Goal: Task Accomplishment & Management: Use online tool/utility

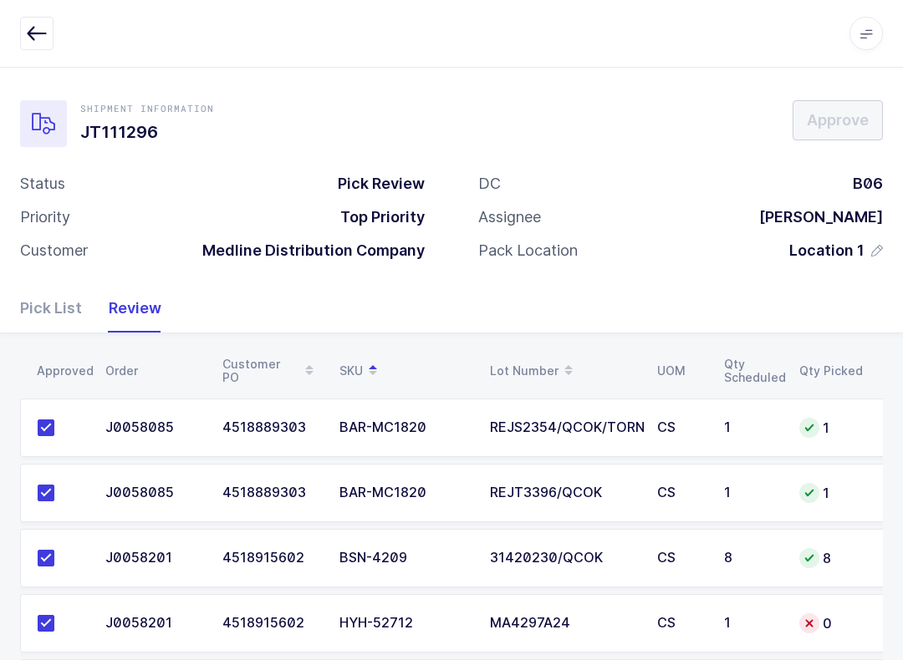
click at [49, 36] on button "button" at bounding box center [36, 33] width 33 height 33
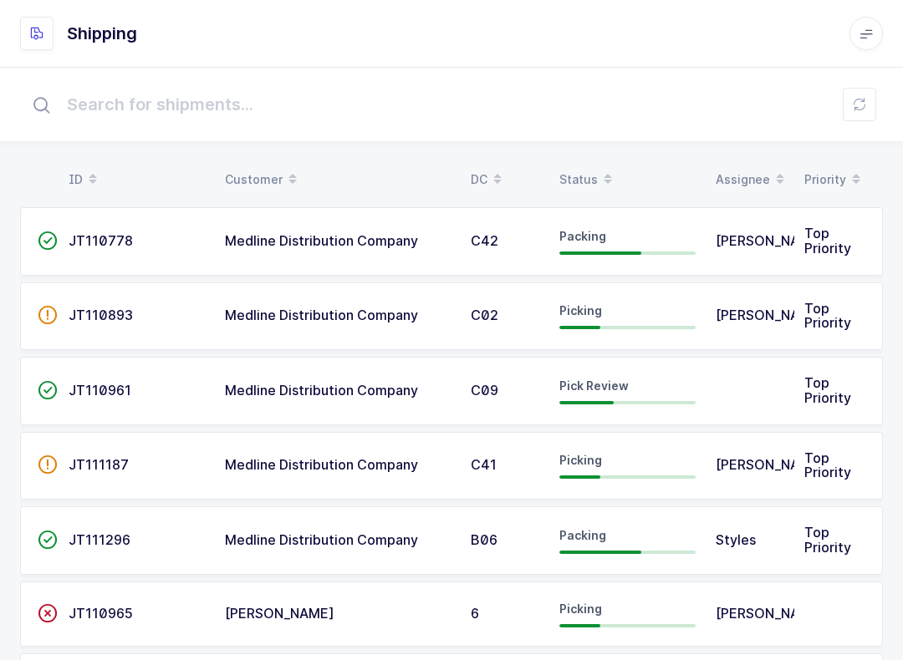
click at [674, 464] on div "Picking" at bounding box center [627, 465] width 136 height 27
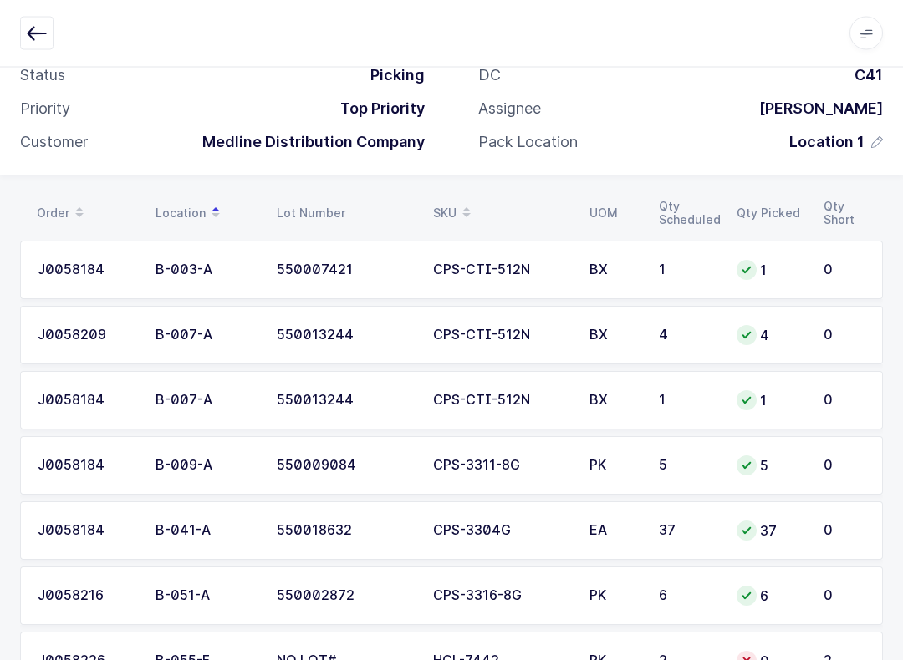
scroll to position [106, 0]
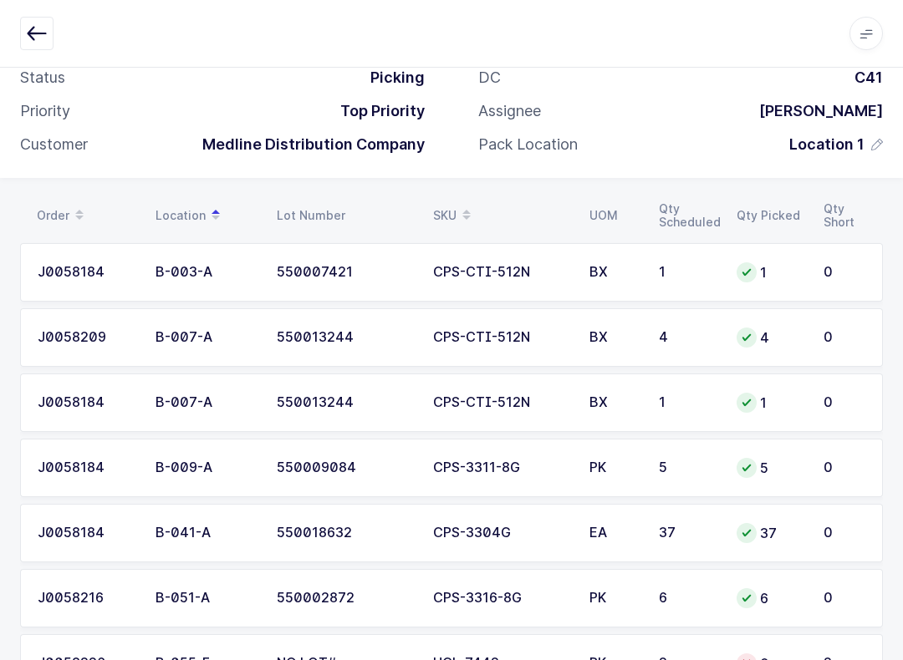
click at [457, 218] on span at bounding box center [466, 215] width 20 height 28
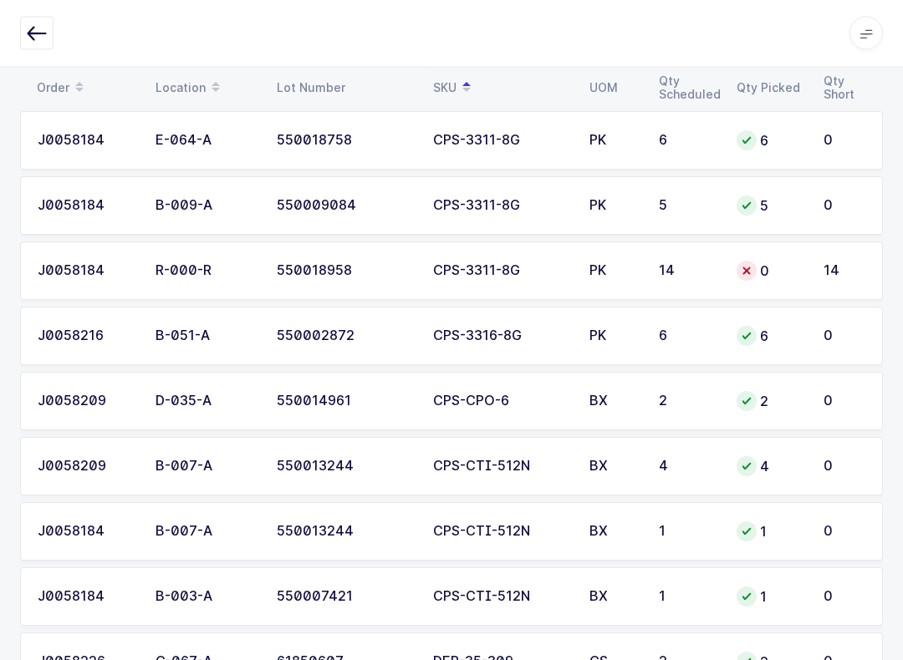
scroll to position [242, 0]
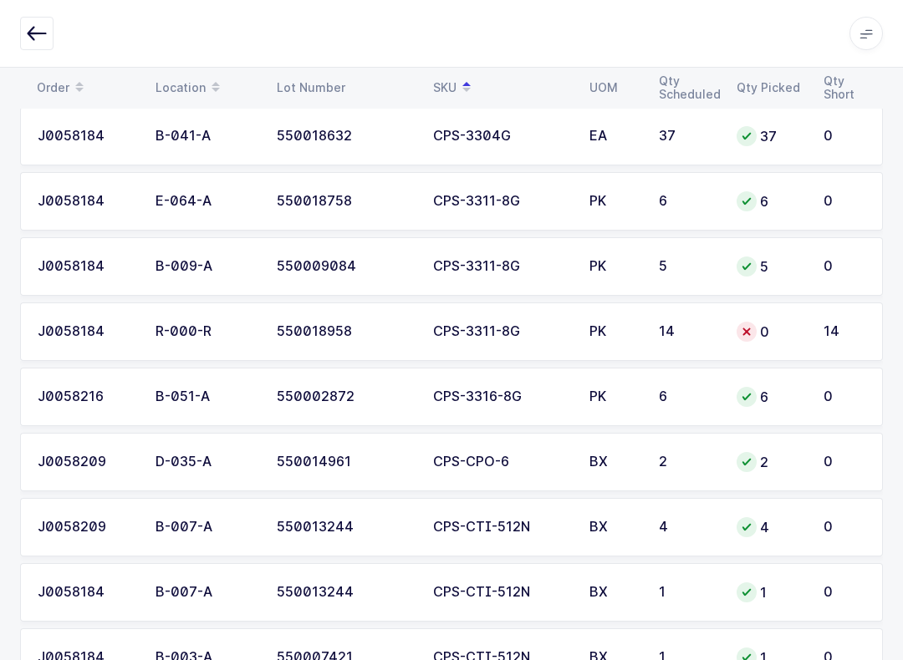
click at [674, 343] on td "14" at bounding box center [688, 332] width 78 height 59
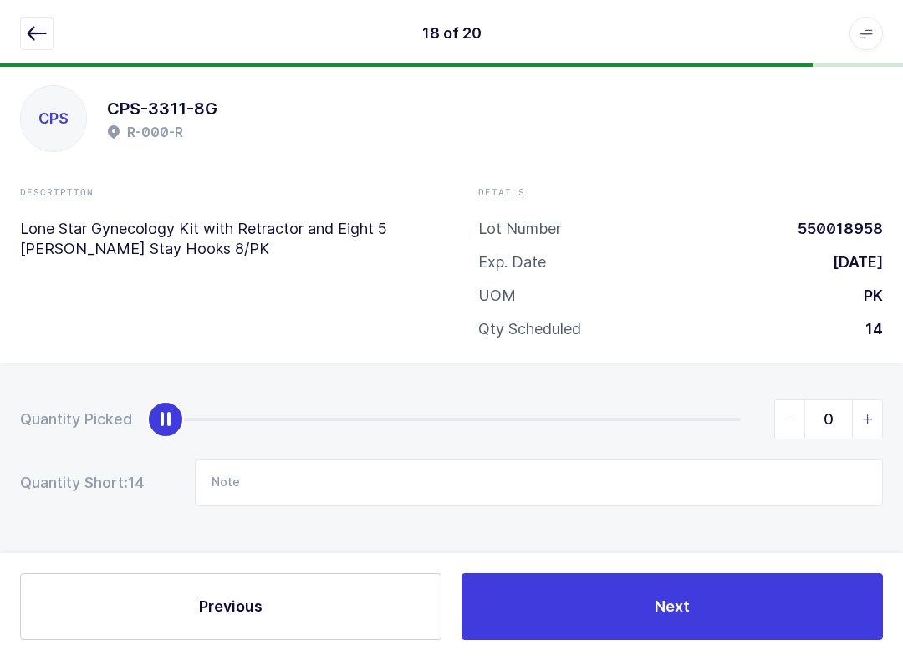
scroll to position [17, 0]
click at [869, 401] on span "slider between 0 and 14" at bounding box center [867, 419] width 30 height 38
type input "1"
click at [308, 476] on input "Note" at bounding box center [539, 483] width 688 height 47
click at [437, 486] on input "550018758 1" at bounding box center [539, 483] width 688 height 47
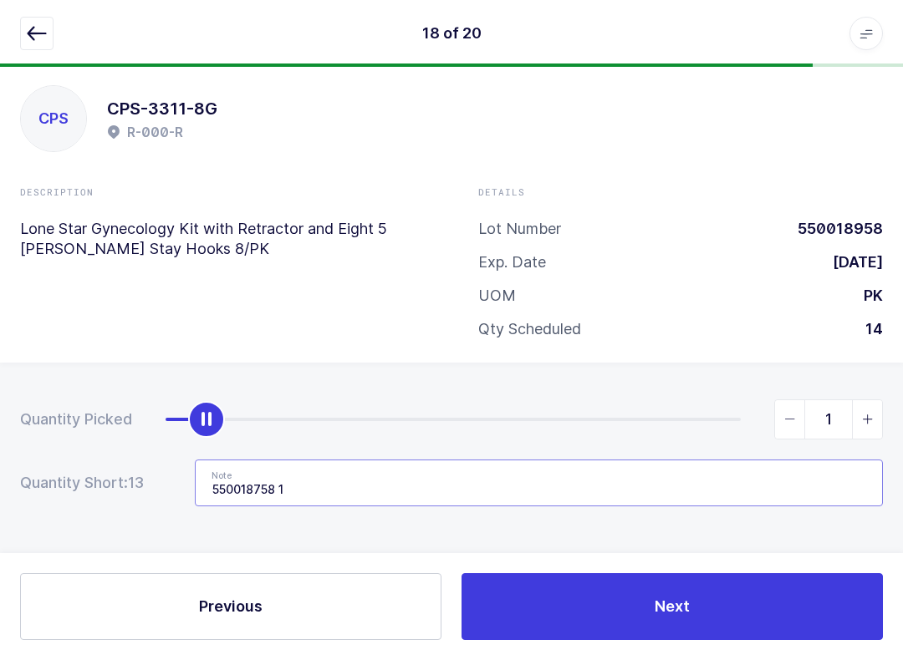
click at [686, 465] on input "550018758 1" at bounding box center [539, 483] width 688 height 47
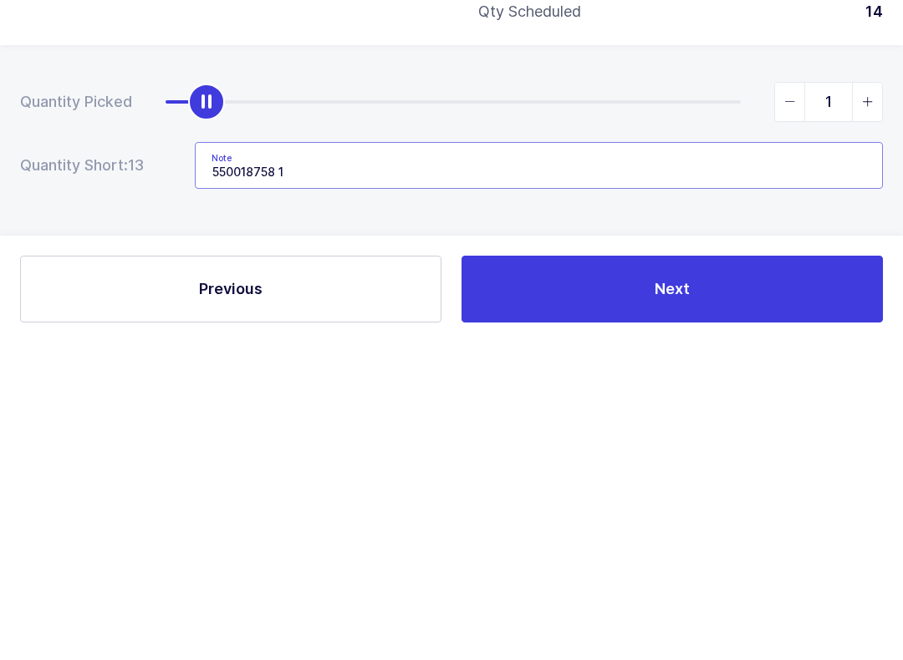
click at [404, 460] on input "550018758 1" at bounding box center [539, 483] width 688 height 47
click at [488, 460] on input "550018758 1" at bounding box center [539, 483] width 688 height 47
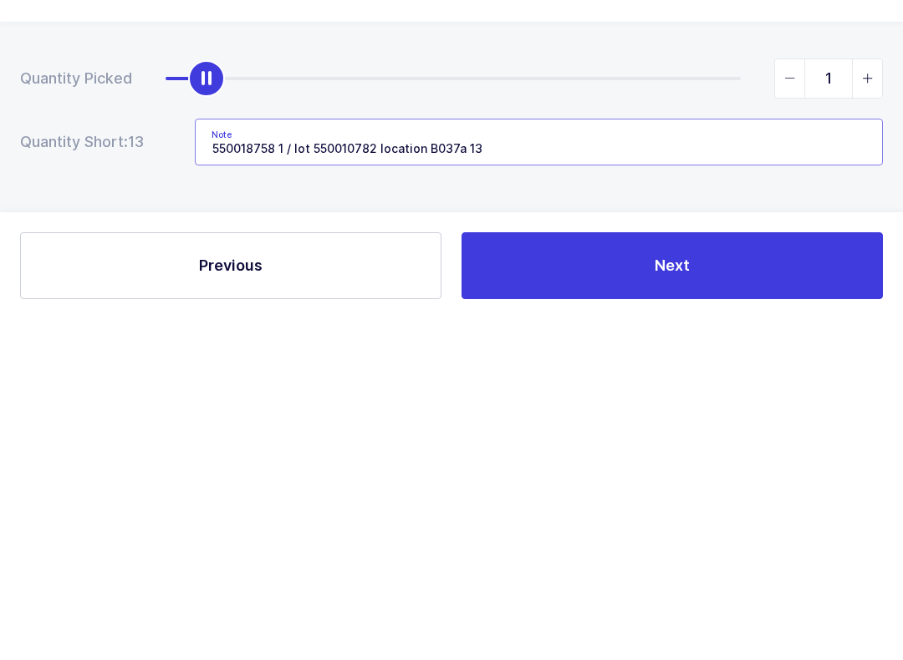
type input "550018758 1 / lot 550010782 location B037a 13 boxes"
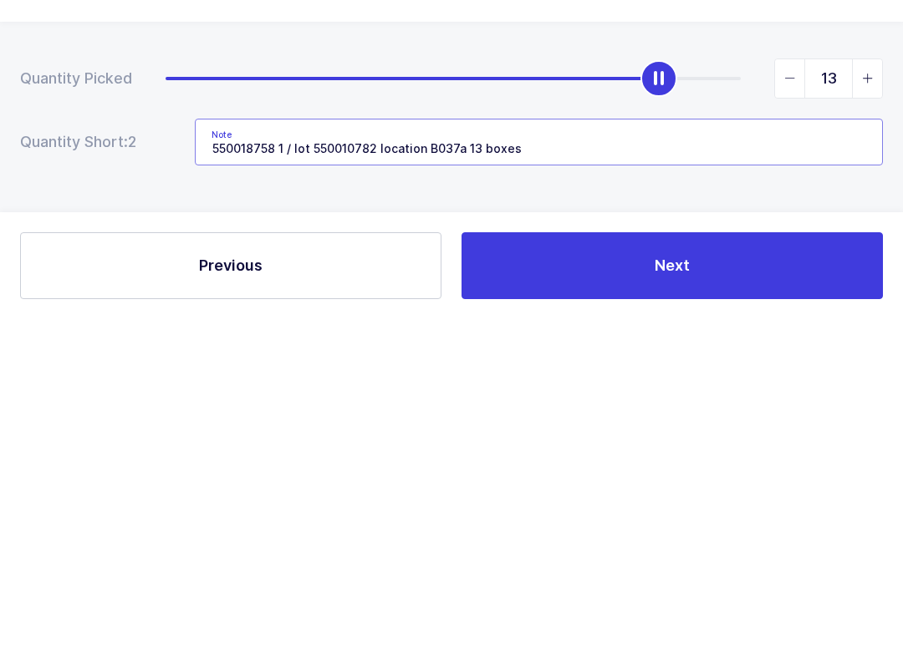
type input "14"
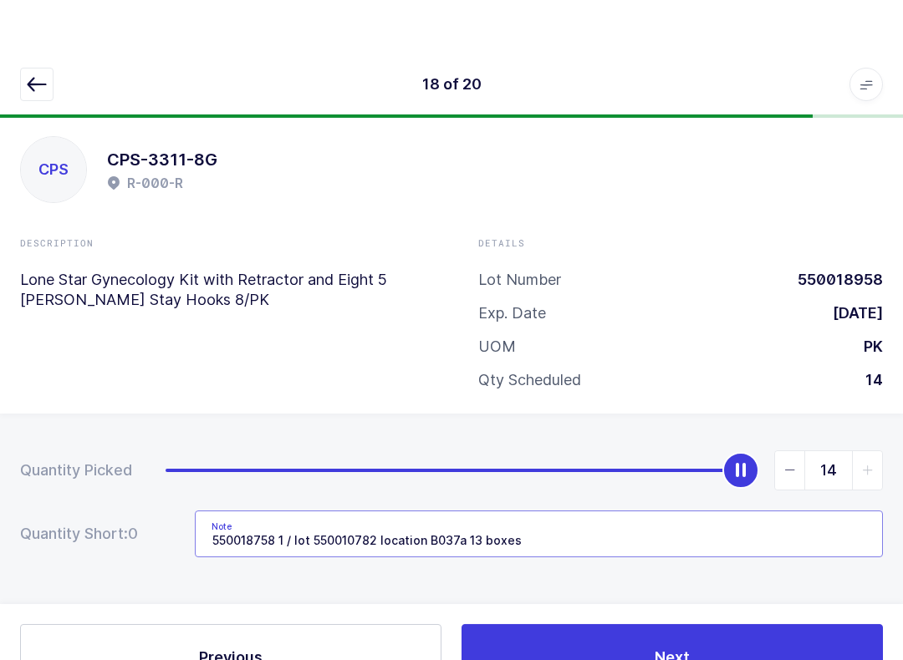
scroll to position [0, 0]
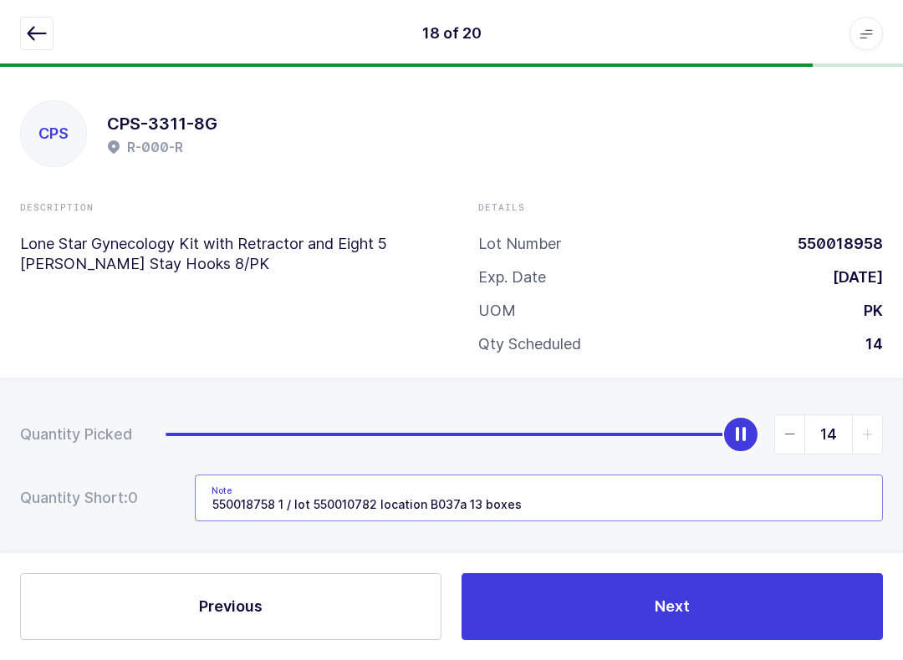
type input "550018758 1 / lot 550010782 location B037a 13 boxes"
click at [30, 34] on icon "button" at bounding box center [37, 33] width 20 height 20
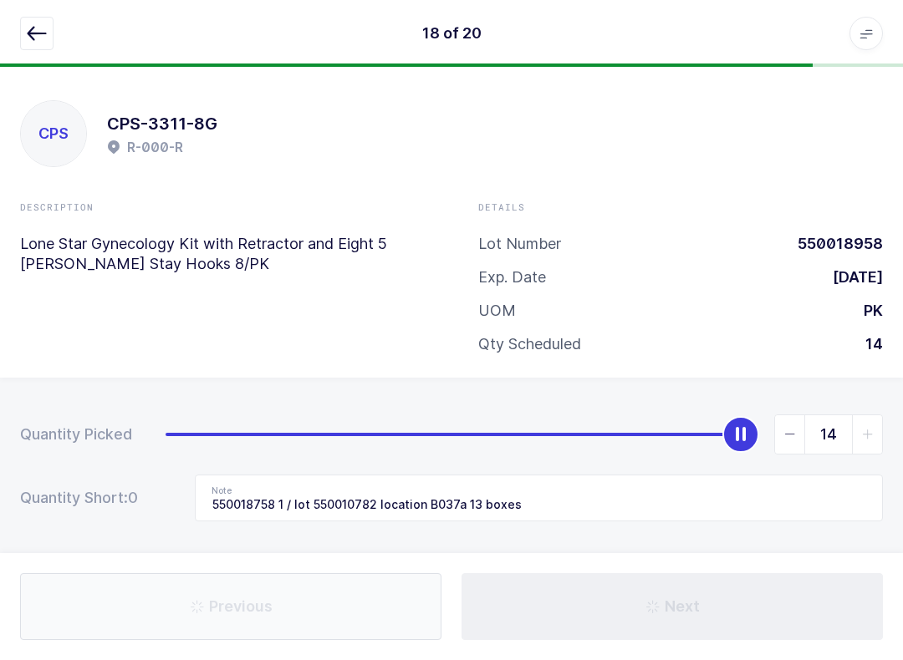
click at [24, 37] on button "button" at bounding box center [36, 33] width 33 height 33
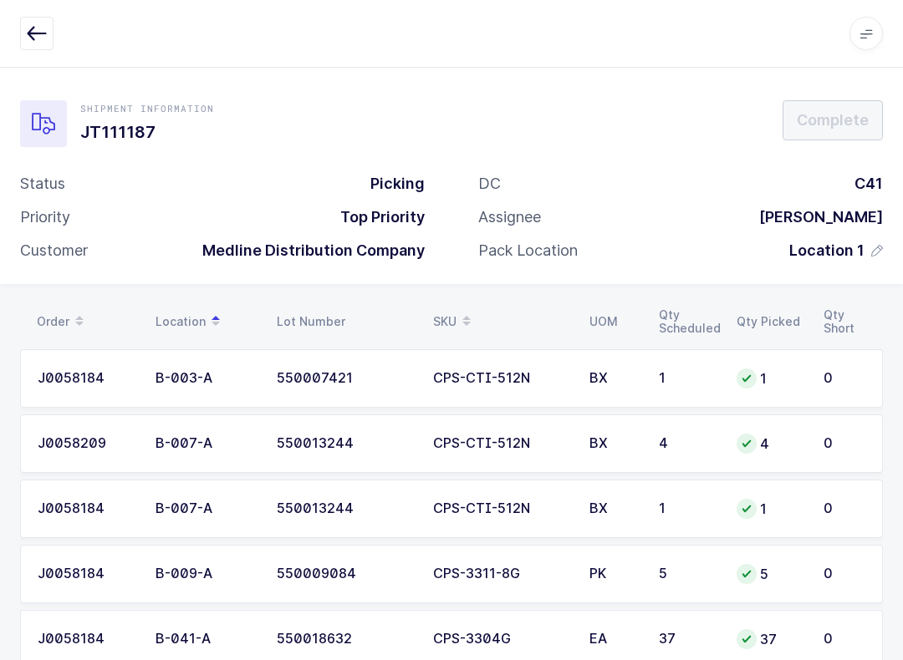
click at [48, 33] on button "button" at bounding box center [36, 33] width 33 height 33
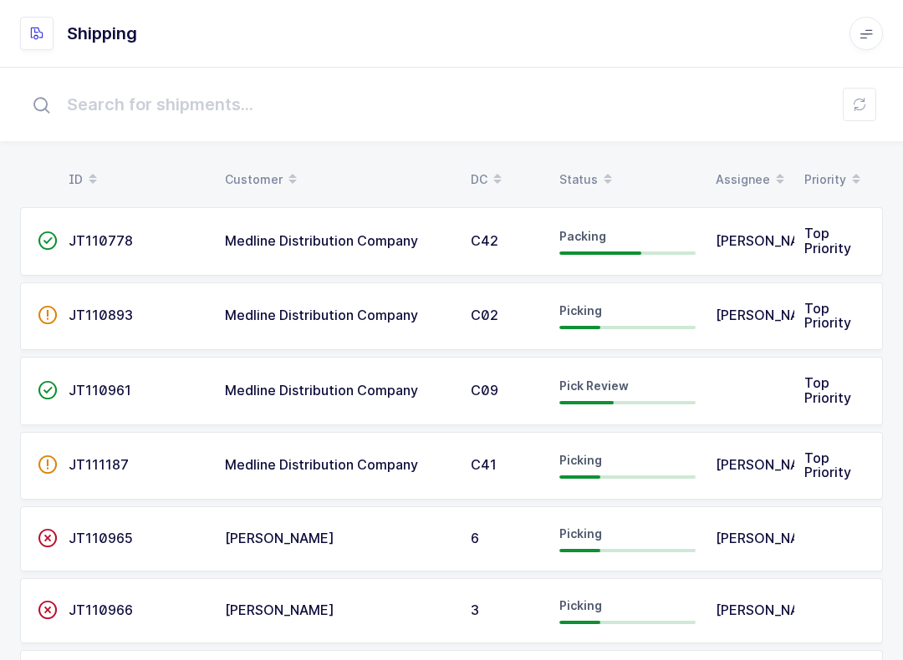
click at [577, 165] on div "Status" at bounding box center [627, 179] width 136 height 28
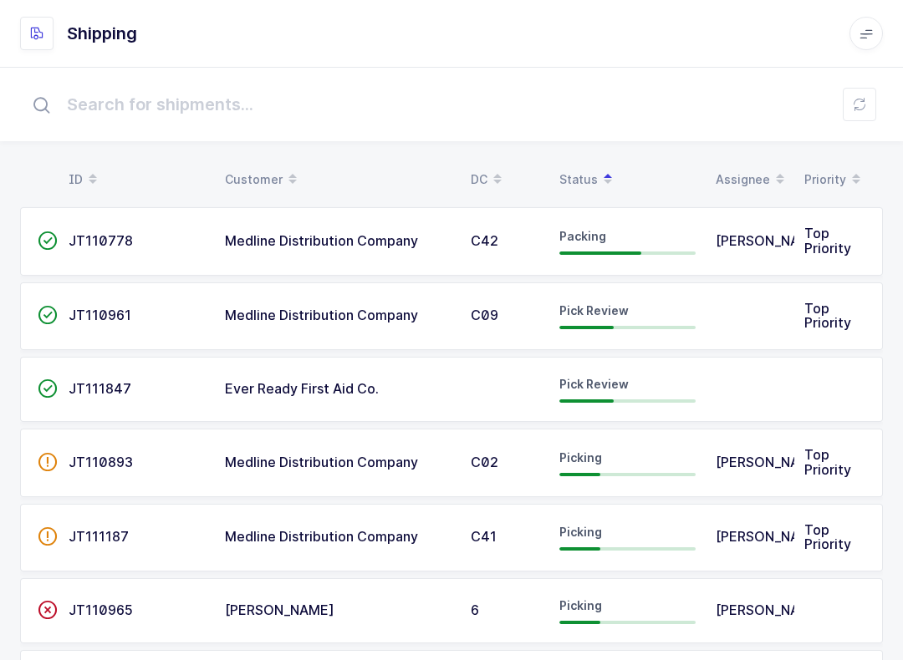
click at [123, 531] on span "JT111187" at bounding box center [99, 536] width 60 height 17
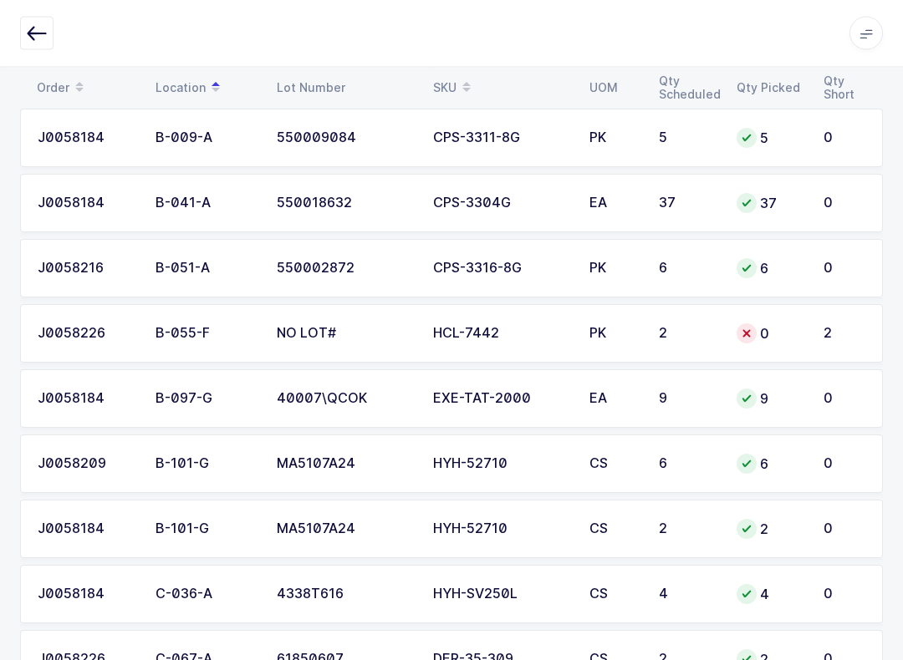
scroll to position [307, 0]
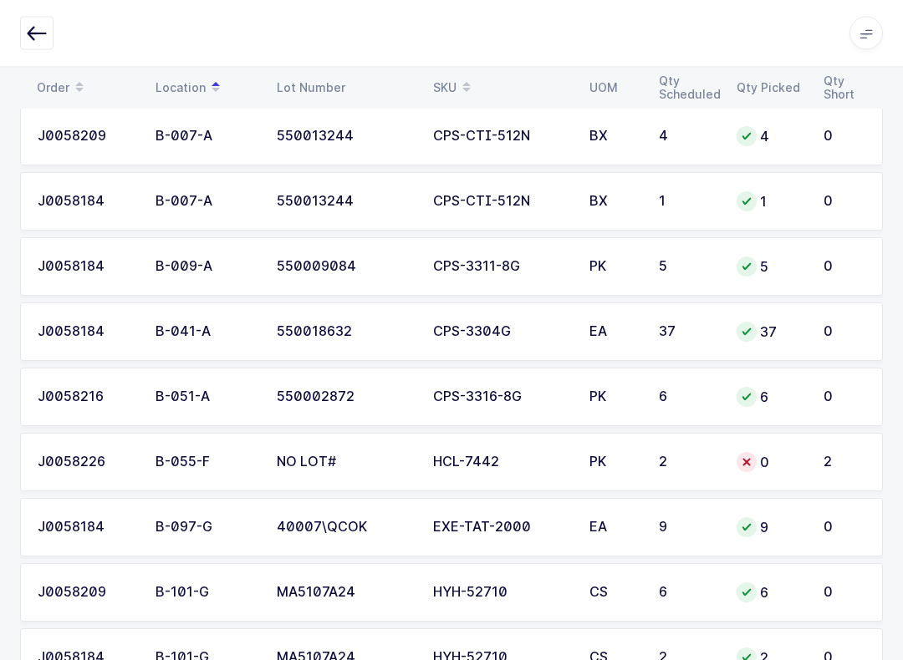
click at [787, 468] on div "0" at bounding box center [769, 463] width 67 height 20
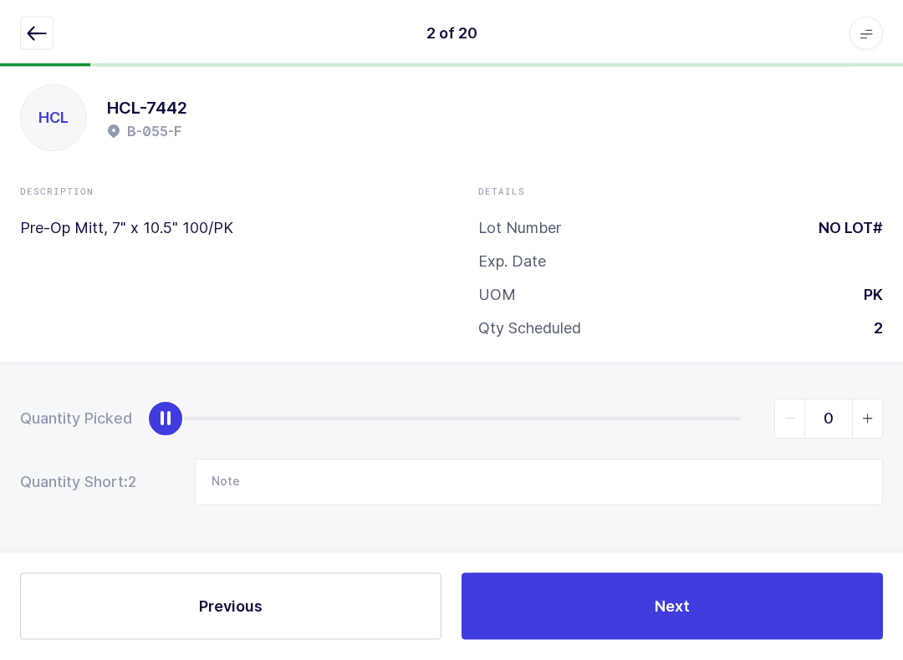
scroll to position [17, 0]
click at [852, 420] on span "slider between 0 and 2" at bounding box center [867, 419] width 30 height 38
click at [876, 404] on span "slider between 0 and 2" at bounding box center [867, 419] width 30 height 38
type input "2"
click at [310, 483] on input "Note" at bounding box center [539, 483] width 688 height 47
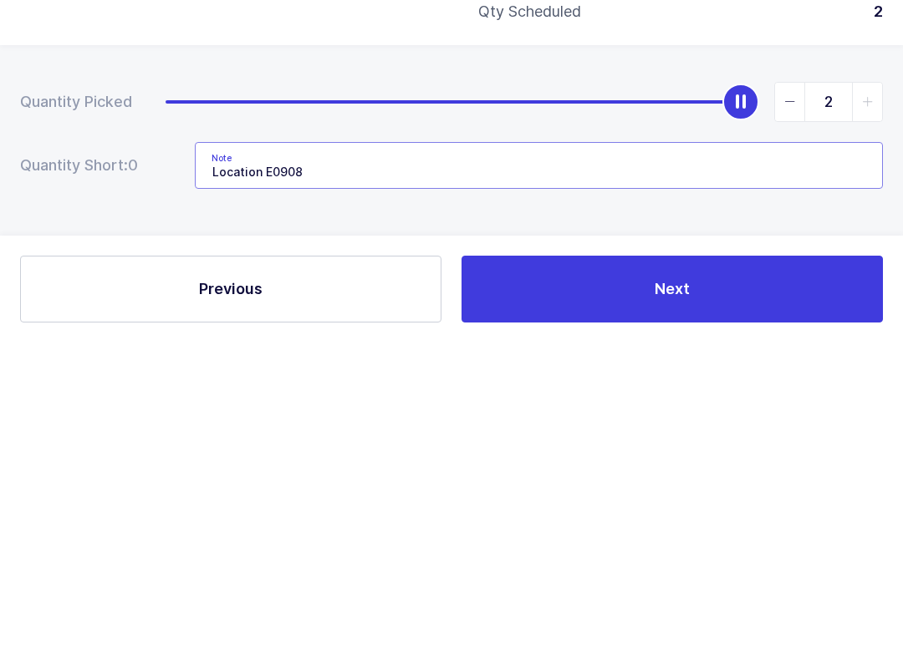
type input "Location"
type input "E – 090–a"
click at [679, 596] on span "Next" at bounding box center [671, 606] width 35 height 21
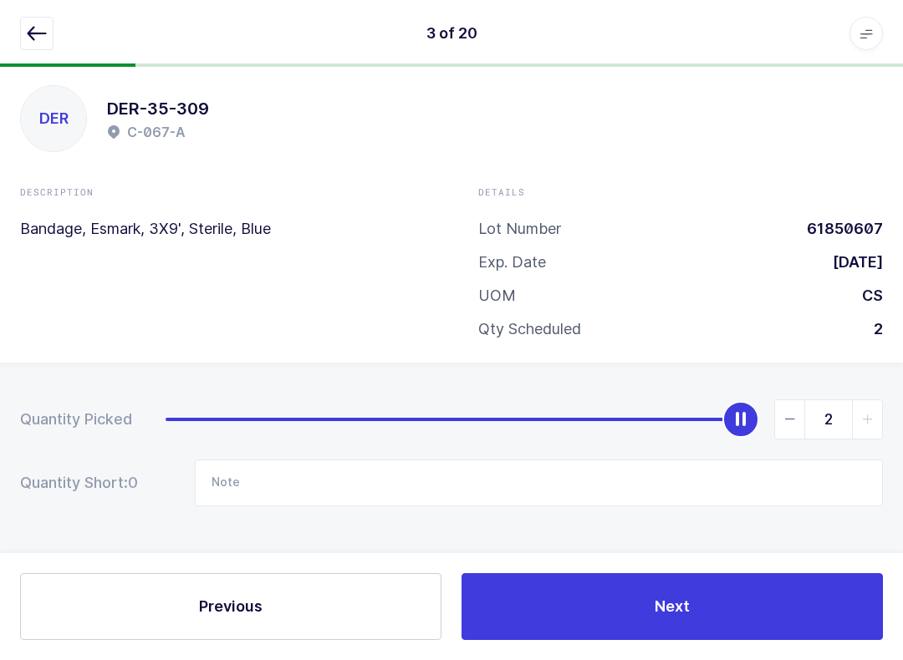
click at [791, 608] on button "Next" at bounding box center [671, 606] width 421 height 67
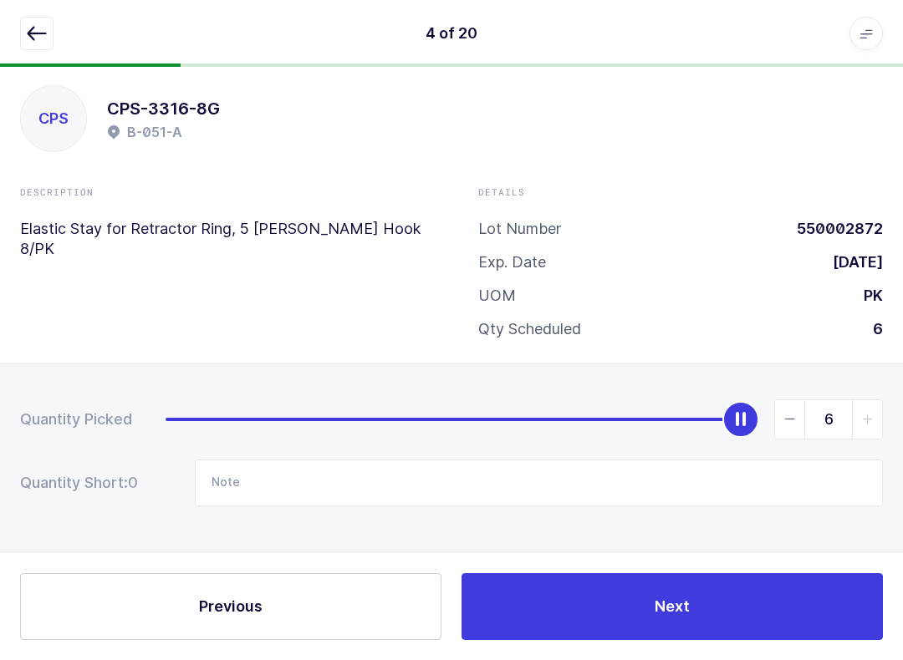
click at [671, 616] on span "Next" at bounding box center [671, 606] width 35 height 21
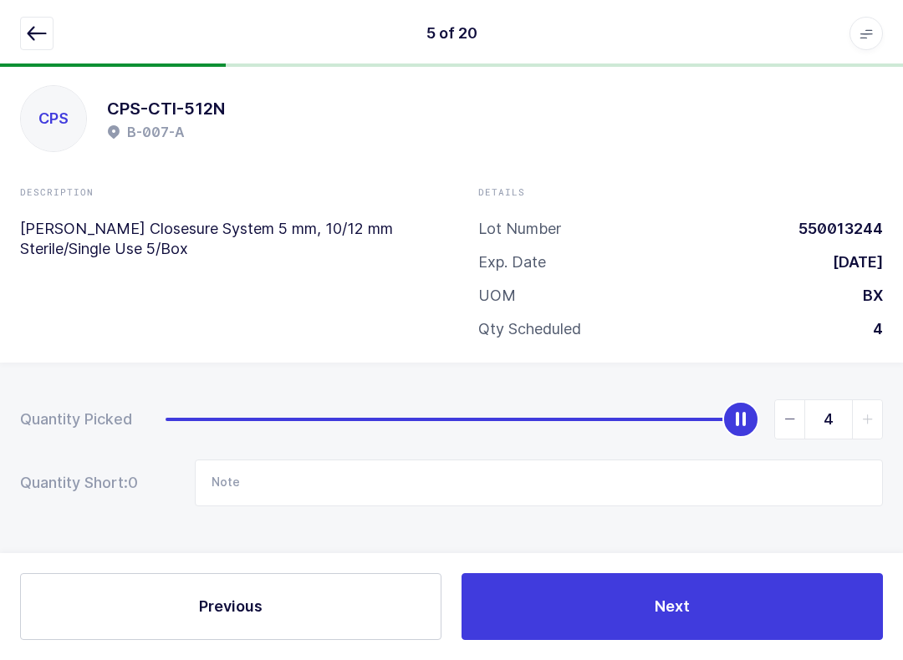
click at [740, 613] on button "Next" at bounding box center [671, 606] width 421 height 67
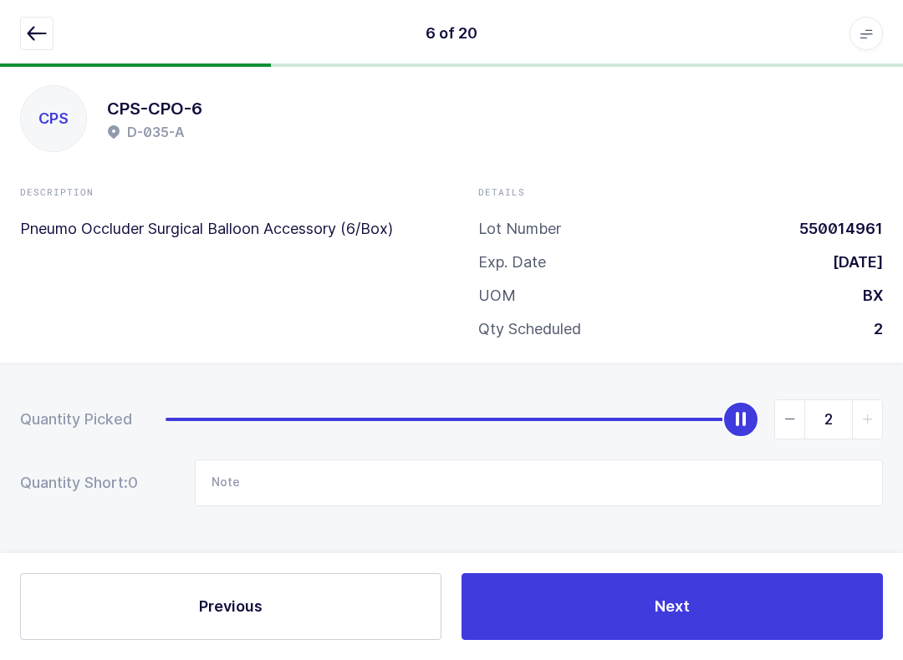
click at [771, 615] on button "Next" at bounding box center [671, 606] width 421 height 67
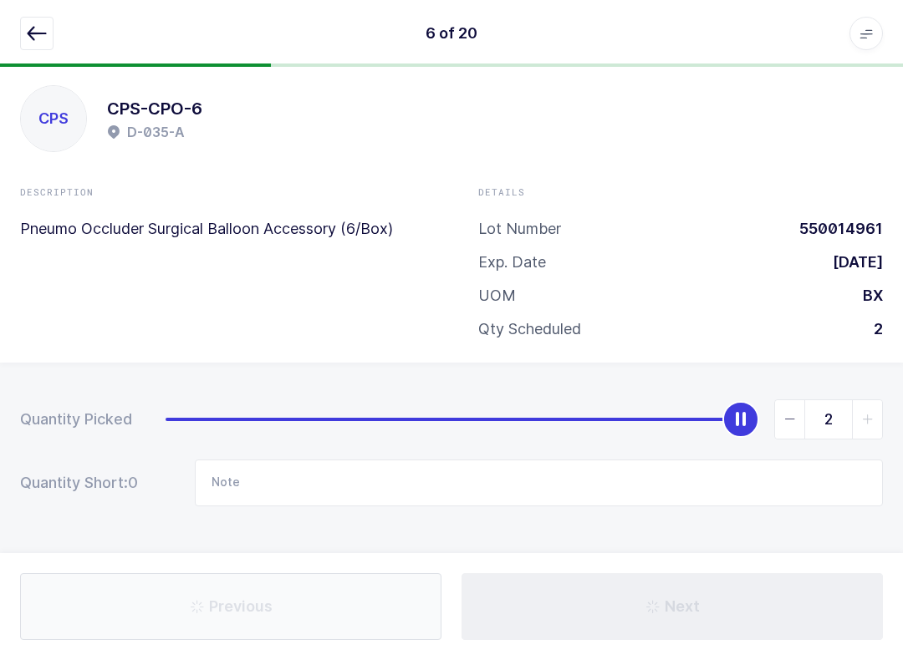
click at [774, 618] on button "Next" at bounding box center [671, 606] width 421 height 67
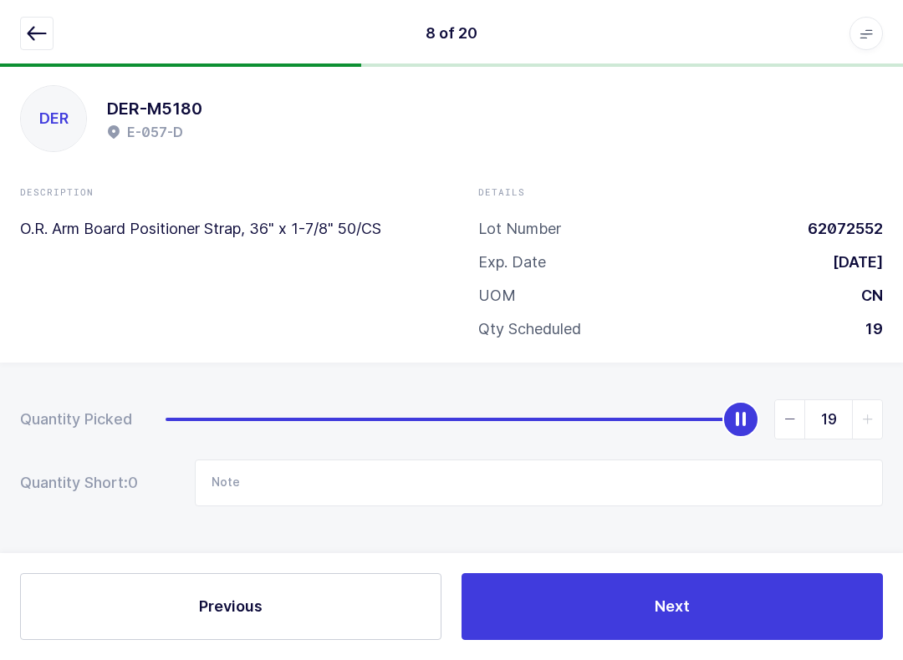
click at [31, 27] on icon "button" at bounding box center [37, 33] width 20 height 20
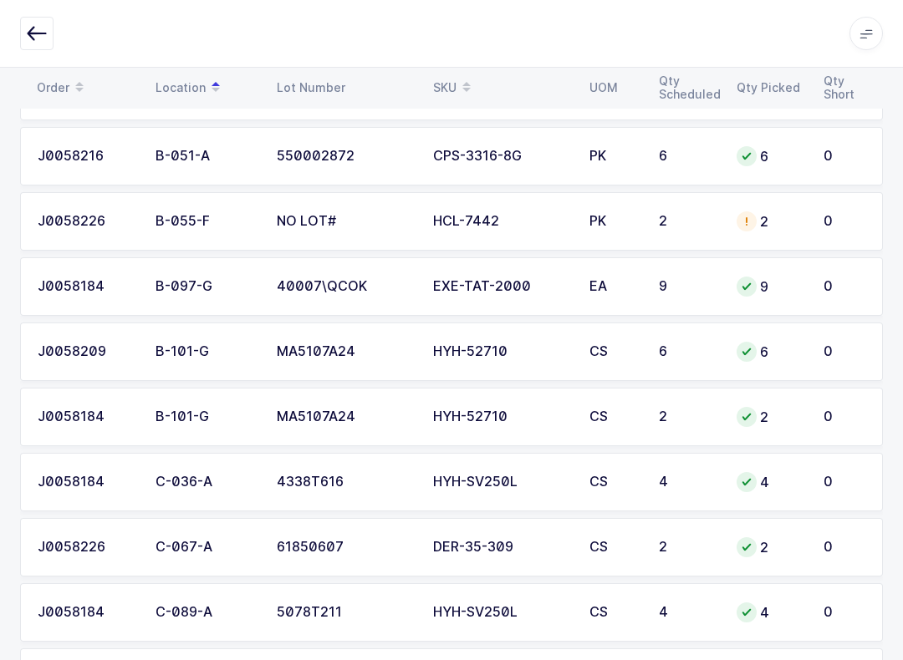
scroll to position [533, 0]
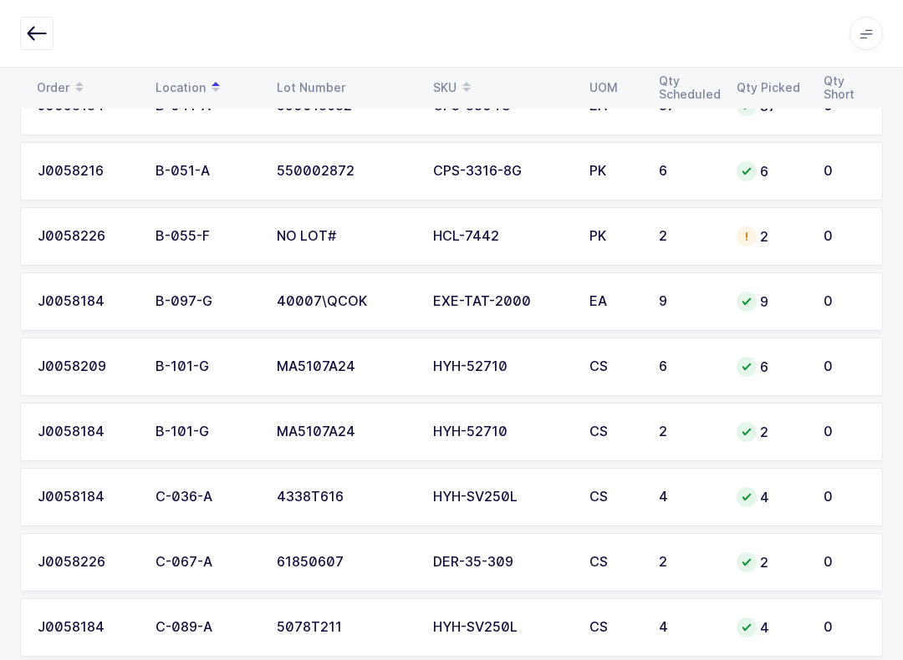
click at [787, 237] on div "2" at bounding box center [769, 236] width 67 height 20
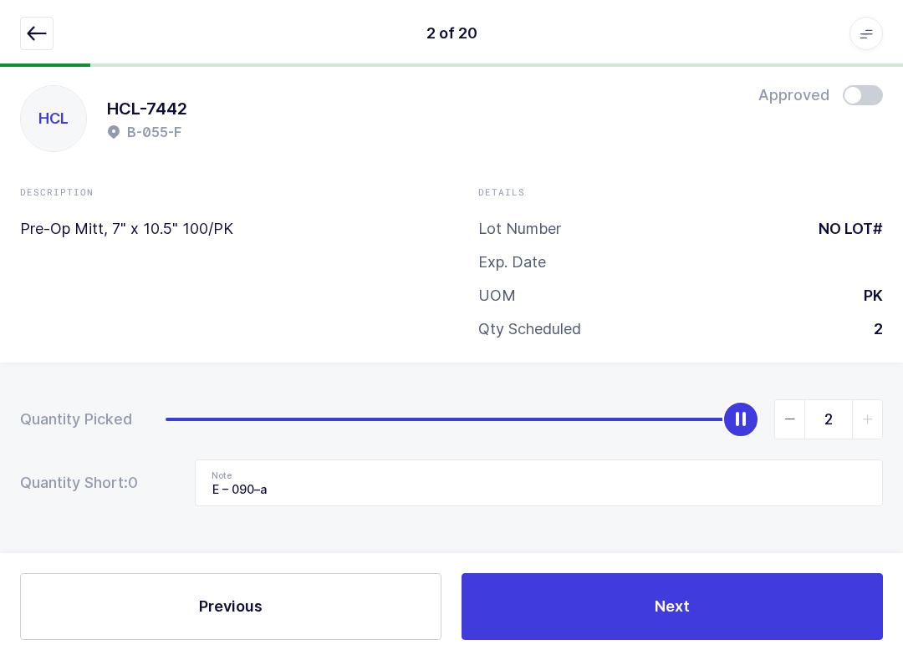
scroll to position [17, 0]
click at [45, 17] on button "button" at bounding box center [36, 33] width 33 height 33
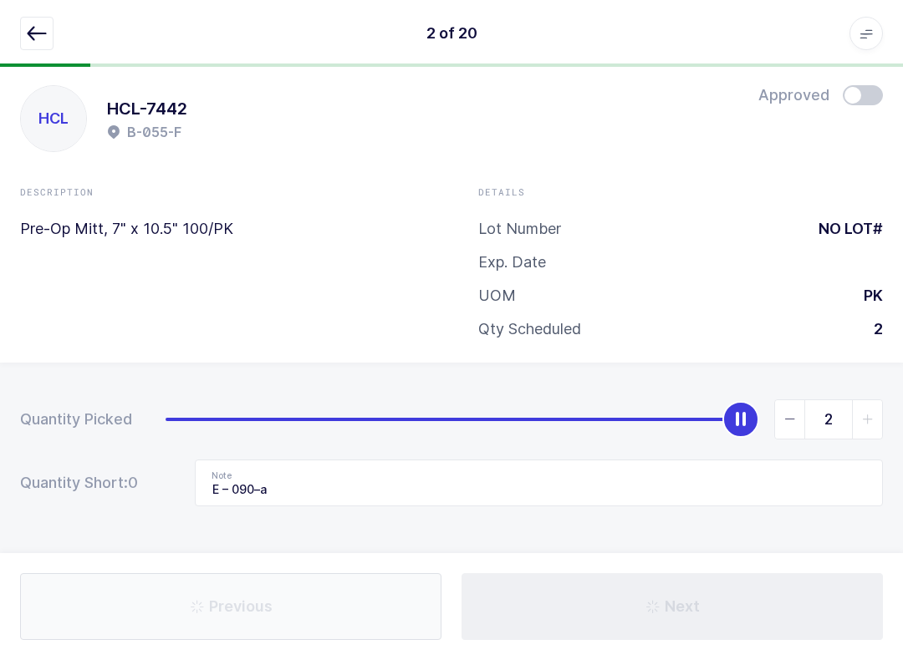
scroll to position [0, 0]
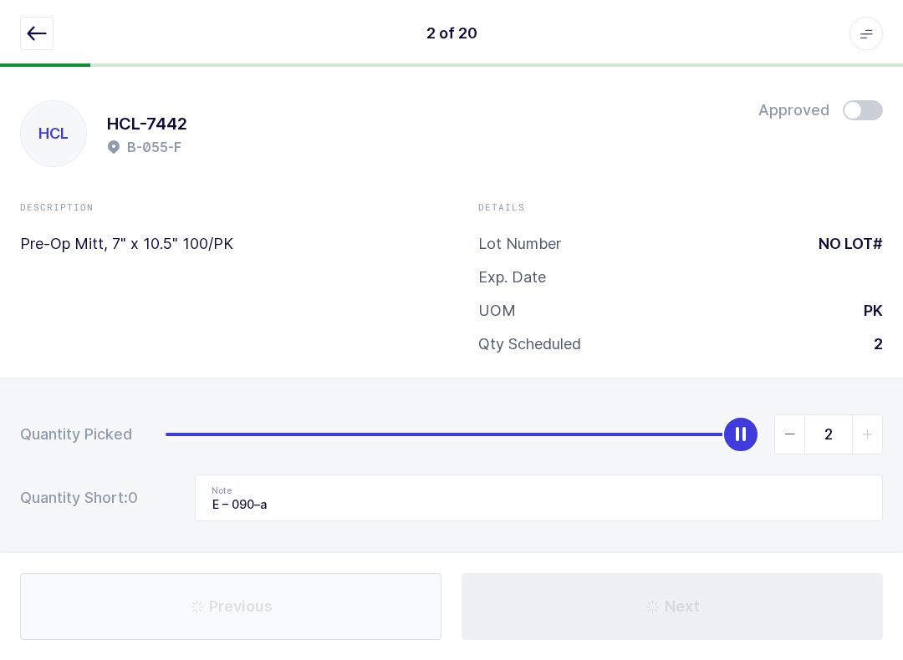
click at [39, 48] on button "button" at bounding box center [36, 33] width 33 height 33
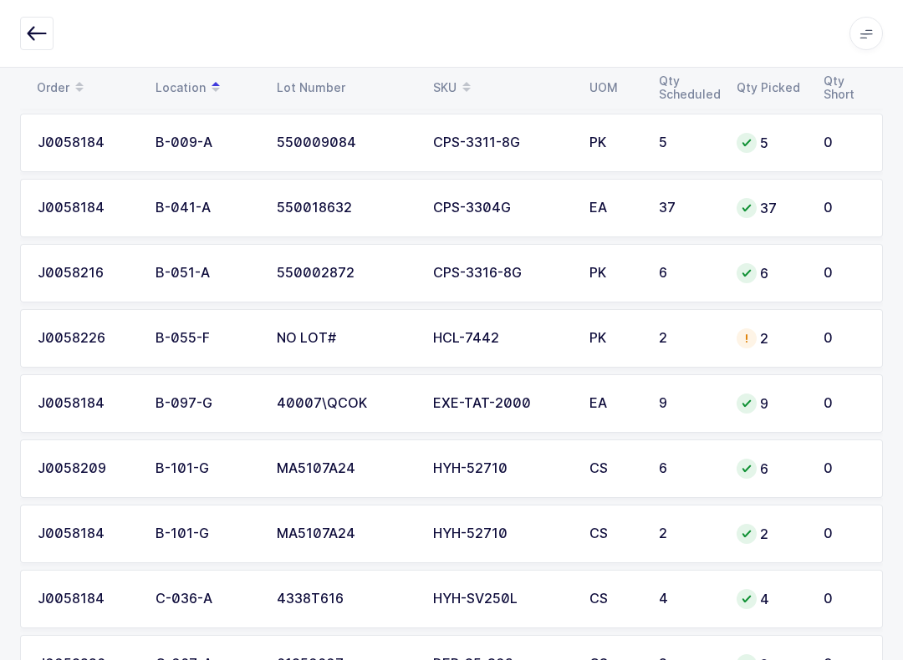
scroll to position [438, 0]
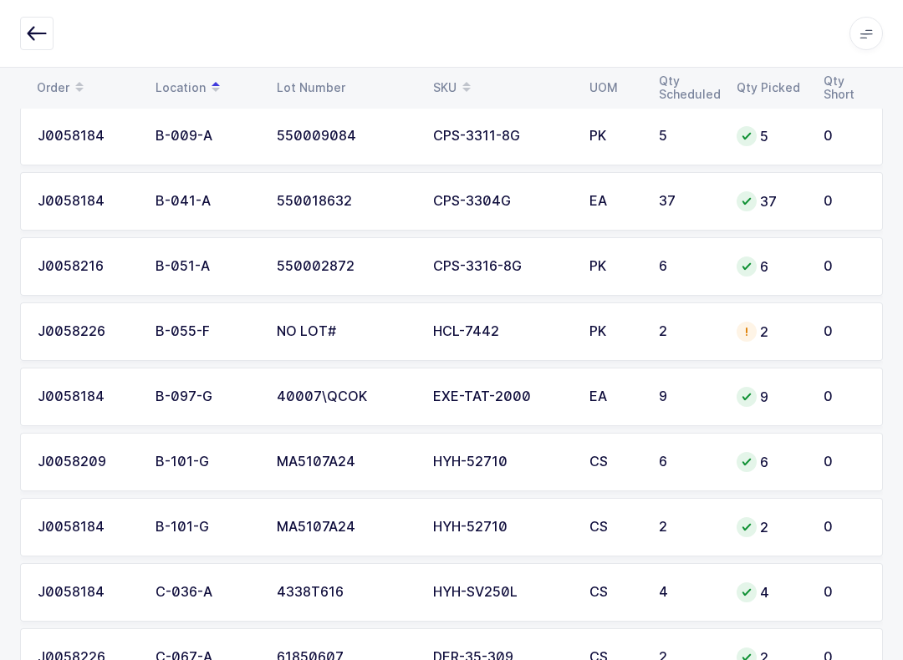
click at [35, 43] on button "button" at bounding box center [36, 33] width 33 height 33
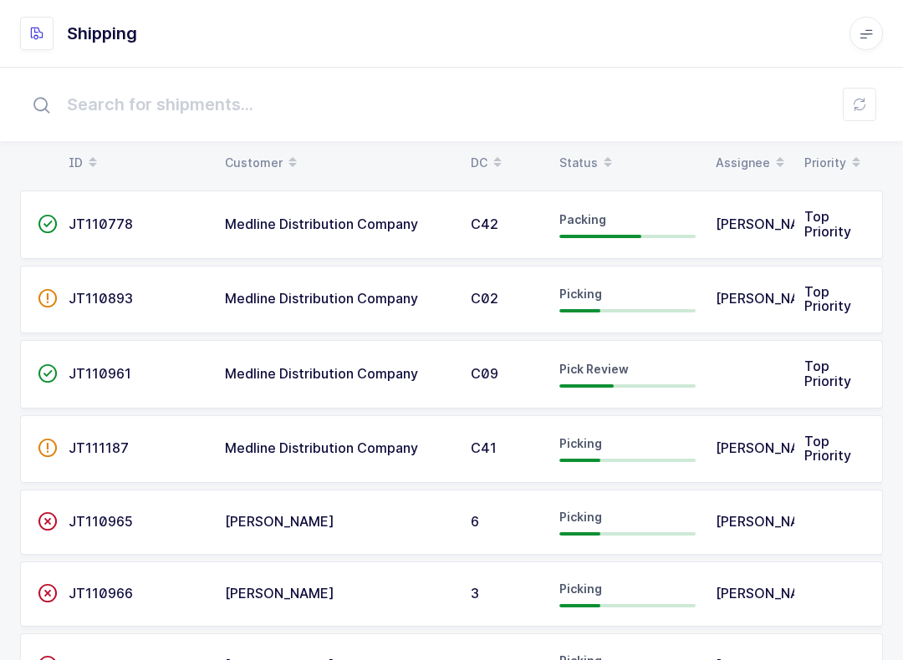
click at [585, 158] on div "Status" at bounding box center [627, 163] width 136 height 28
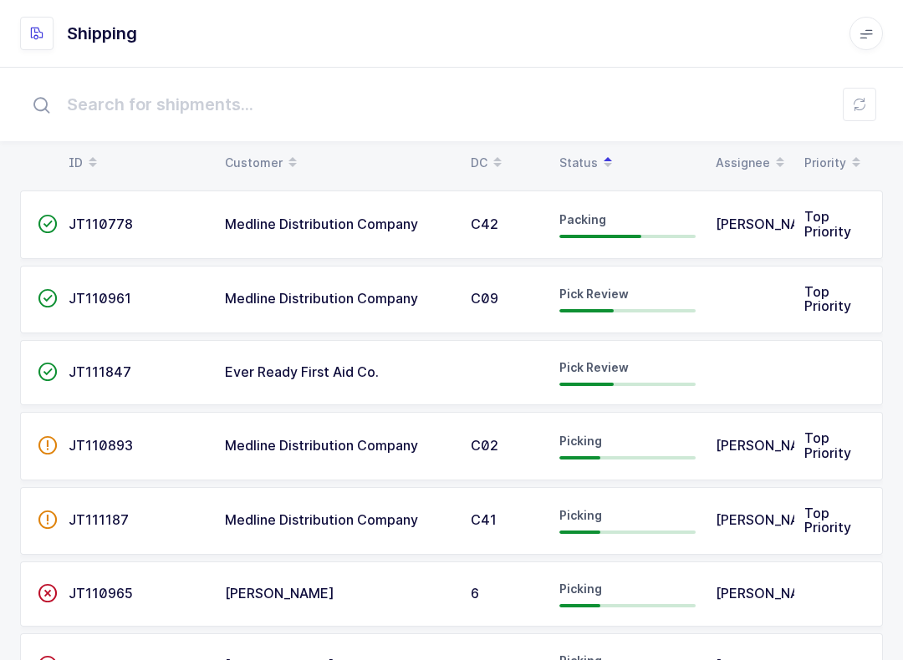
click at [599, 508] on span "Picking" at bounding box center [580, 515] width 43 height 14
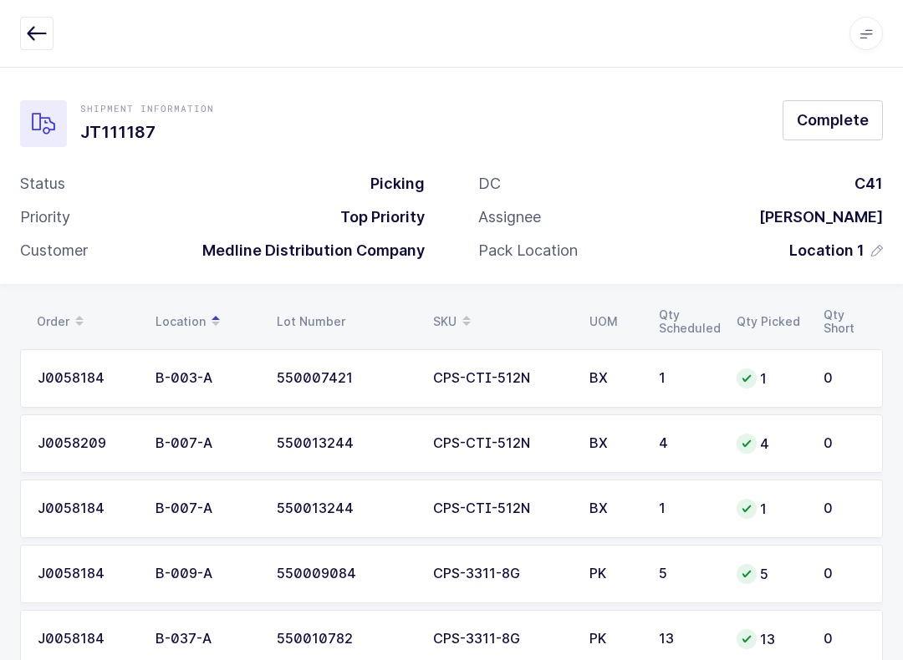
click at [832, 127] on span "Complete" at bounding box center [832, 119] width 72 height 21
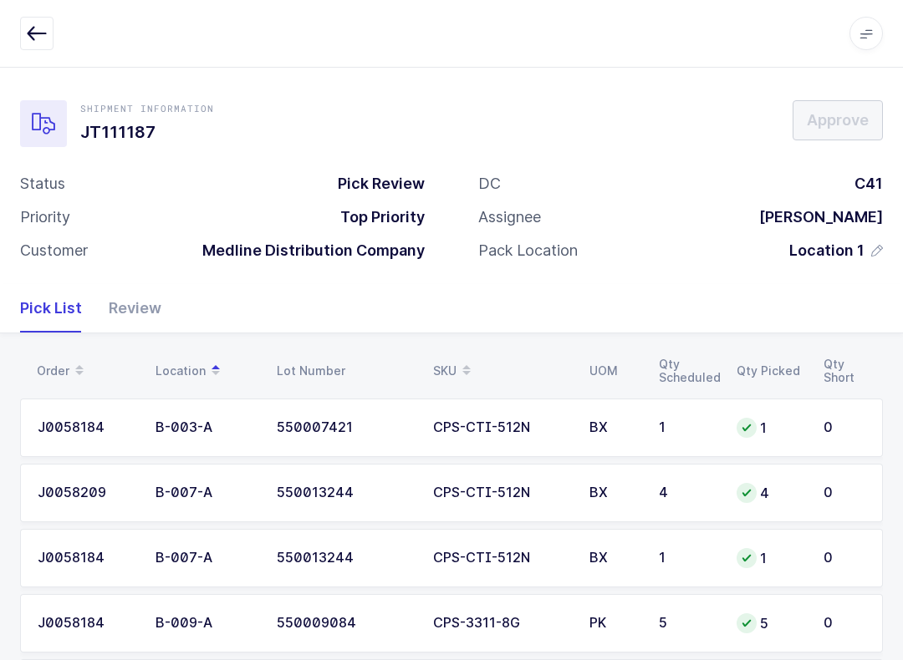
click at [160, 292] on div "Review" at bounding box center [128, 308] width 66 height 48
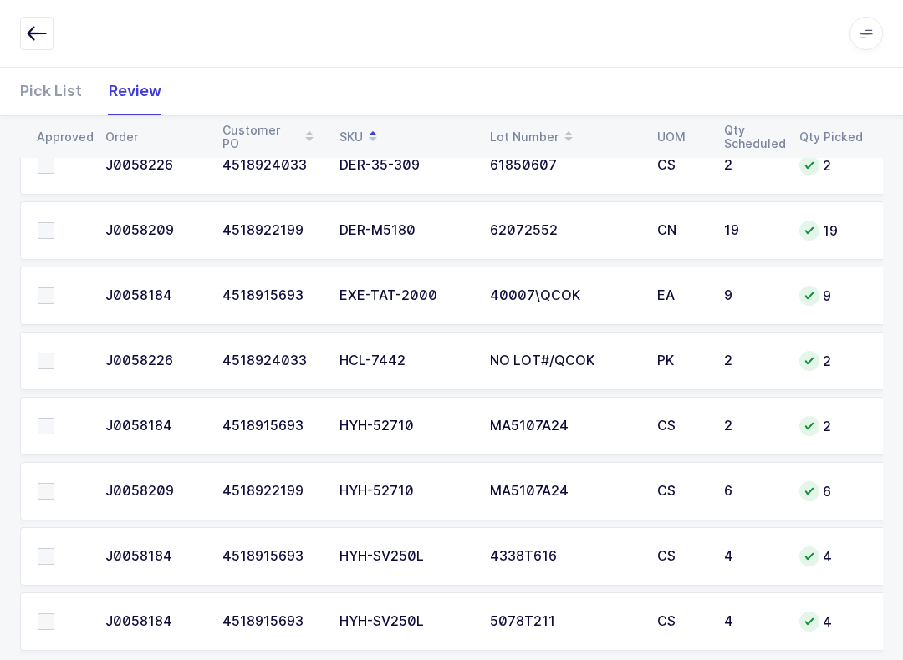
scroll to position [878, 0]
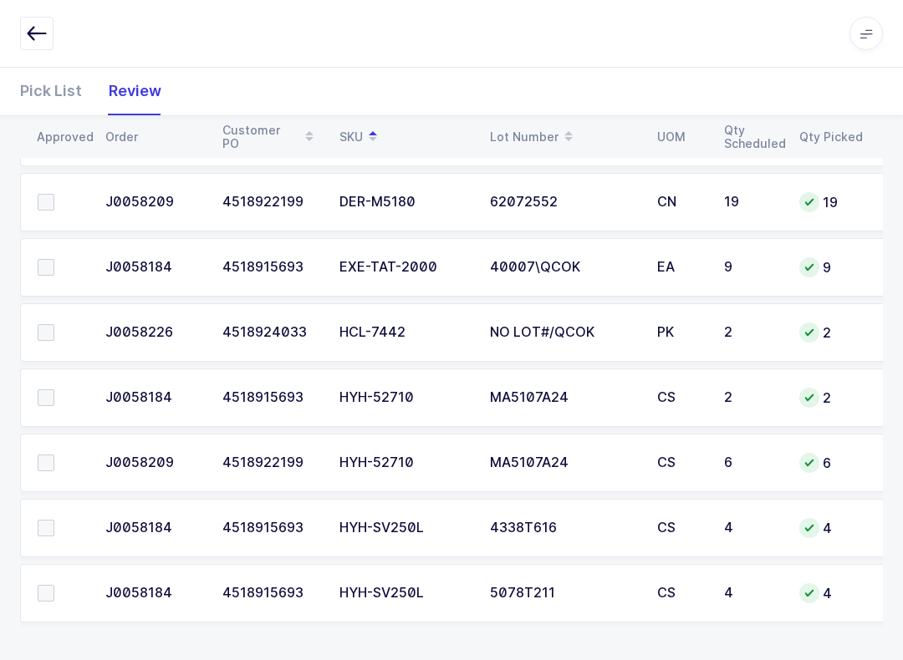
click at [53, 465] on span at bounding box center [46, 463] width 17 height 17
click at [54, 455] on input "checkbox" at bounding box center [54, 455] width 0 height 0
click at [50, 394] on span at bounding box center [46, 397] width 17 height 17
click at [54, 389] on input "checkbox" at bounding box center [54, 389] width 0 height 0
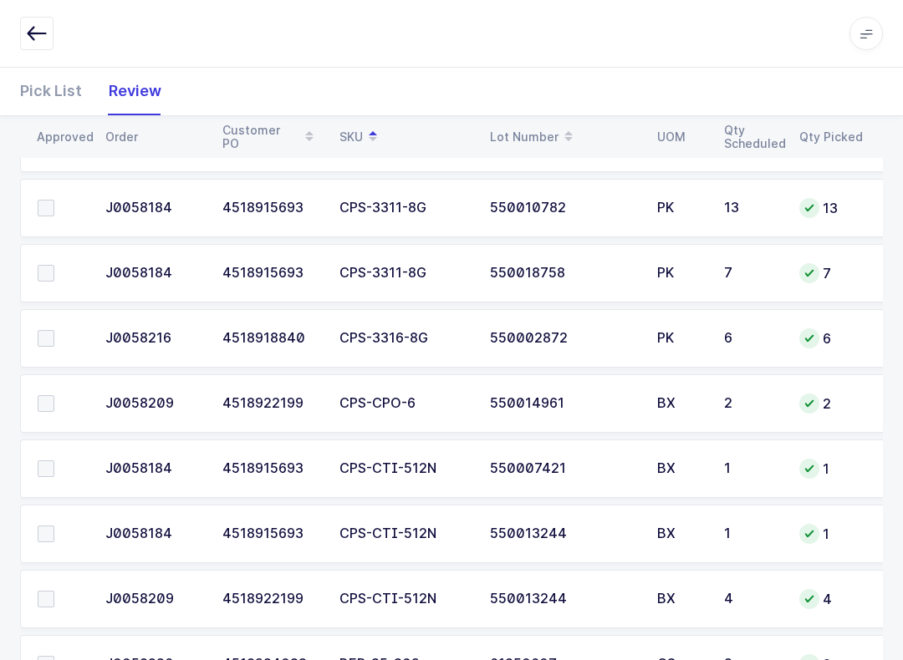
scroll to position [349, 0]
click at [57, 473] on label at bounding box center [62, 470] width 48 height 17
click at [54, 462] on input "checkbox" at bounding box center [54, 462] width 0 height 0
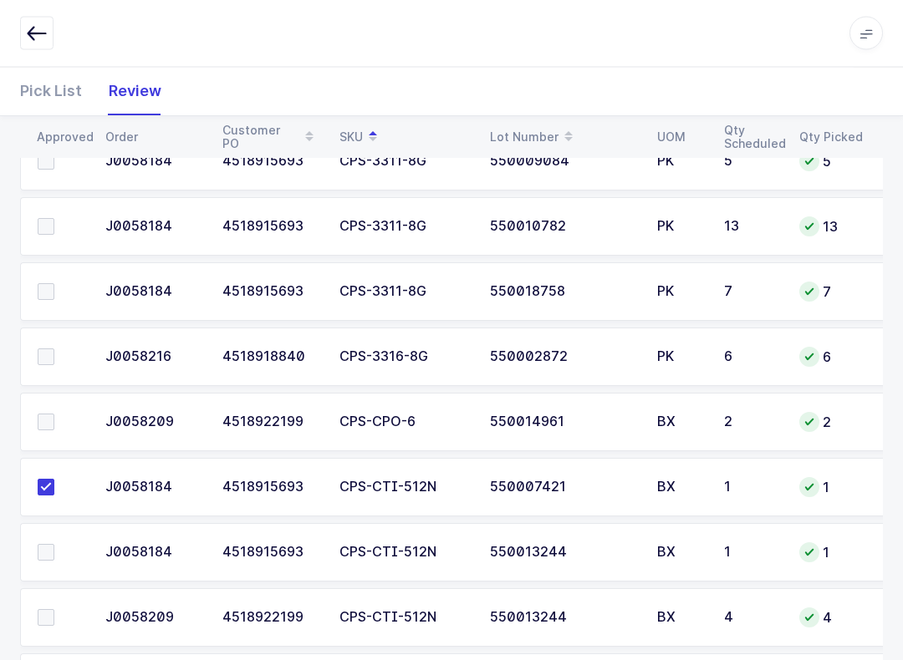
scroll to position [306, 0]
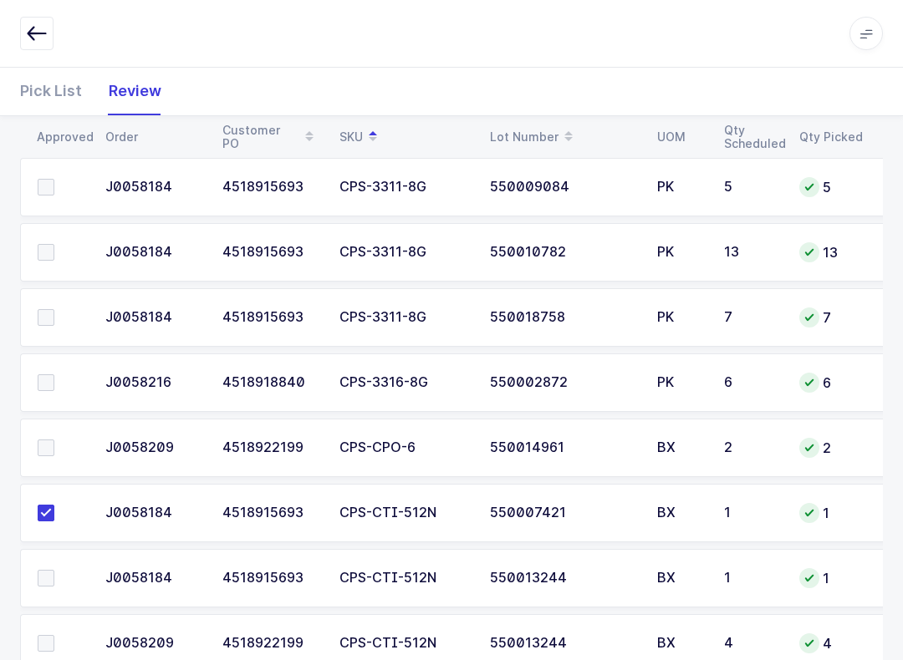
click at [786, 557] on td "1" at bounding box center [751, 578] width 75 height 59
click at [53, 185] on span at bounding box center [46, 187] width 17 height 17
click at [54, 179] on input "checkbox" at bounding box center [54, 179] width 0 height 0
click at [40, 235] on td at bounding box center [57, 252] width 75 height 59
click at [42, 254] on span at bounding box center [46, 252] width 17 height 17
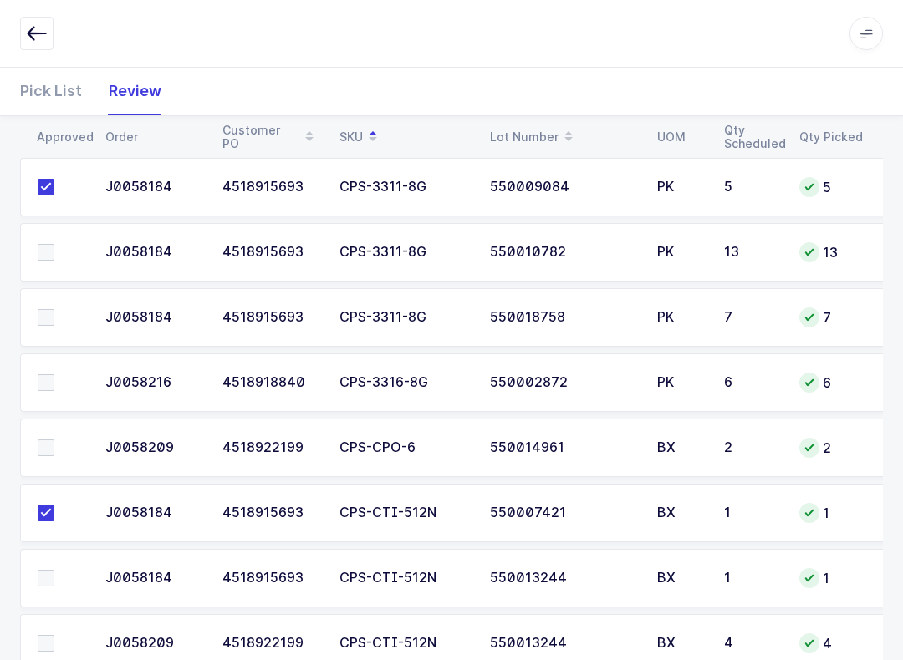
click at [54, 244] on input "checkbox" at bounding box center [54, 244] width 0 height 0
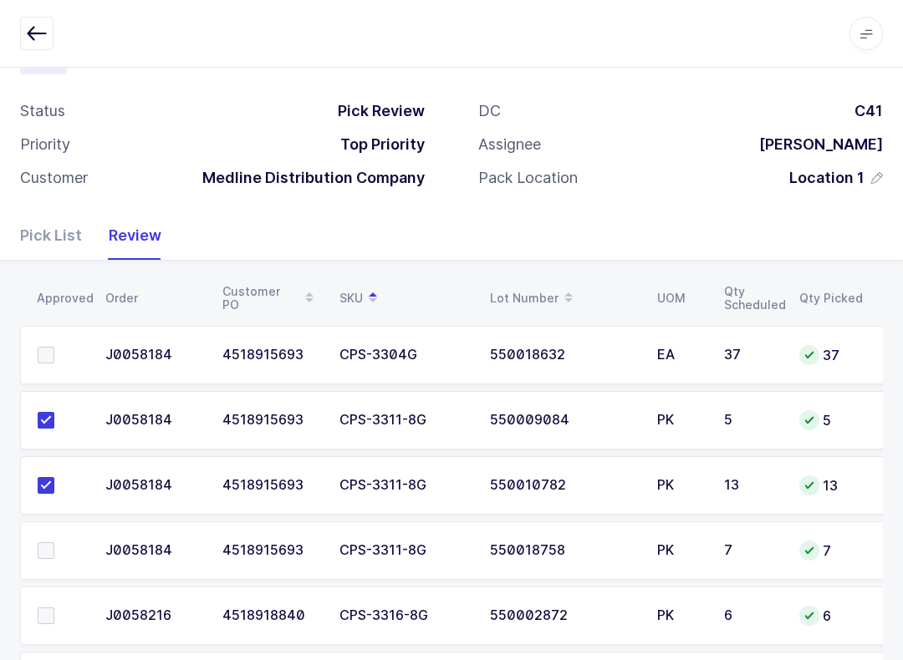
scroll to position [40, 0]
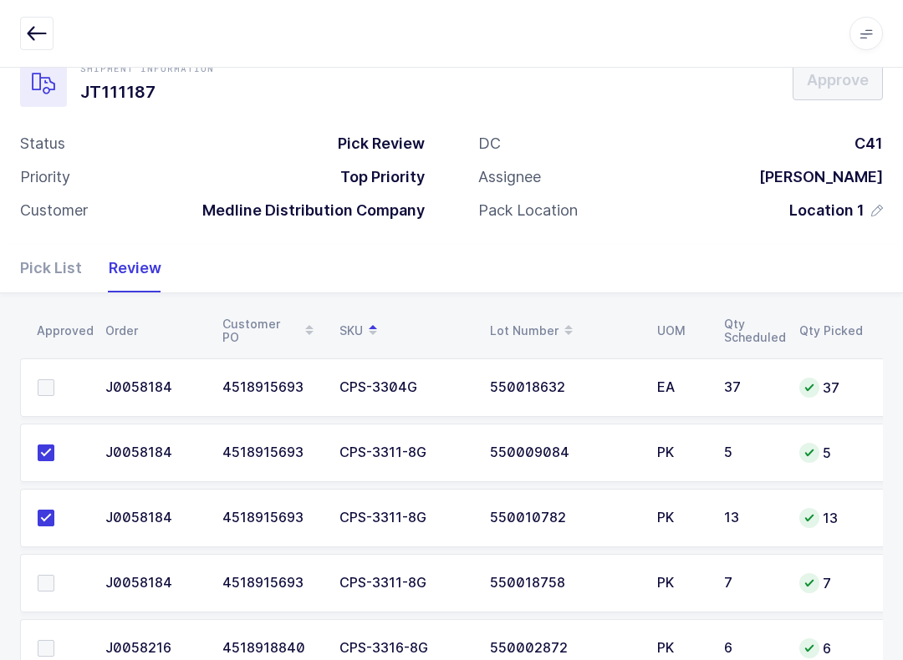
click at [45, 379] on span at bounding box center [46, 387] width 17 height 17
click at [54, 379] on input "checkbox" at bounding box center [54, 379] width 0 height 0
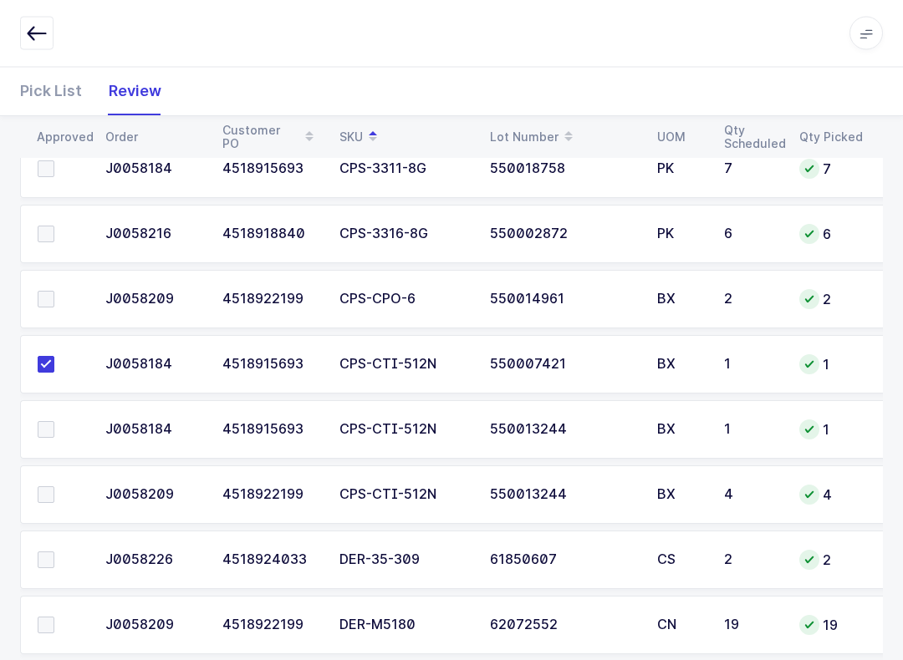
scroll to position [454, 0]
click at [48, 487] on span at bounding box center [46, 495] width 17 height 17
click at [54, 487] on input "checkbox" at bounding box center [54, 487] width 0 height 0
click at [34, 432] on td at bounding box center [57, 430] width 75 height 59
click at [48, 422] on span at bounding box center [46, 430] width 17 height 17
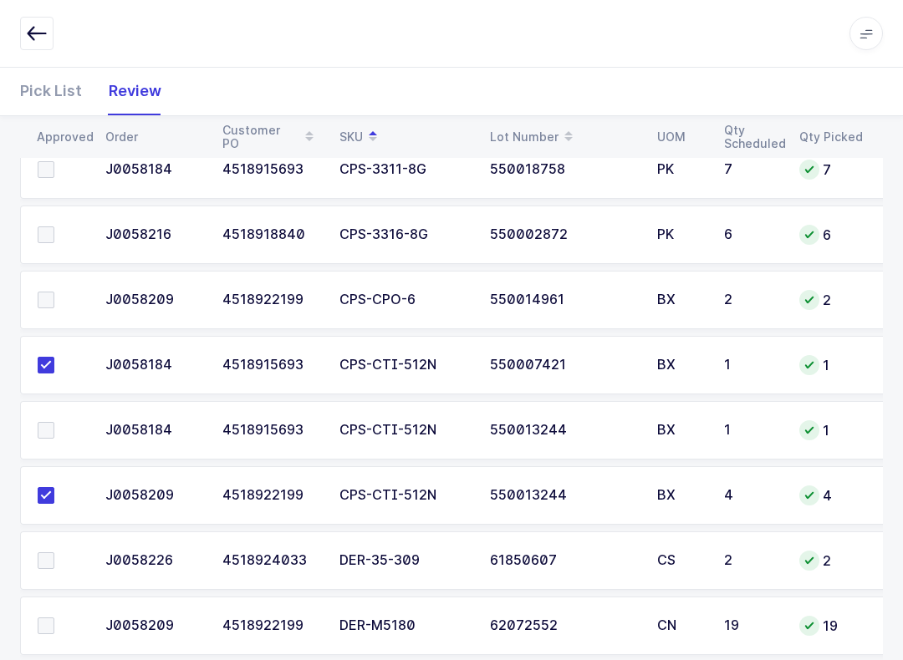
click at [54, 422] on input "checkbox" at bounding box center [54, 422] width 0 height 0
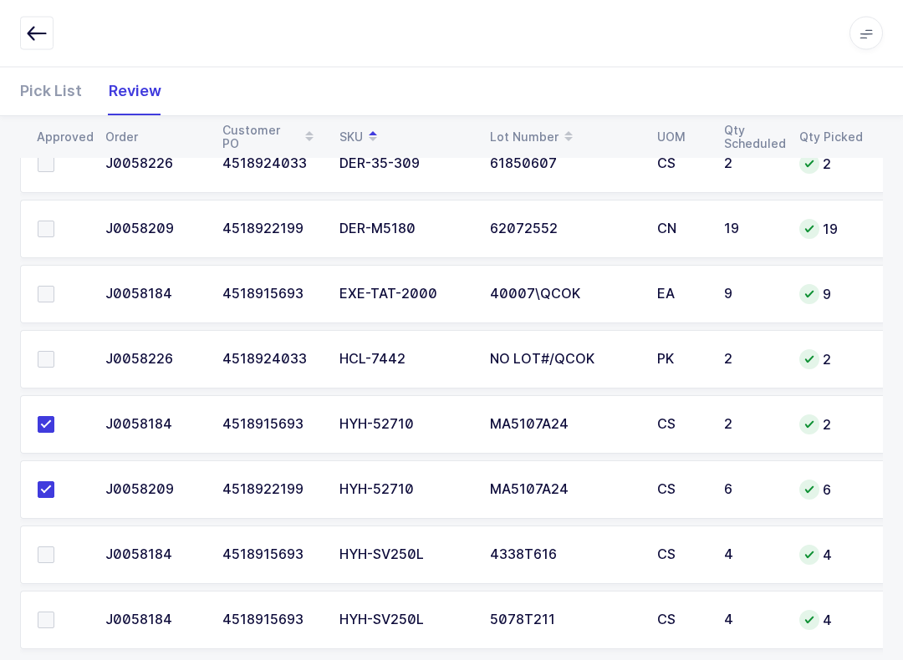
scroll to position [878, 0]
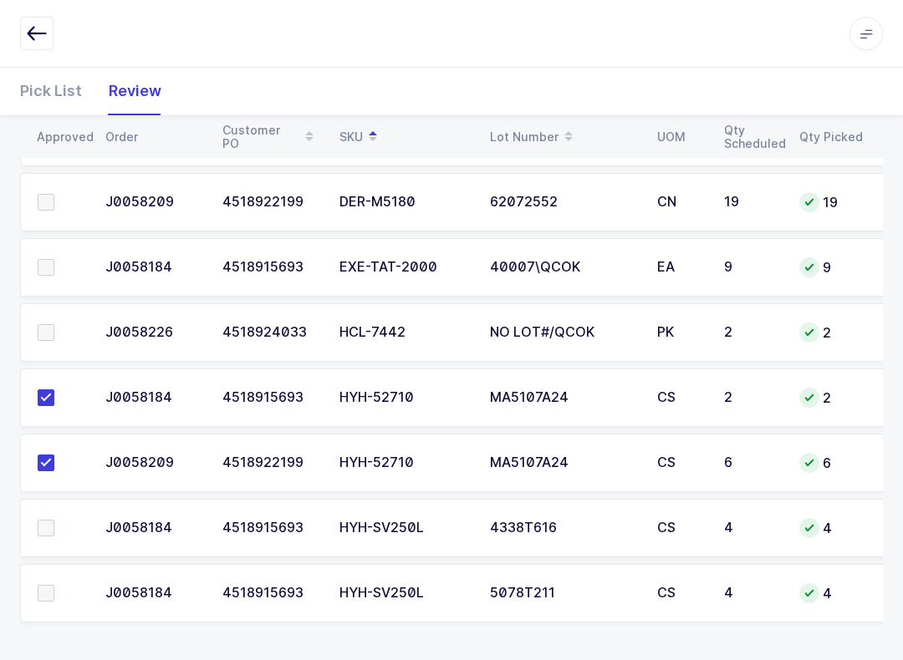
click at [43, 333] on span at bounding box center [46, 332] width 17 height 17
click at [54, 324] on input "checkbox" at bounding box center [54, 324] width 0 height 0
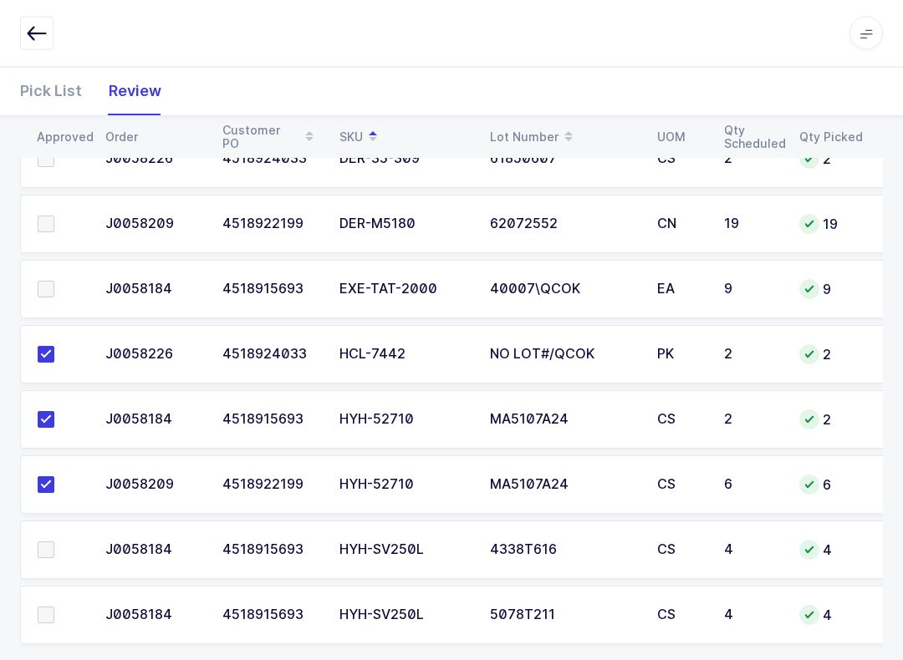
scroll to position [851, 0]
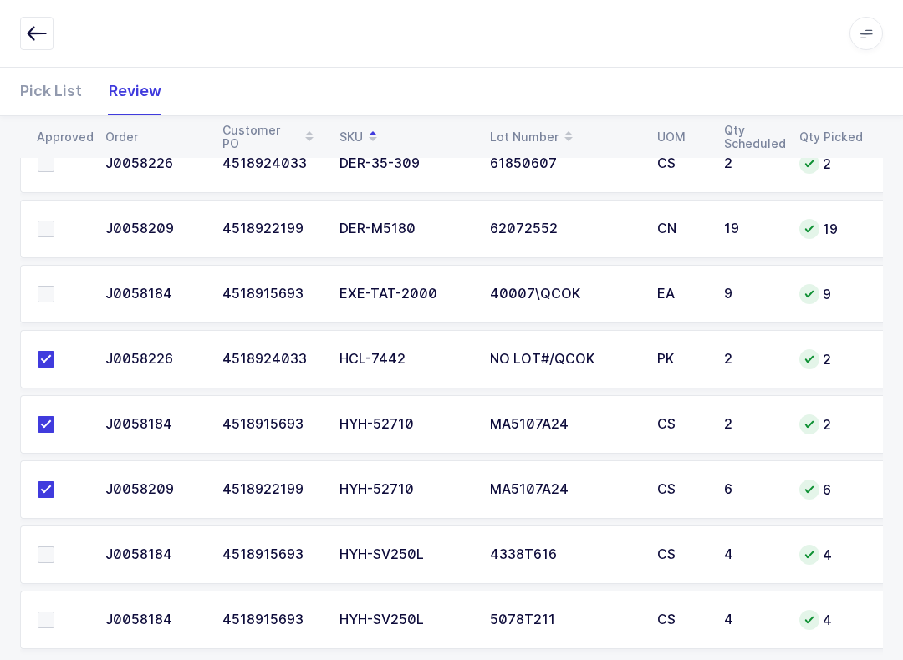
click at [48, 296] on span at bounding box center [46, 294] width 17 height 17
click at [54, 286] on input "checkbox" at bounding box center [54, 286] width 0 height 0
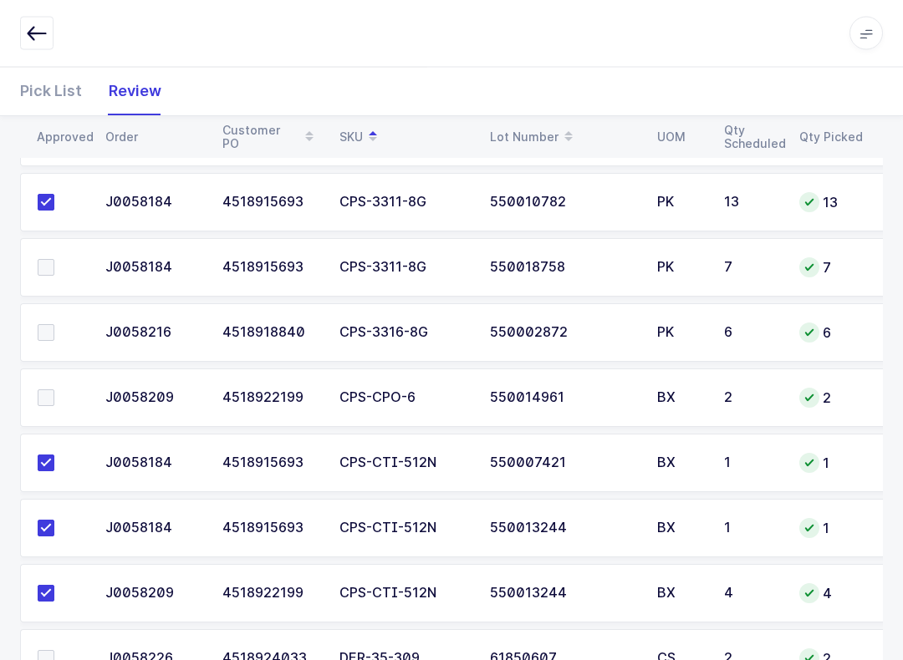
scroll to position [318, 0]
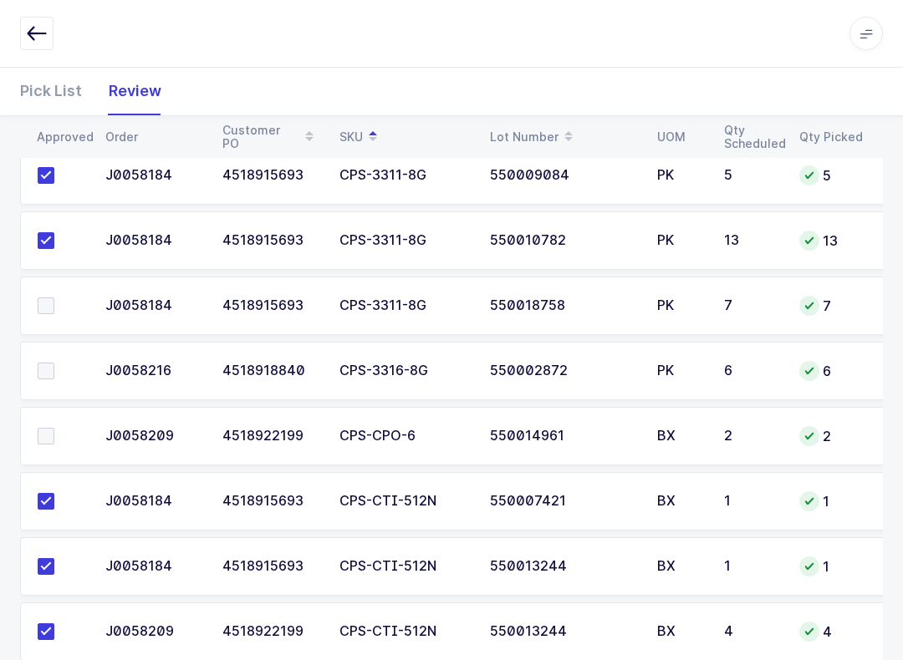
click at [39, 308] on span at bounding box center [46, 306] width 17 height 17
click at [54, 298] on input "checkbox" at bounding box center [54, 298] width 0 height 0
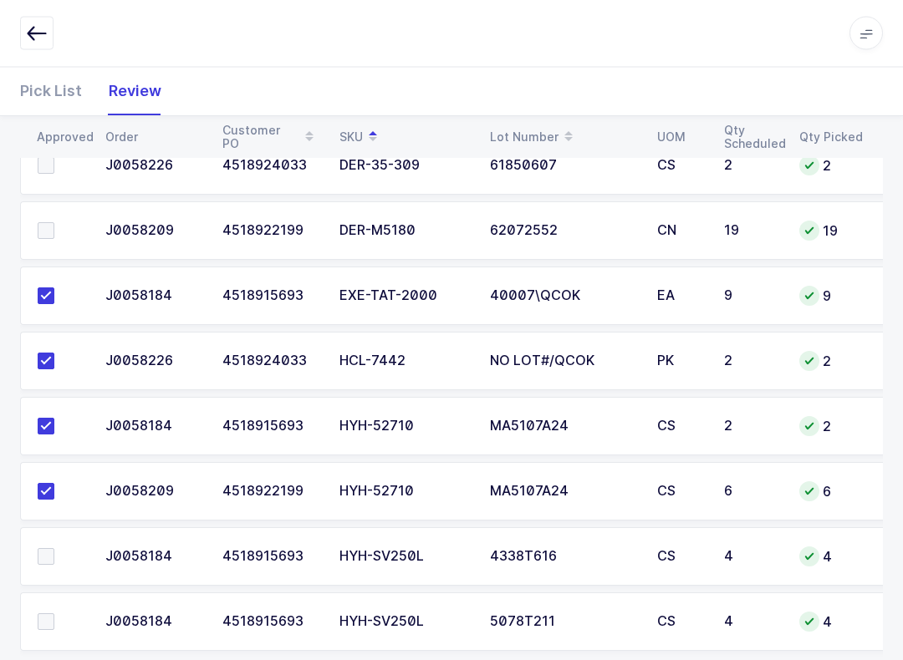
scroll to position [878, 0]
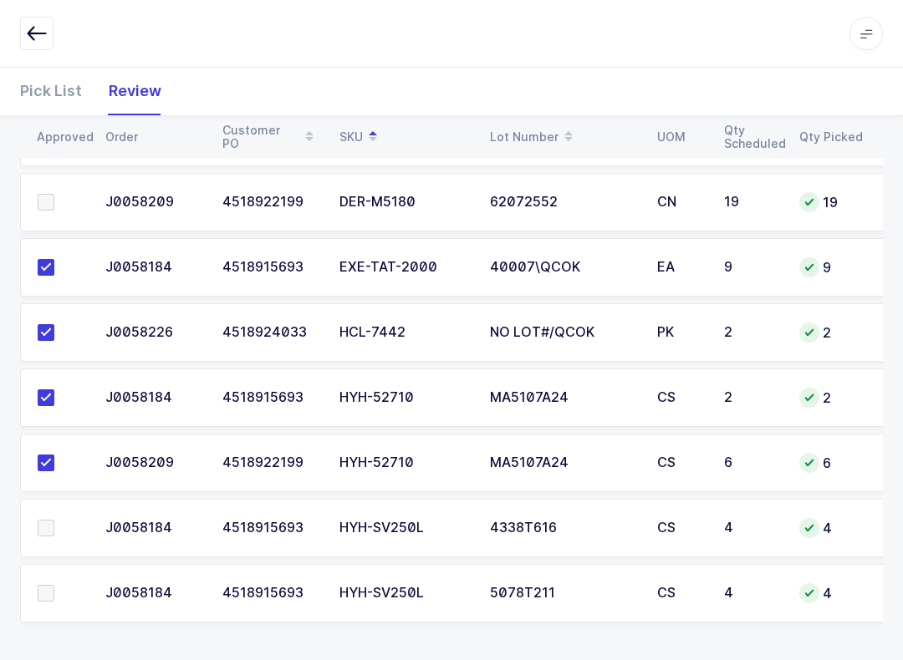
click at [30, 521] on td at bounding box center [57, 528] width 75 height 59
click at [40, 532] on span at bounding box center [46, 528] width 17 height 17
click at [54, 520] on input "checkbox" at bounding box center [54, 520] width 0 height 0
click at [50, 520] on span at bounding box center [46, 528] width 17 height 17
click at [54, 520] on input "checkbox" at bounding box center [54, 520] width 0 height 0
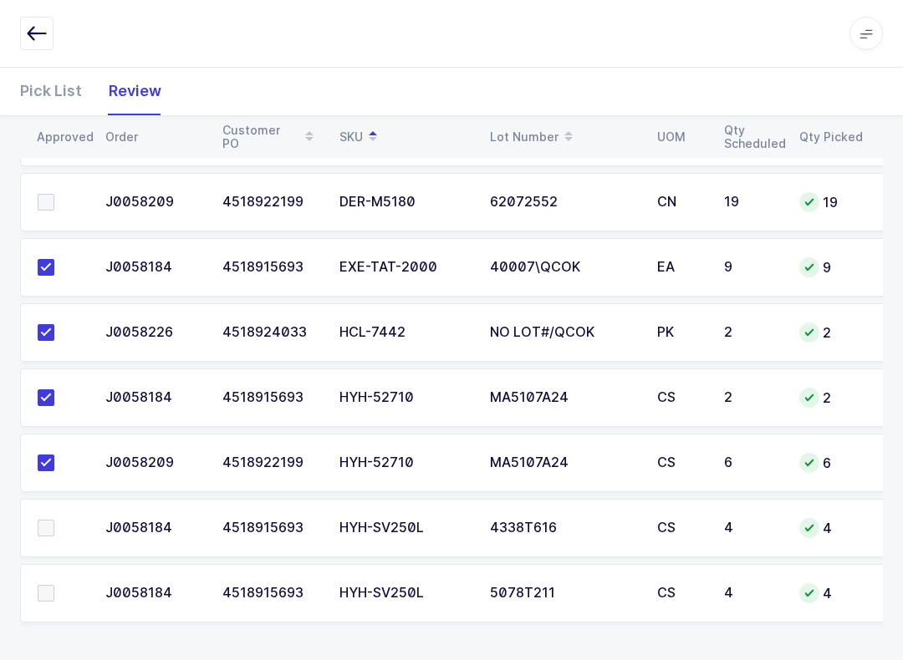
click at [48, 594] on span at bounding box center [46, 593] width 17 height 17
click at [54, 585] on input "checkbox" at bounding box center [54, 585] width 0 height 0
click at [42, 520] on span at bounding box center [46, 528] width 17 height 17
click at [54, 520] on input "checkbox" at bounding box center [54, 520] width 0 height 0
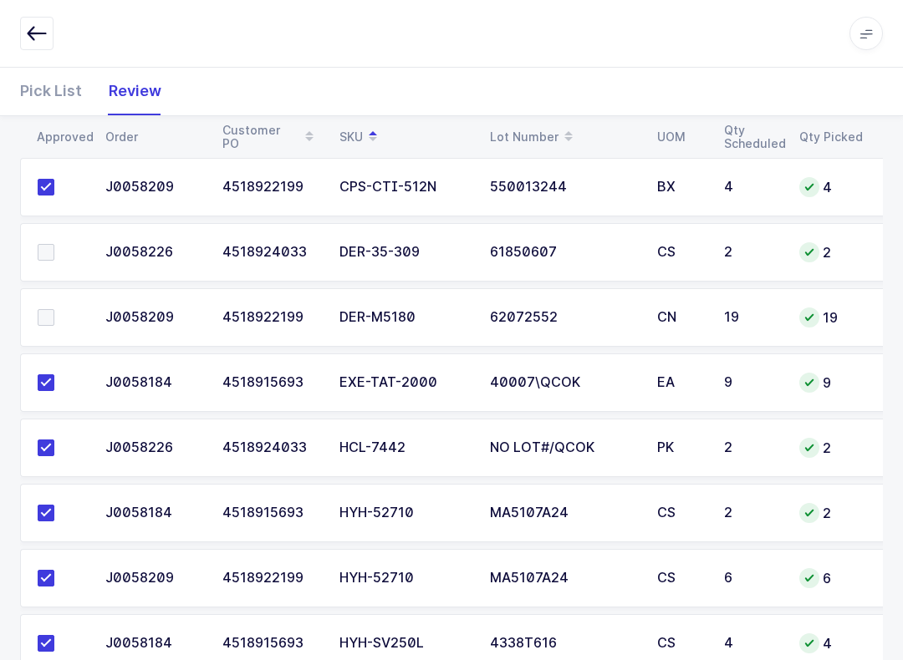
scroll to position [726, 0]
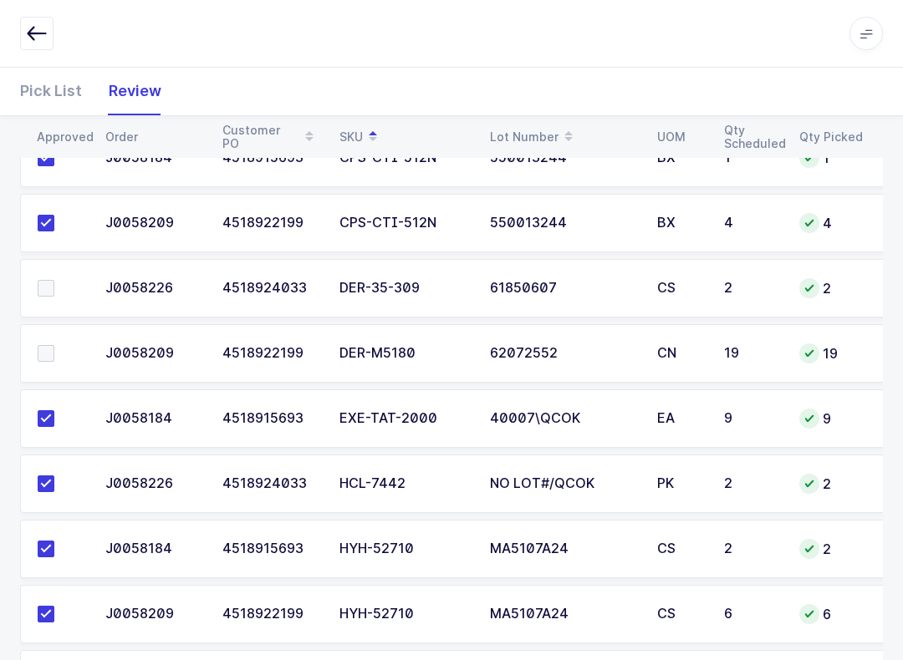
click at [62, 356] on label at bounding box center [62, 353] width 48 height 17
click at [54, 345] on input "checkbox" at bounding box center [54, 345] width 0 height 0
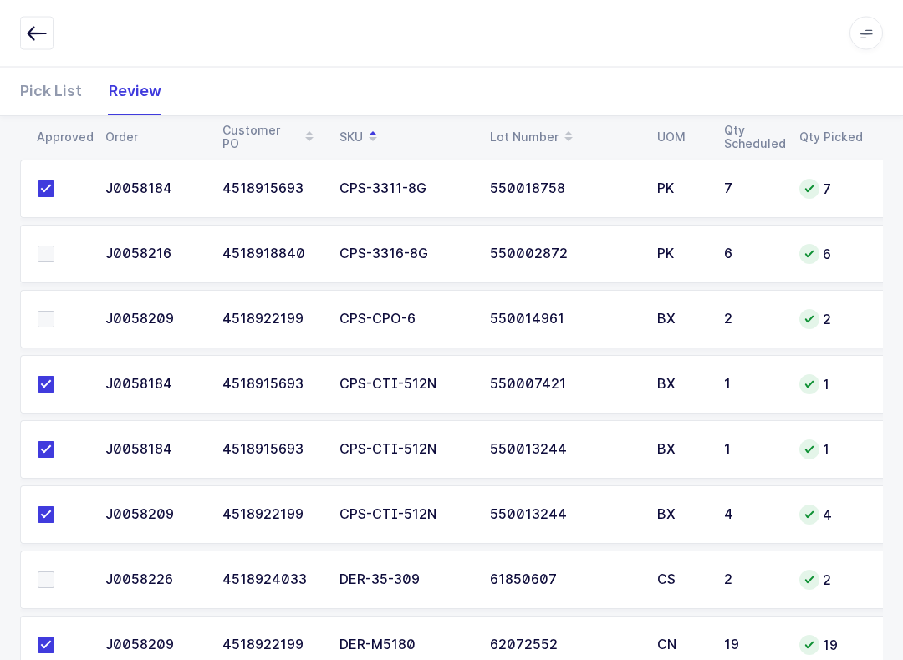
scroll to position [426, 0]
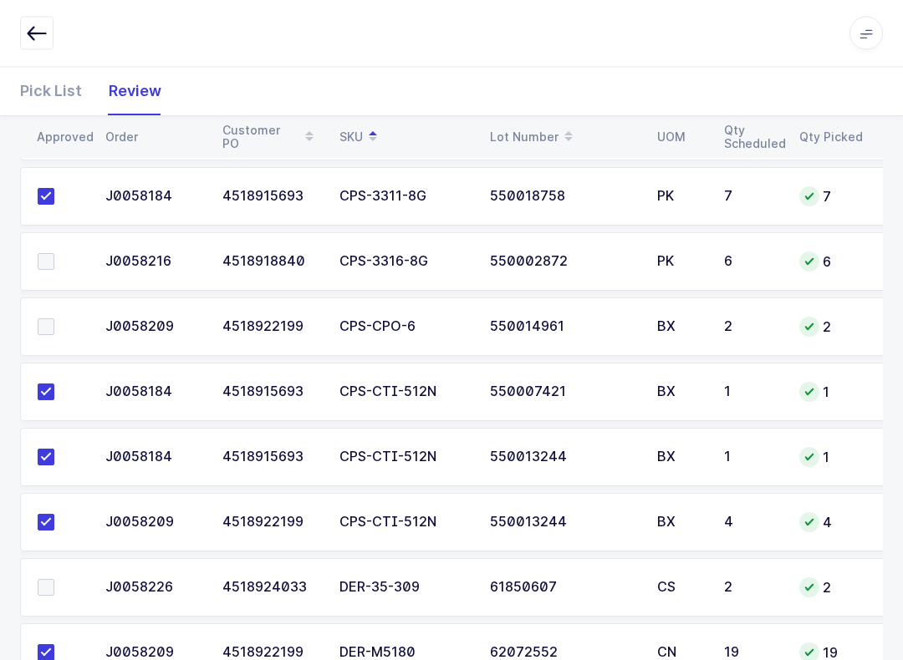
click at [42, 326] on span at bounding box center [46, 327] width 17 height 17
click at [54, 319] on input "checkbox" at bounding box center [54, 319] width 0 height 0
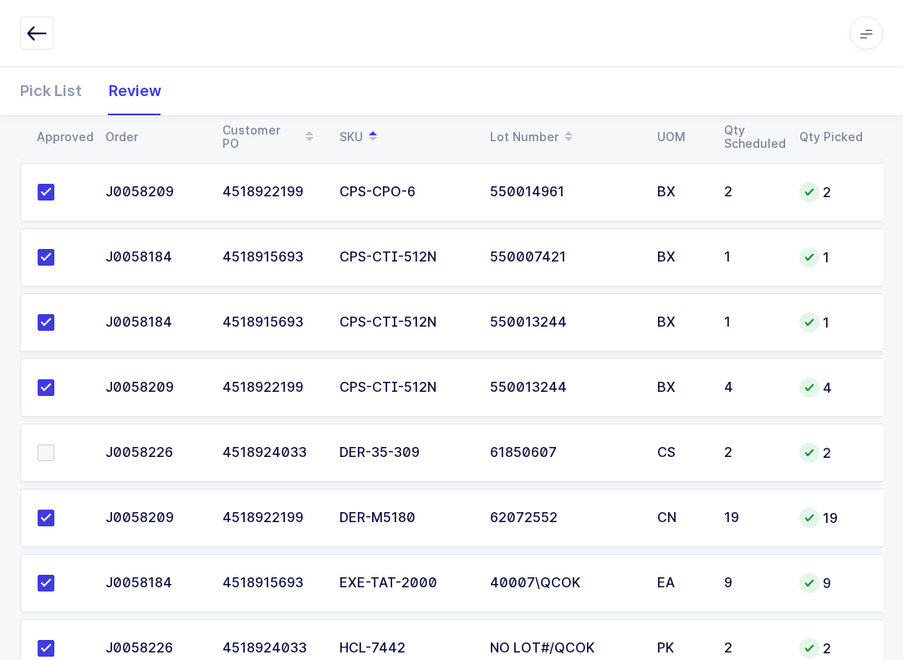
scroll to position [599, 0]
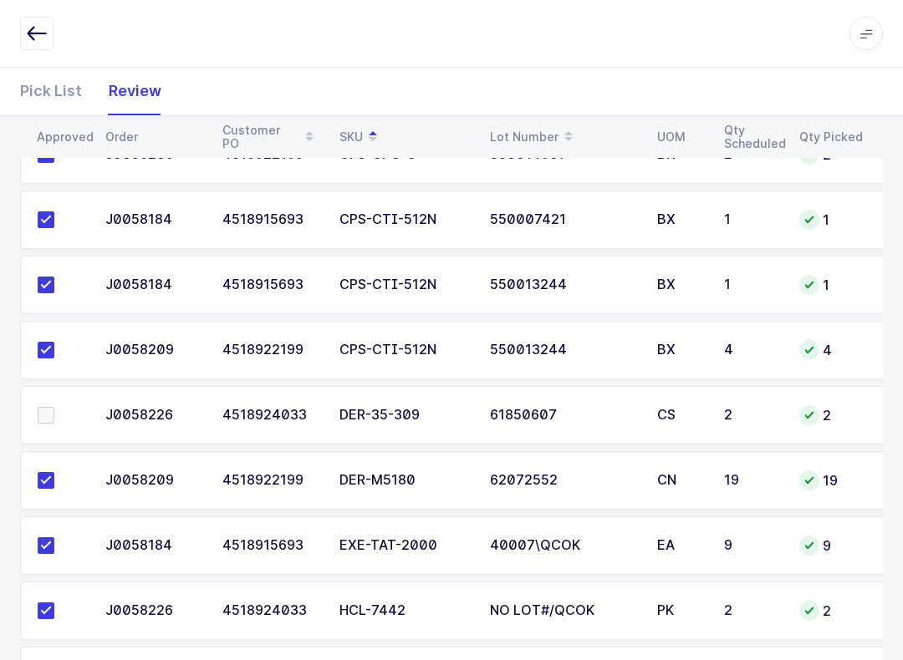
click at [43, 412] on span at bounding box center [46, 415] width 17 height 17
click at [54, 407] on input "checkbox" at bounding box center [54, 407] width 0 height 0
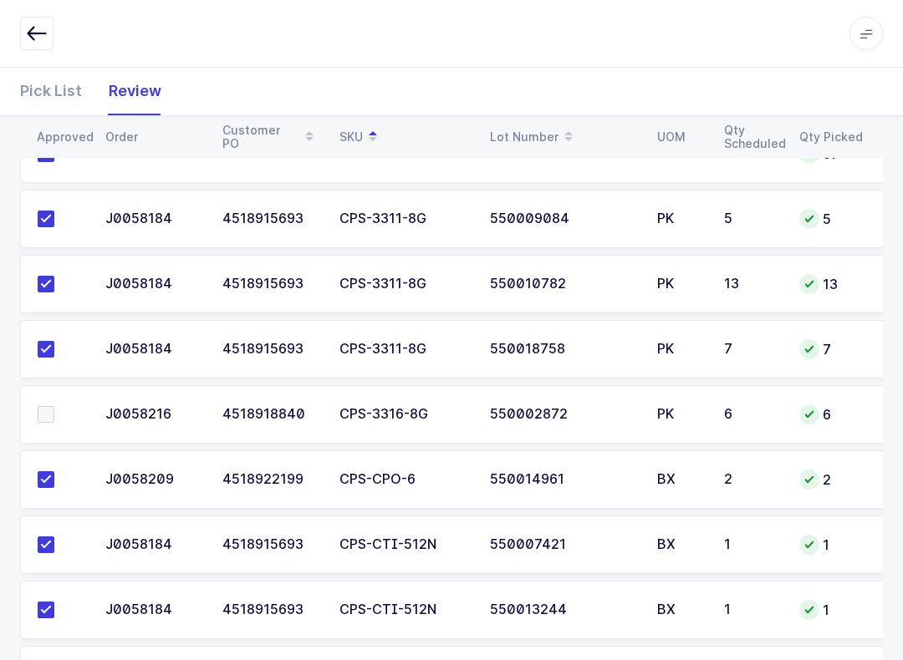
scroll to position [272, 0]
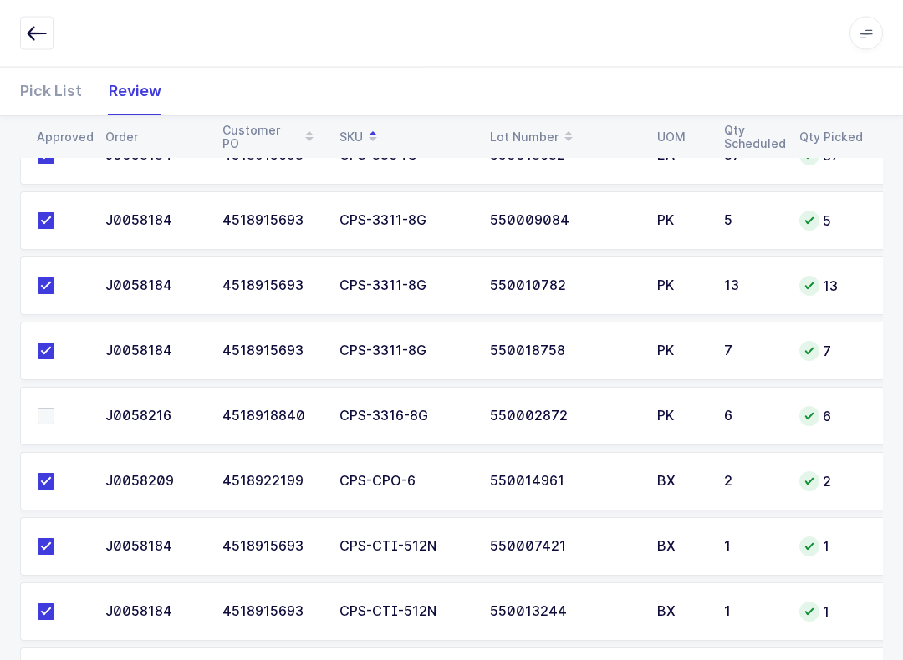
click at [41, 419] on span at bounding box center [46, 417] width 17 height 17
click at [54, 409] on input "checkbox" at bounding box center [54, 409] width 0 height 0
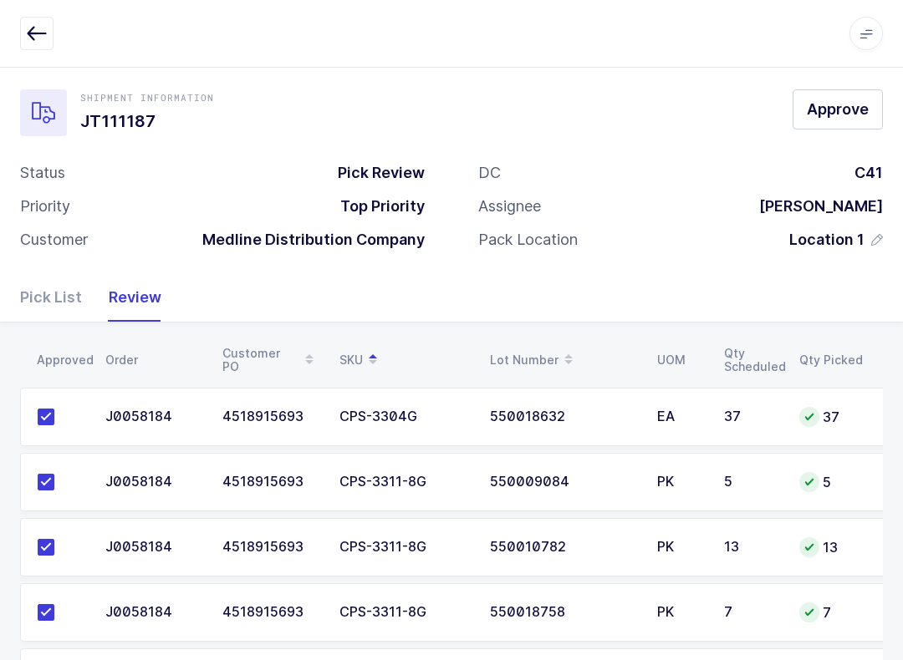
scroll to position [0, 0]
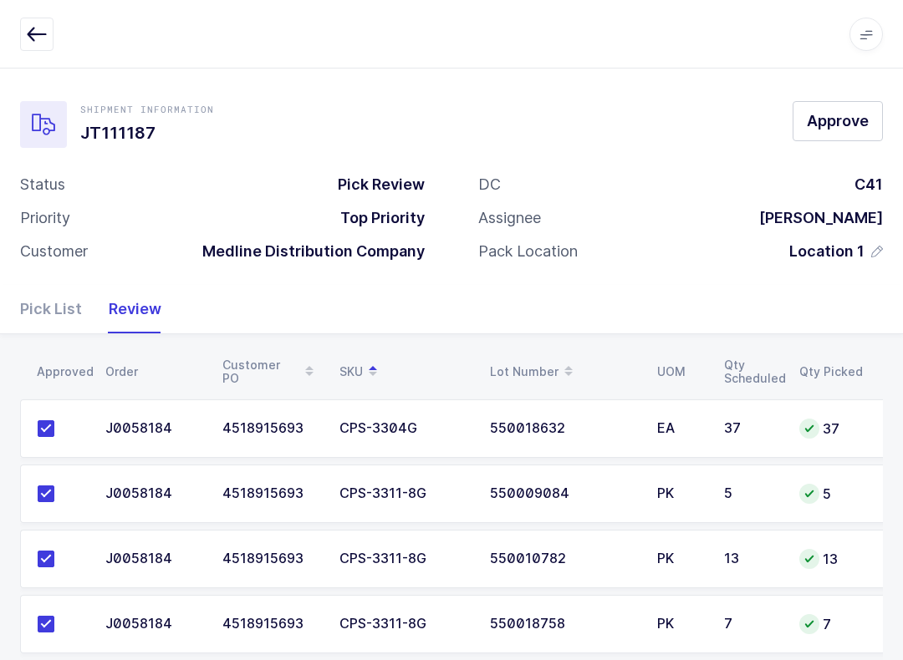
click at [847, 114] on span "Approve" at bounding box center [837, 119] width 62 height 21
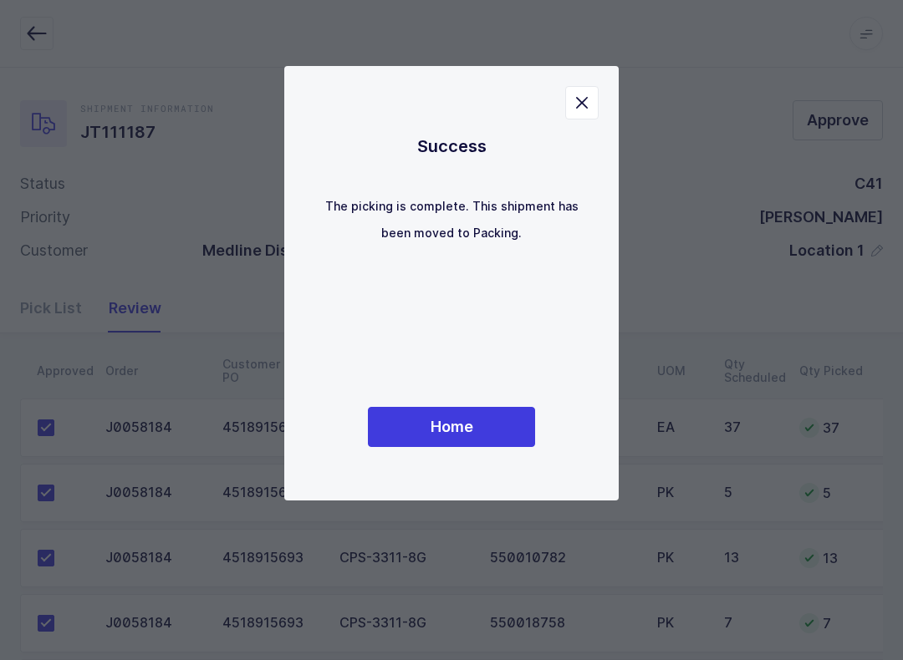
click at [470, 408] on button "Home" at bounding box center [451, 427] width 167 height 40
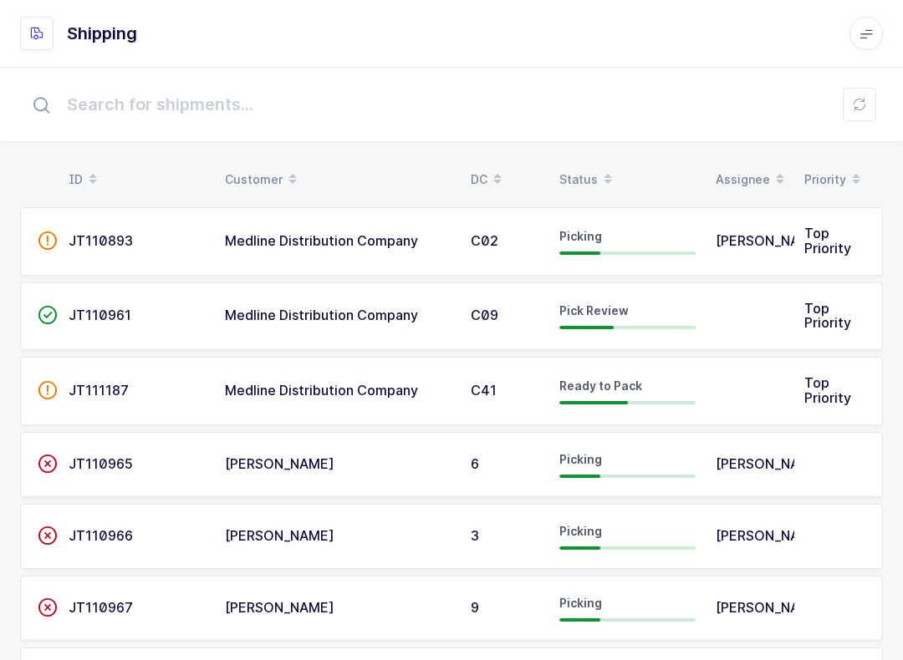
click at [588, 168] on div "Status" at bounding box center [627, 179] width 136 height 28
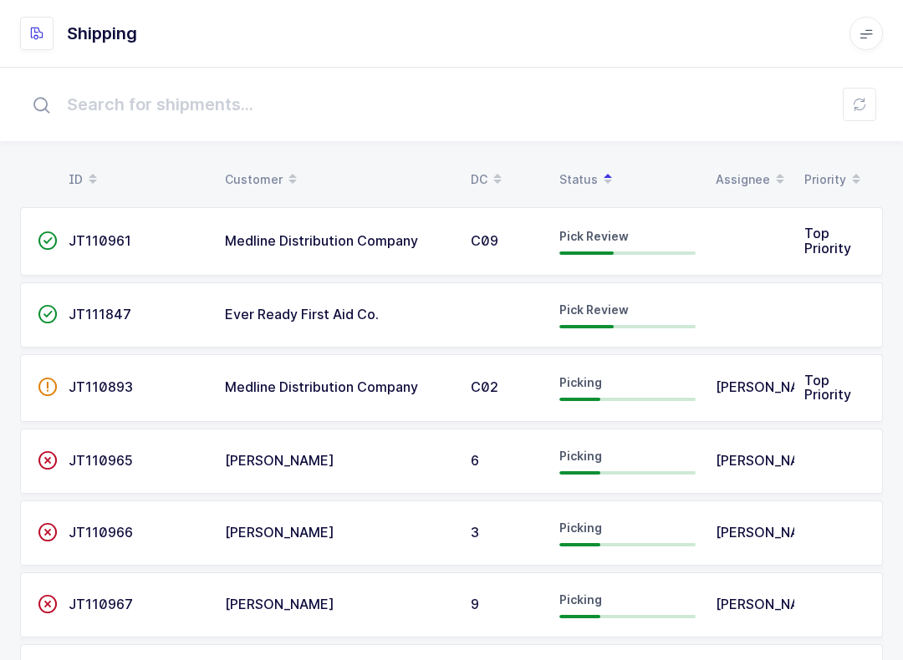
click at [94, 243] on span "JT110961" at bounding box center [100, 240] width 63 height 17
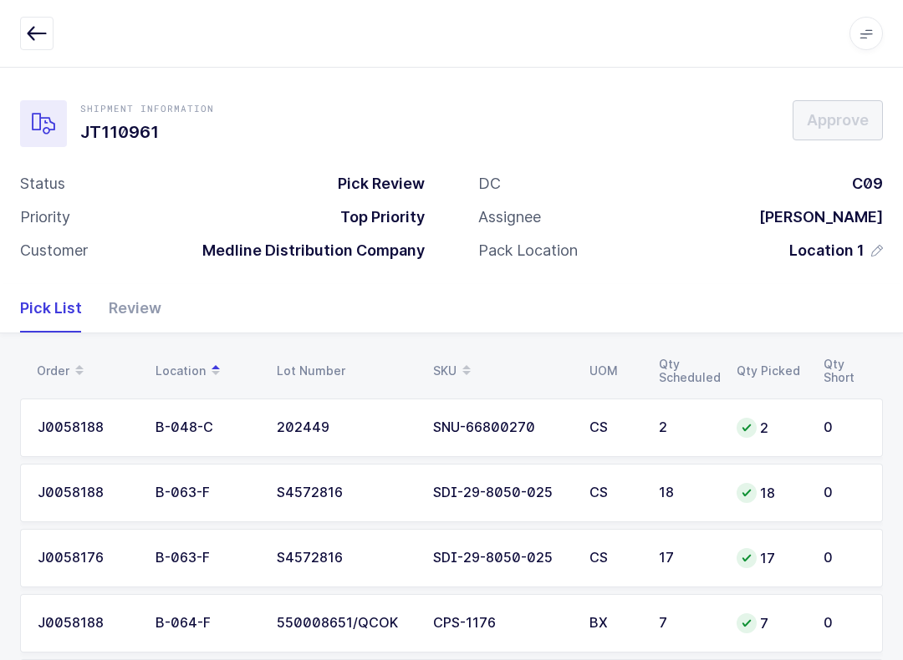
click at [134, 301] on div "Review" at bounding box center [128, 308] width 66 height 48
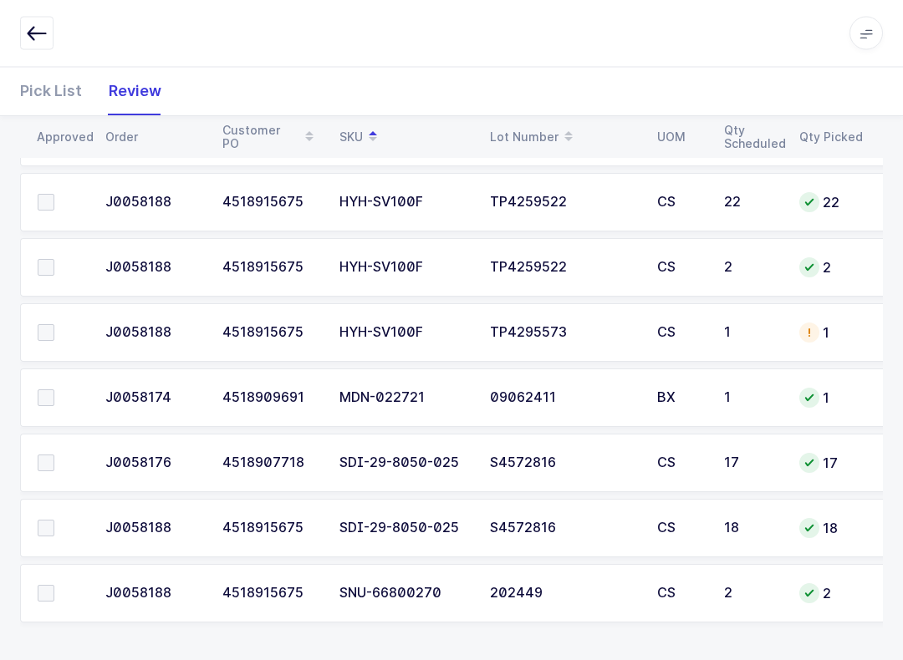
scroll to position [812, 0]
click at [49, 38] on button "button" at bounding box center [36, 33] width 33 height 33
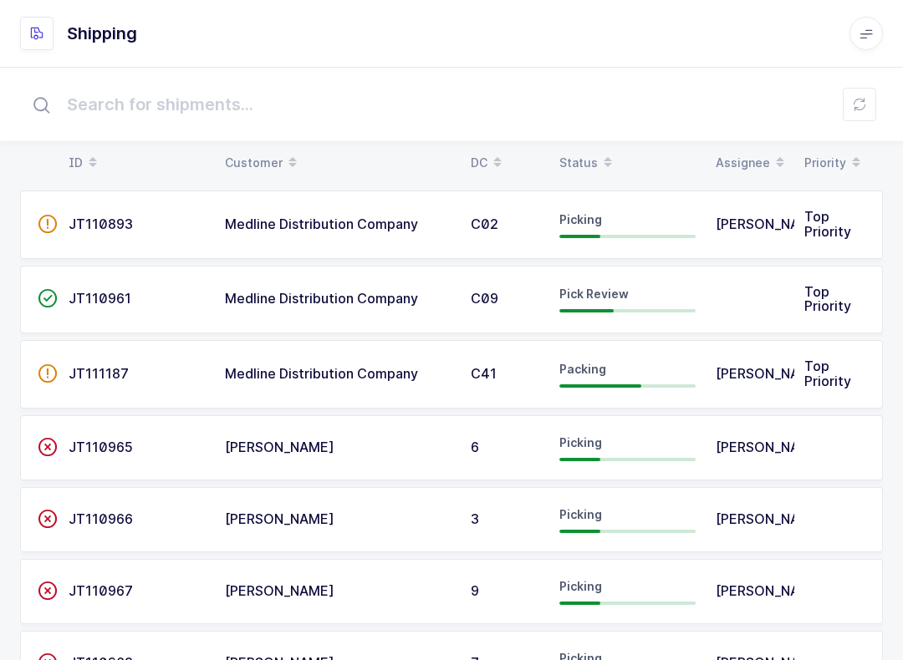
scroll to position [18, 0]
click at [598, 153] on span at bounding box center [608, 162] width 20 height 28
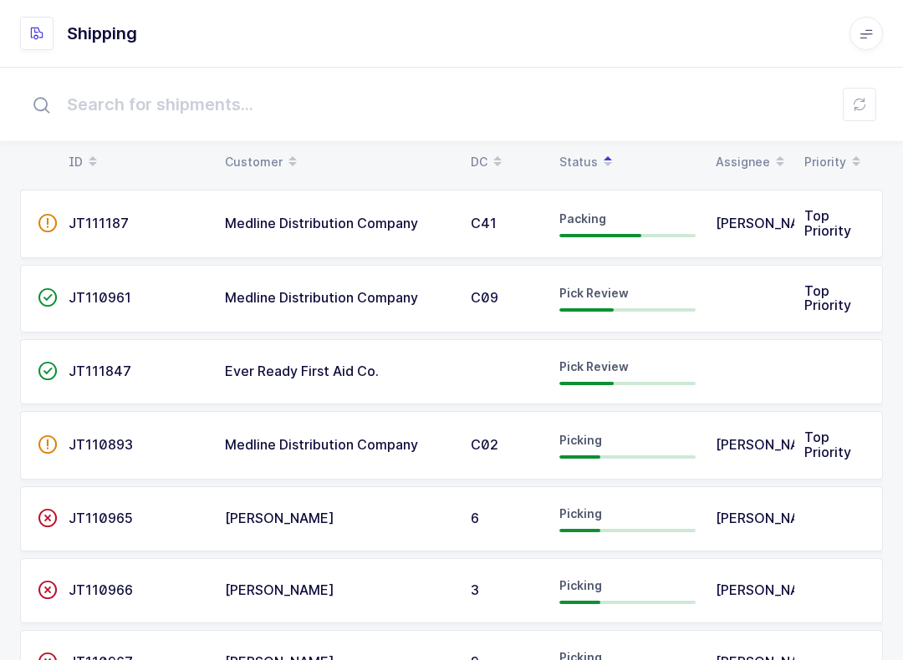
scroll to position [0, 0]
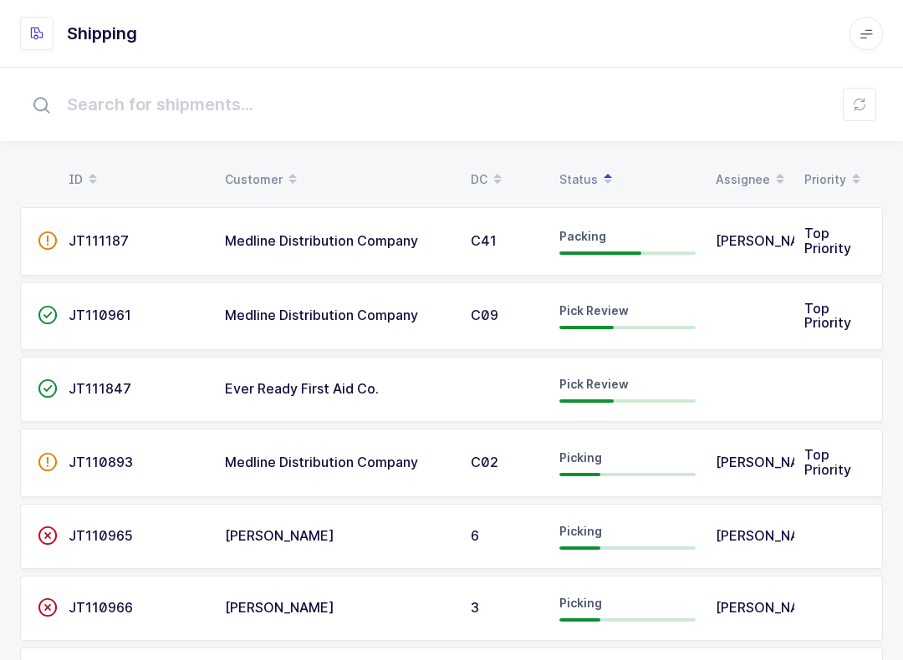
click at [352, 392] on span "Ever Ready First Aid Co." at bounding box center [302, 388] width 154 height 17
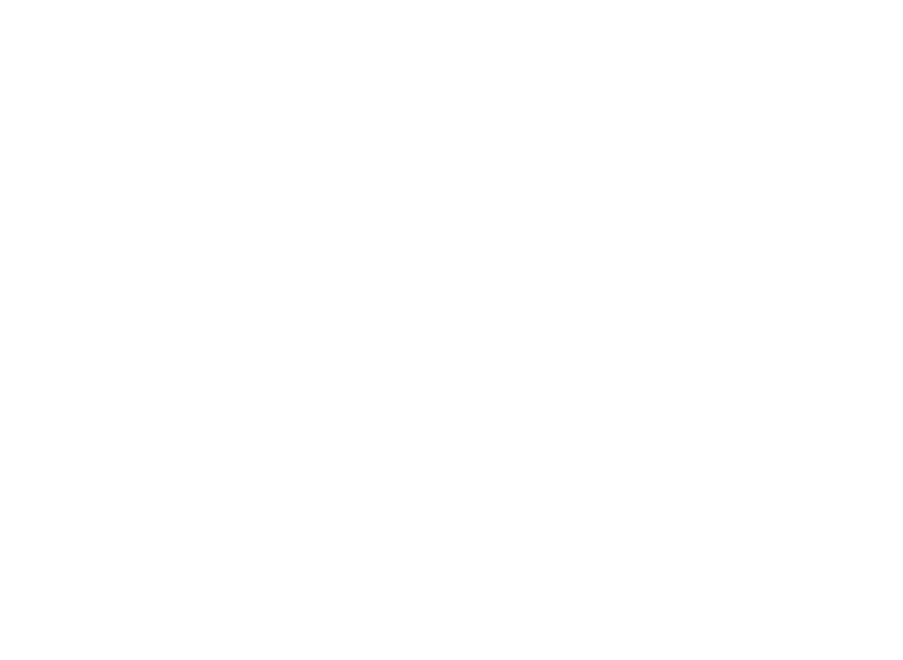
click at [299, 0] on html at bounding box center [451, 0] width 903 height 0
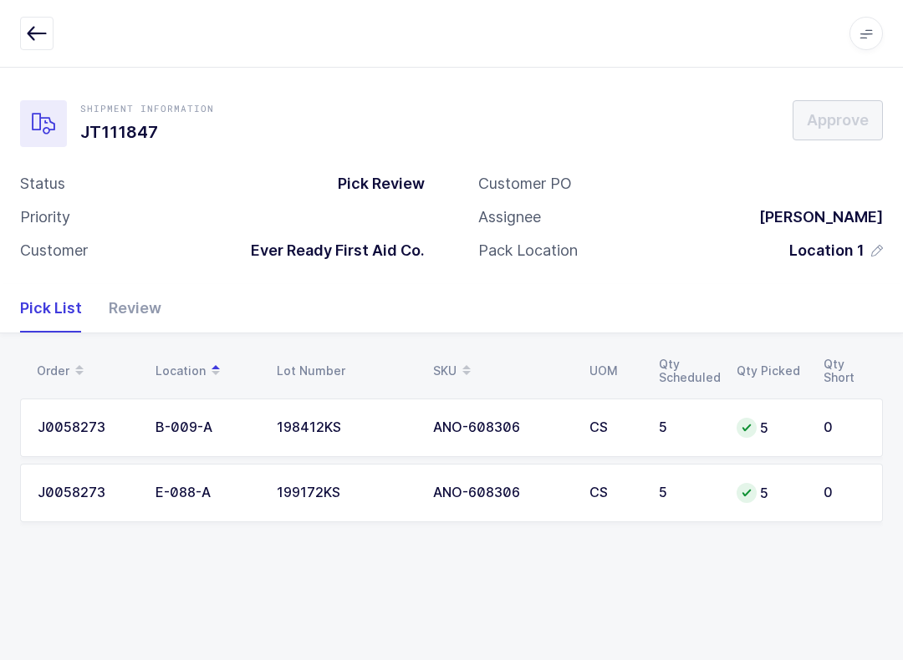
click at [38, 45] on button "button" at bounding box center [36, 33] width 33 height 33
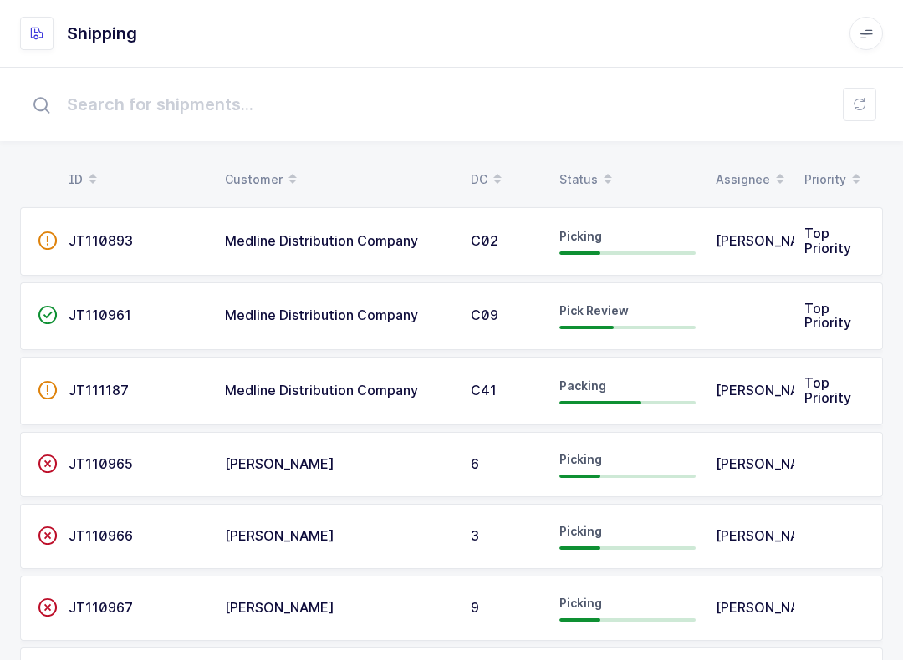
click at [603, 181] on icon at bounding box center [607, 184] width 8 height 8
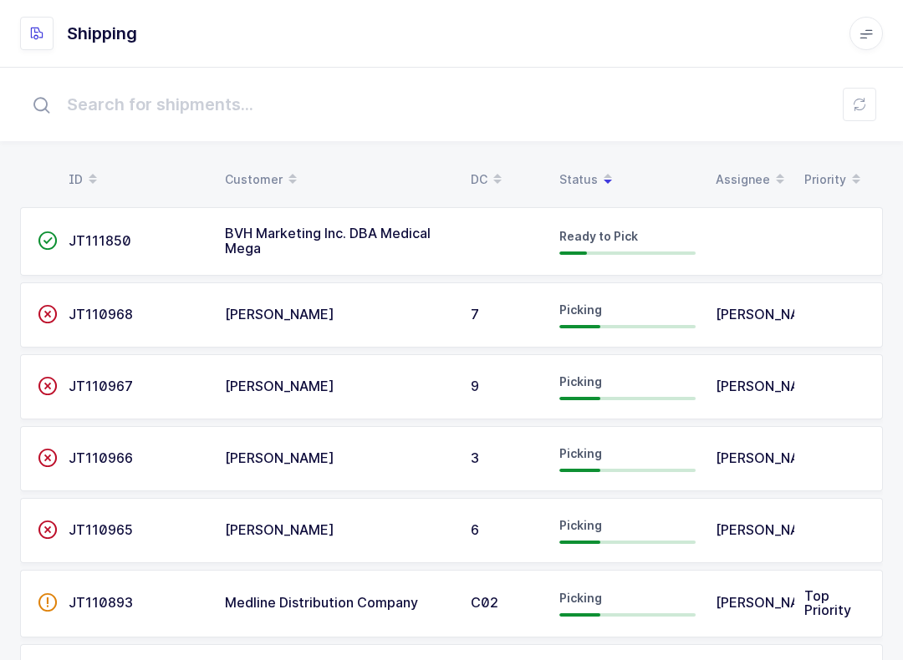
click at [590, 169] on div "Status" at bounding box center [627, 179] width 136 height 28
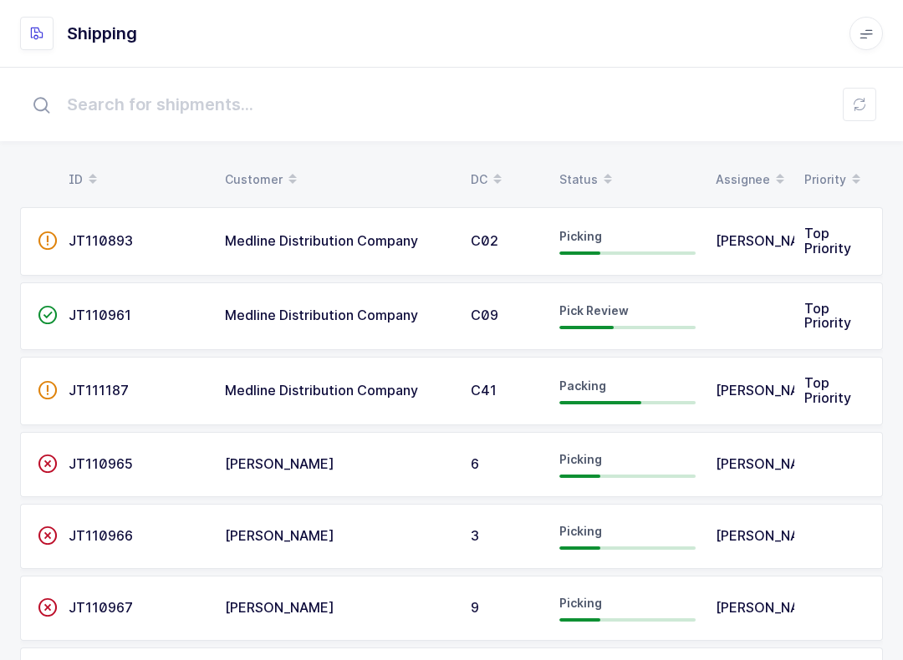
click at [578, 182] on div "Status" at bounding box center [627, 179] width 136 height 28
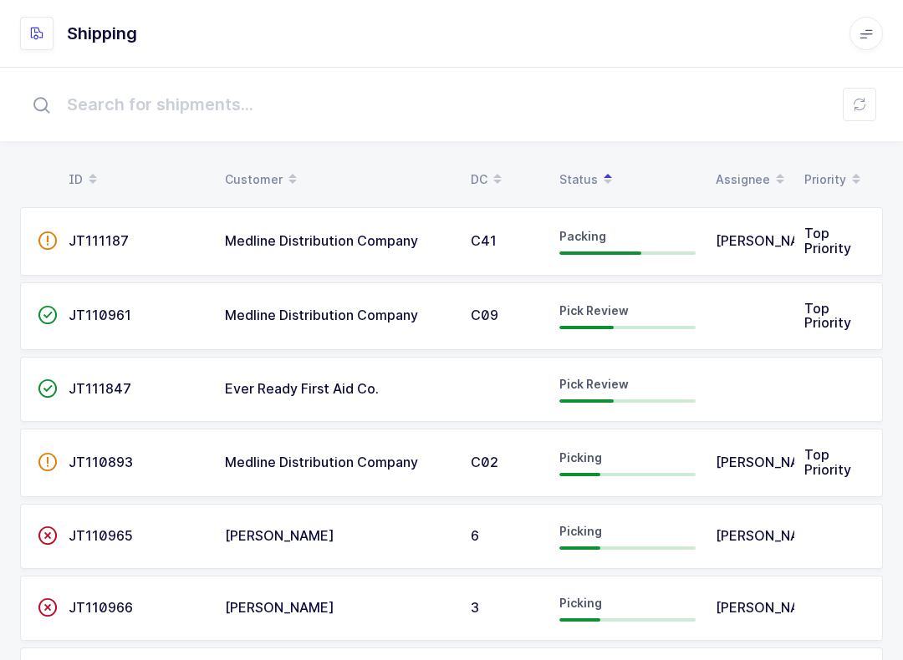
click at [634, 323] on div "Pick Review" at bounding box center [627, 316] width 136 height 27
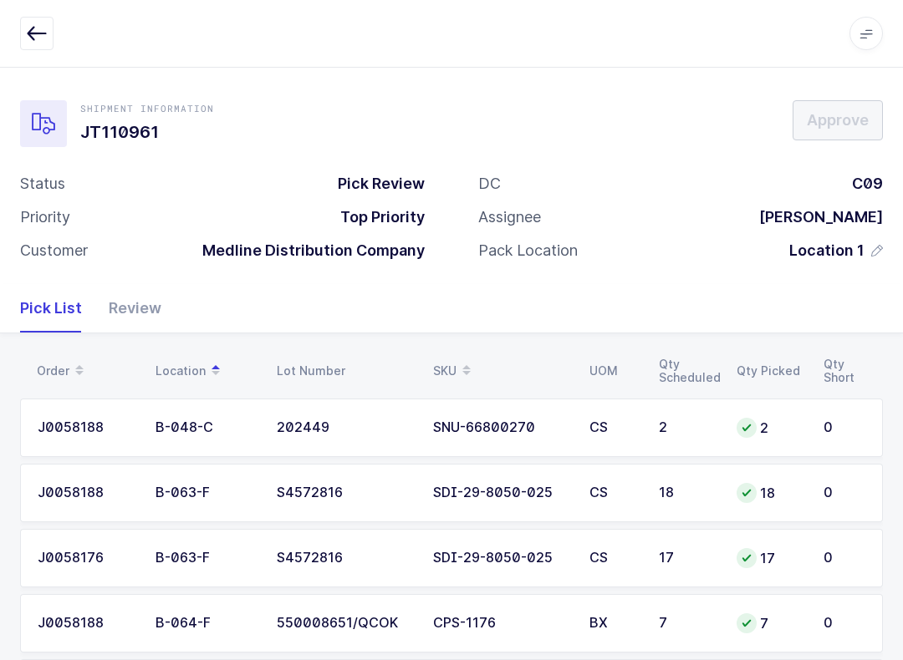
click at [130, 301] on div "Review" at bounding box center [128, 308] width 66 height 48
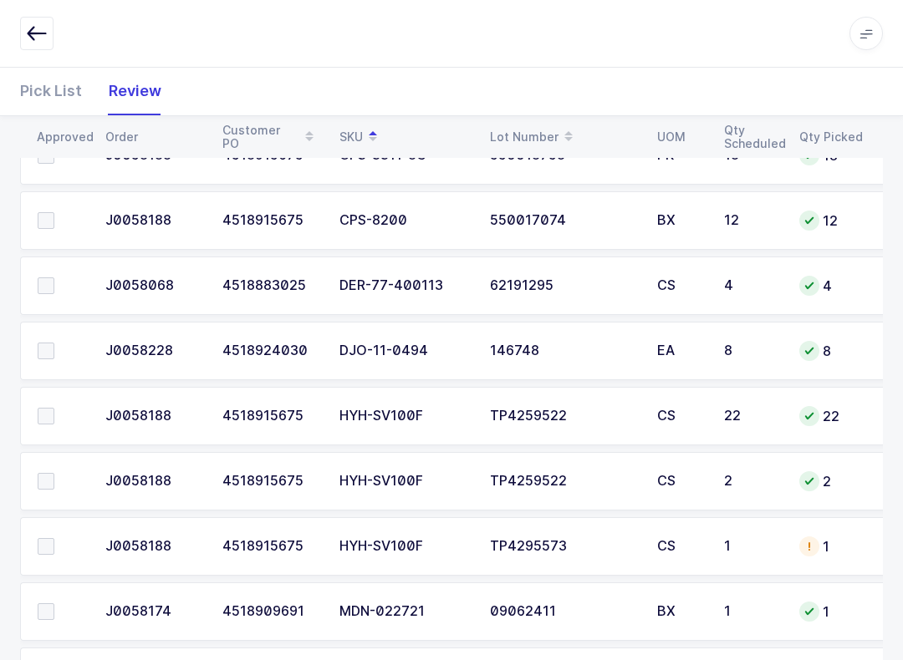
scroll to position [598, 0]
click at [61, 213] on label at bounding box center [62, 221] width 48 height 17
click at [54, 213] on input "checkbox" at bounding box center [54, 213] width 0 height 0
click at [38, 613] on span at bounding box center [46, 611] width 17 height 17
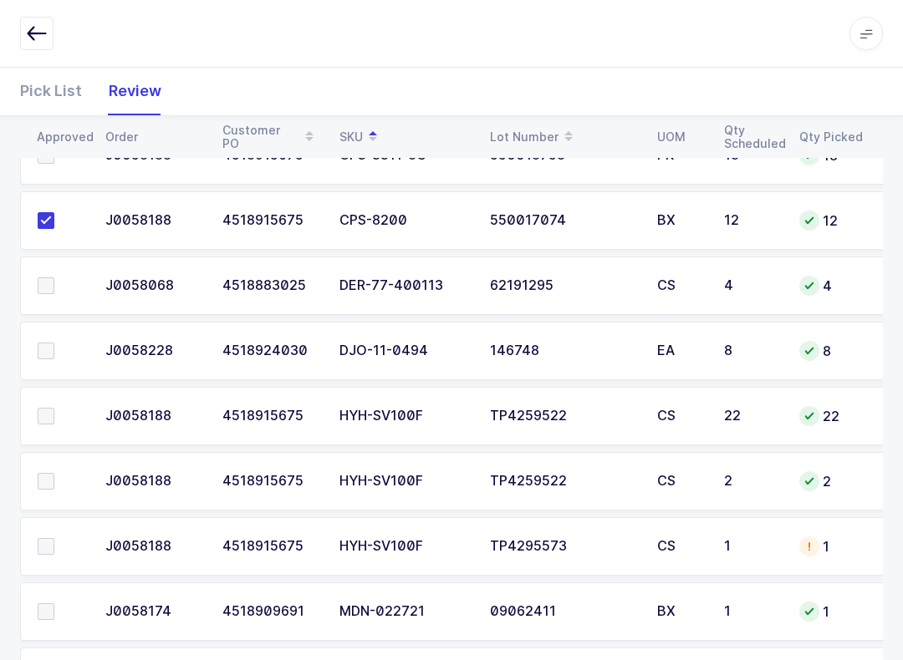
click at [54, 603] on input "checkbox" at bounding box center [54, 603] width 0 height 0
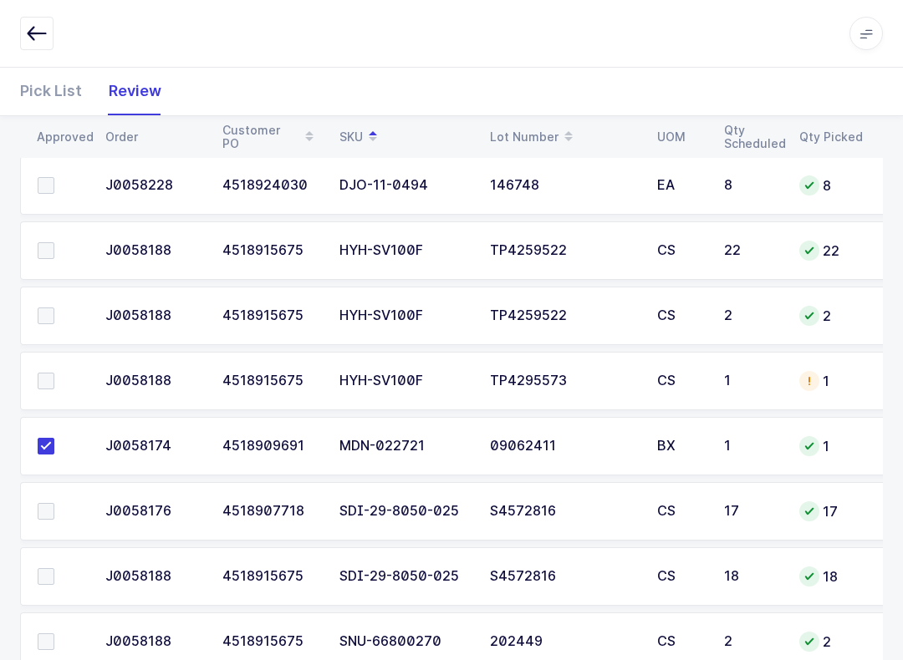
scroll to position [812, 0]
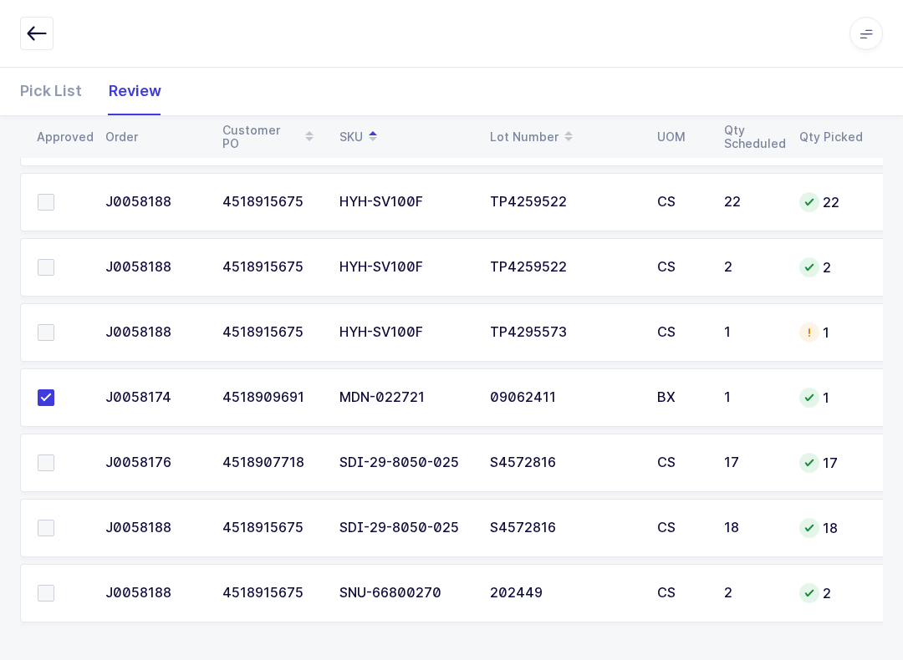
click at [55, 593] on label at bounding box center [62, 593] width 48 height 17
click at [54, 585] on input "checkbox" at bounding box center [54, 585] width 0 height 0
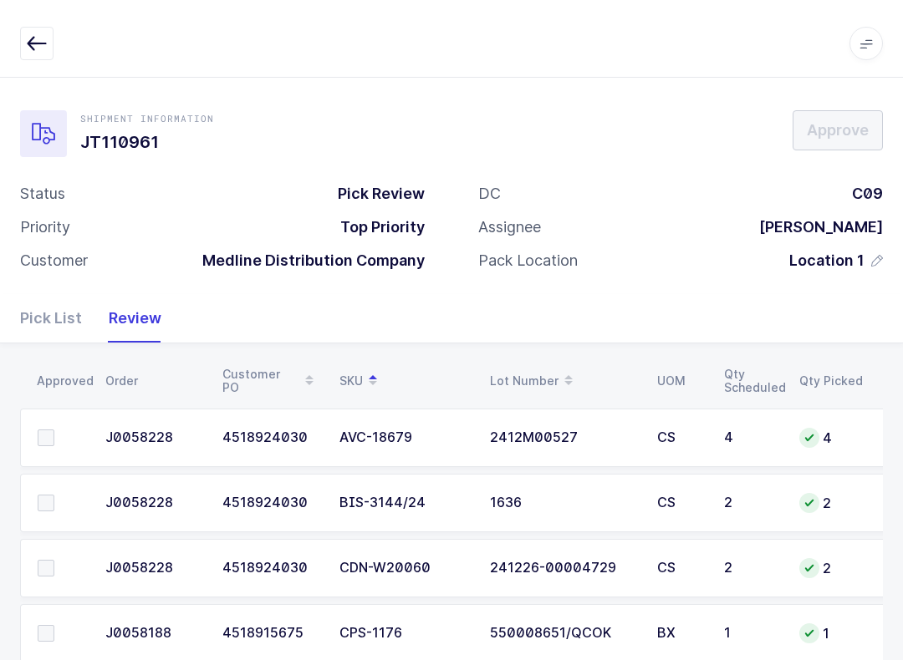
scroll to position [5, 0]
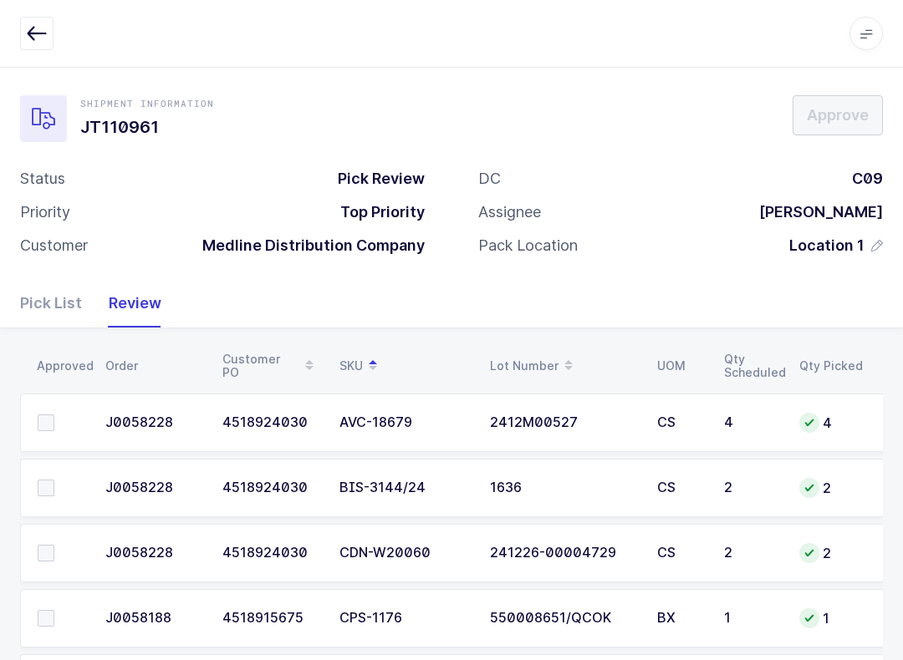
click at [45, 415] on span at bounding box center [46, 423] width 17 height 17
click at [54, 415] on input "checkbox" at bounding box center [54, 415] width 0 height 0
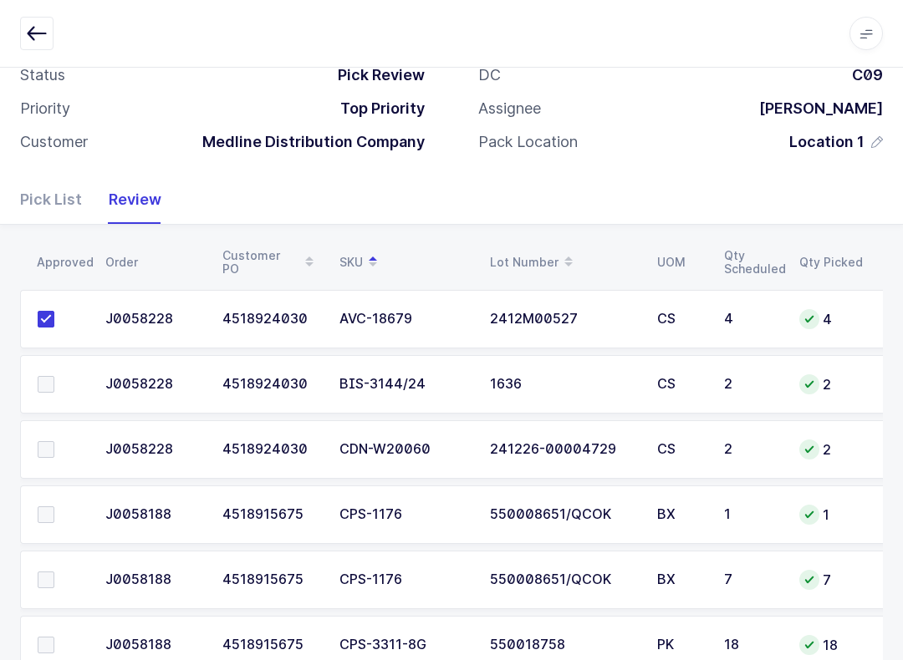
scroll to position [136, 0]
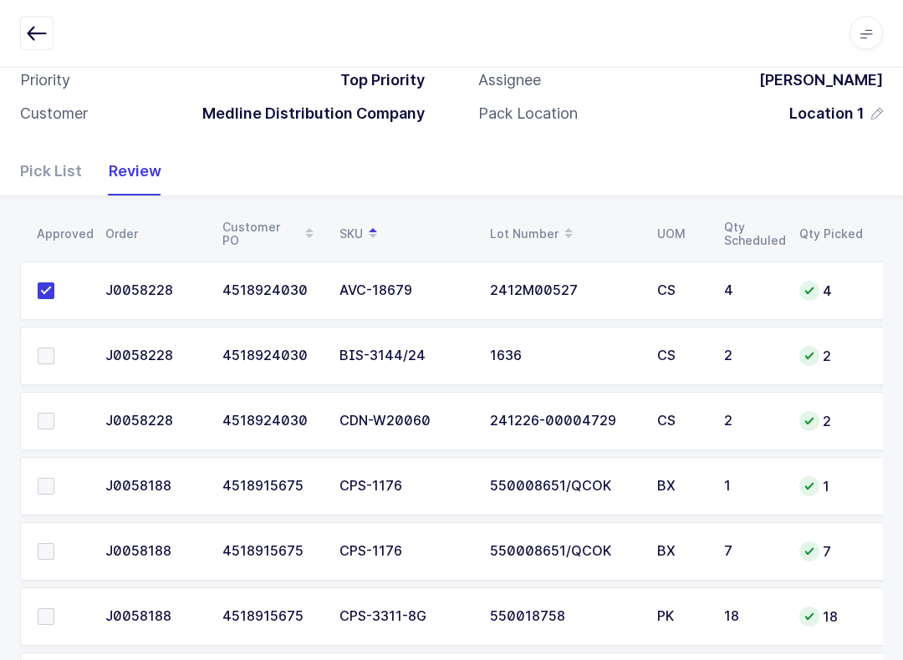
click at [46, 351] on span at bounding box center [46, 357] width 17 height 17
click at [54, 349] on input "checkbox" at bounding box center [54, 349] width 0 height 0
click at [54, 487] on label at bounding box center [62, 486] width 48 height 17
click at [54, 478] on input "checkbox" at bounding box center [54, 478] width 0 height 0
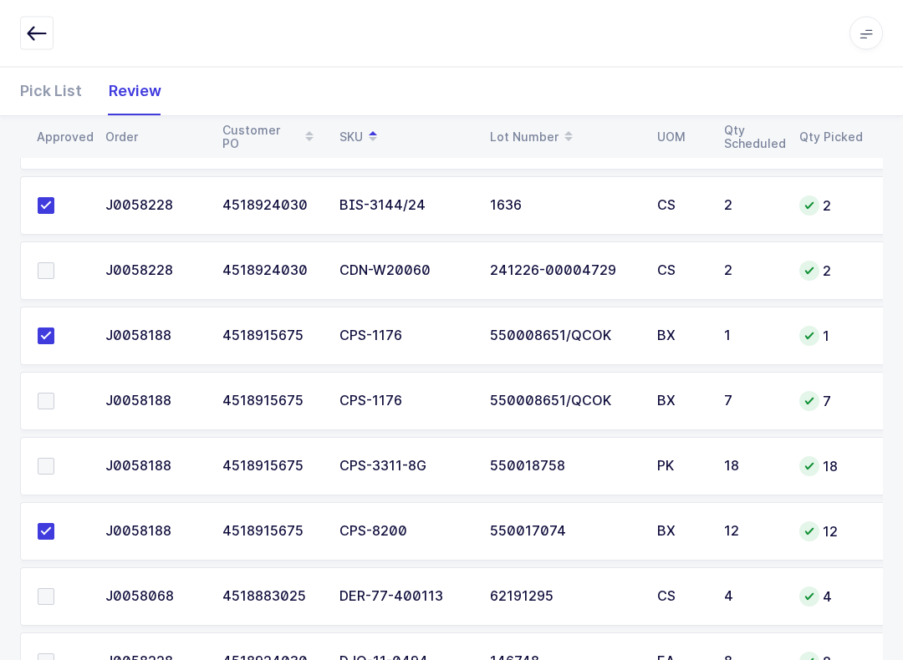
scroll to position [322, 0]
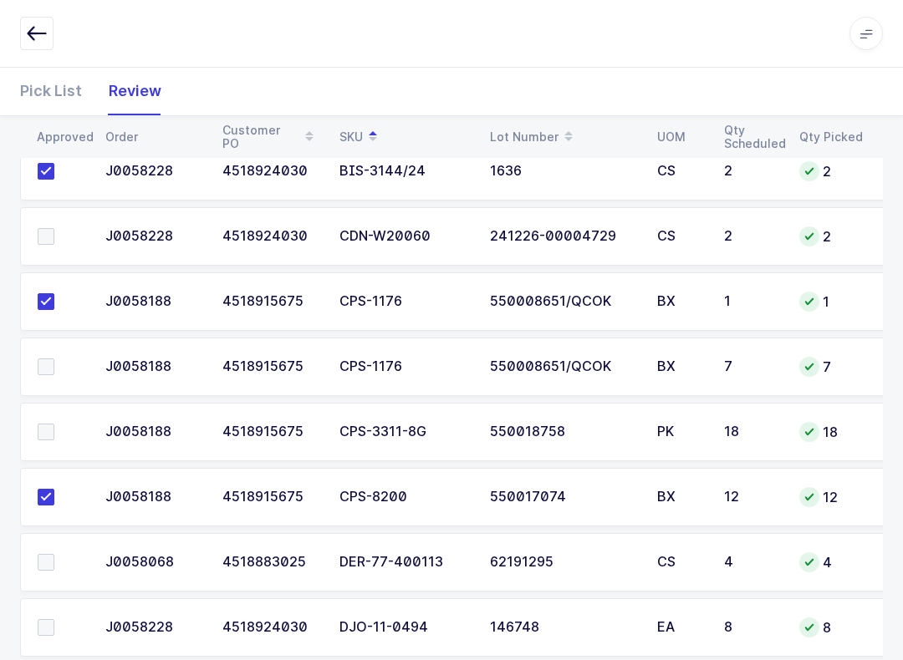
click at [50, 429] on span at bounding box center [46, 432] width 17 height 17
click at [54, 424] on input "checkbox" at bounding box center [54, 424] width 0 height 0
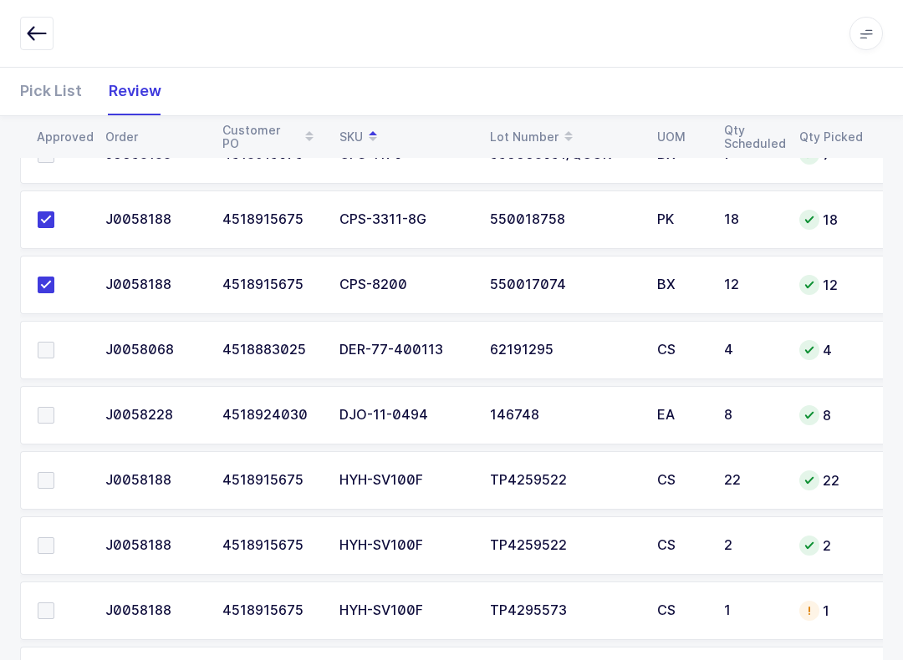
scroll to position [556, 0]
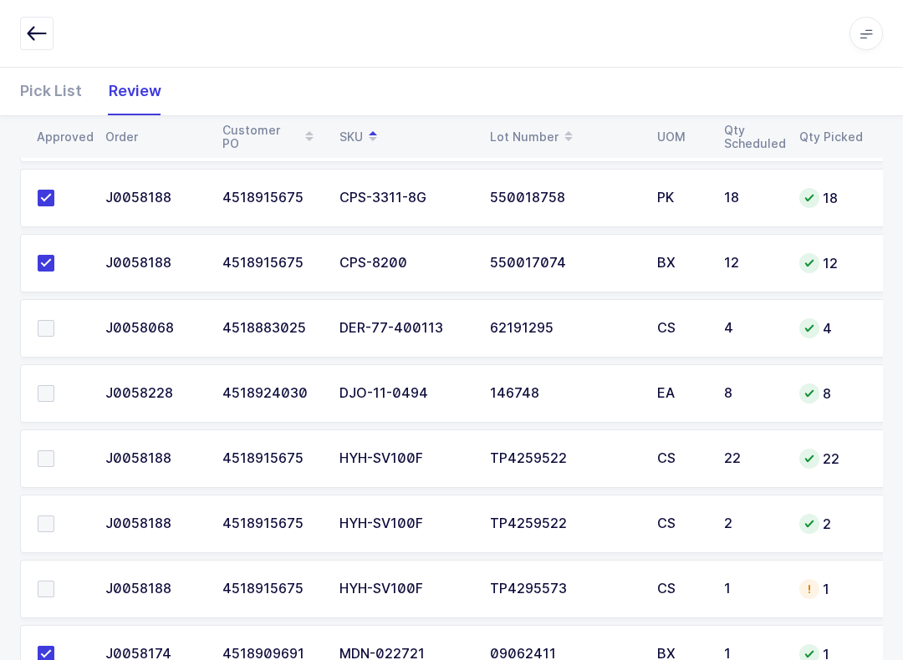
click at [59, 397] on label at bounding box center [62, 393] width 48 height 17
click at [54, 385] on input "checkbox" at bounding box center [54, 385] width 0 height 0
click at [52, 524] on span at bounding box center [46, 524] width 17 height 17
click at [54, 516] on input "checkbox" at bounding box center [54, 516] width 0 height 0
click at [52, 581] on span at bounding box center [46, 589] width 17 height 17
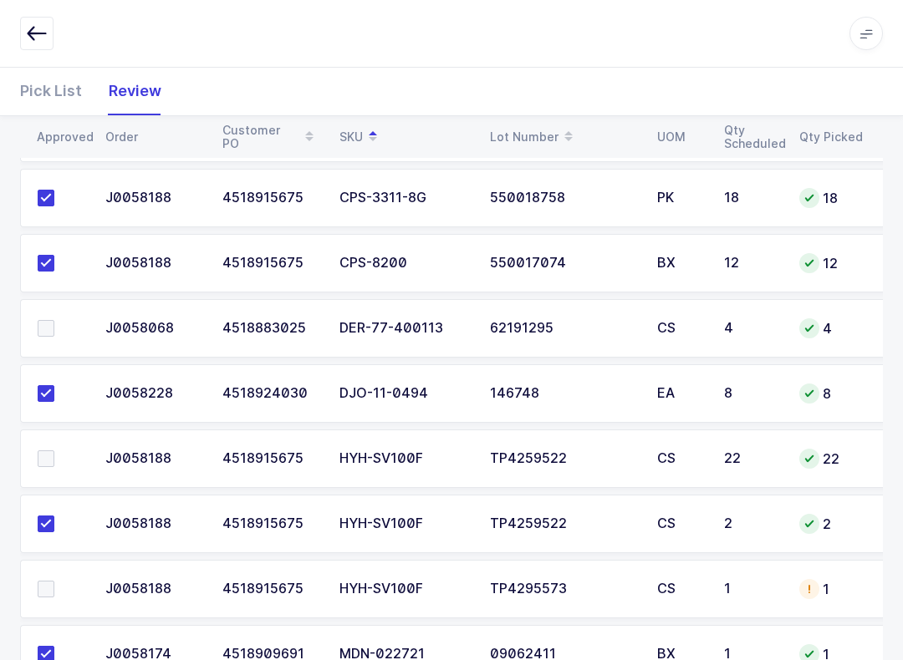
click at [54, 581] on input "checkbox" at bounding box center [54, 581] width 0 height 0
click at [53, 450] on span at bounding box center [46, 458] width 17 height 17
click at [54, 450] on input "checkbox" at bounding box center [54, 450] width 0 height 0
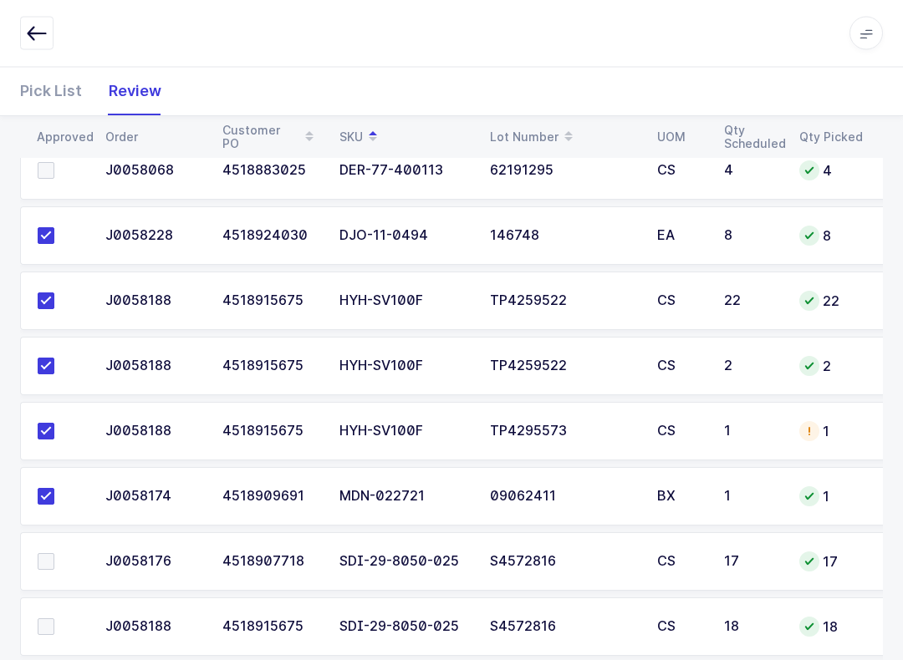
scroll to position [812, 0]
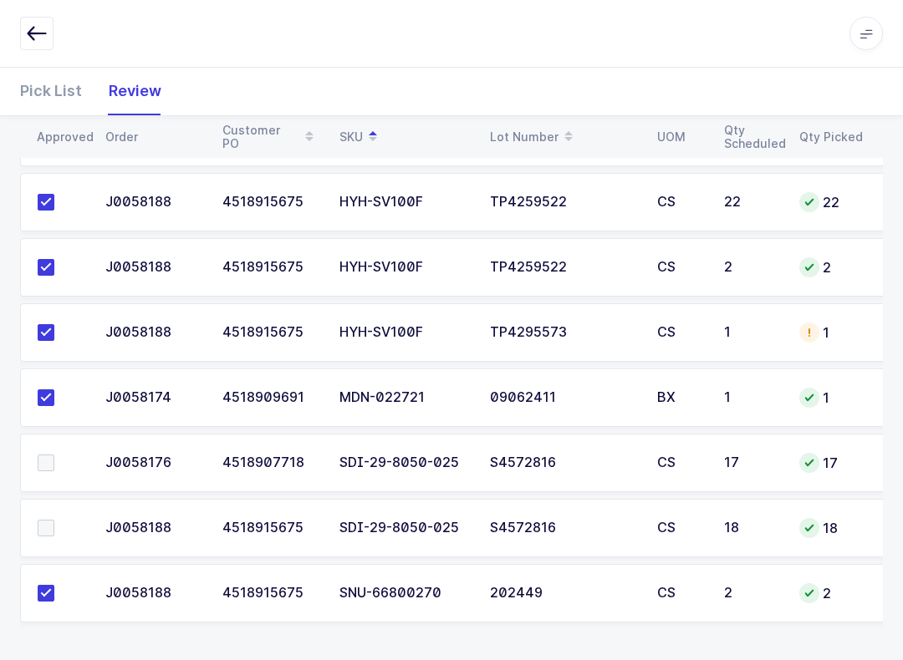
click at [55, 506] on td at bounding box center [57, 528] width 75 height 59
click at [45, 532] on span at bounding box center [46, 528] width 17 height 17
click at [54, 520] on input "checkbox" at bounding box center [54, 520] width 0 height 0
click at [54, 455] on label at bounding box center [62, 463] width 48 height 17
click at [54, 455] on input "checkbox" at bounding box center [54, 455] width 0 height 0
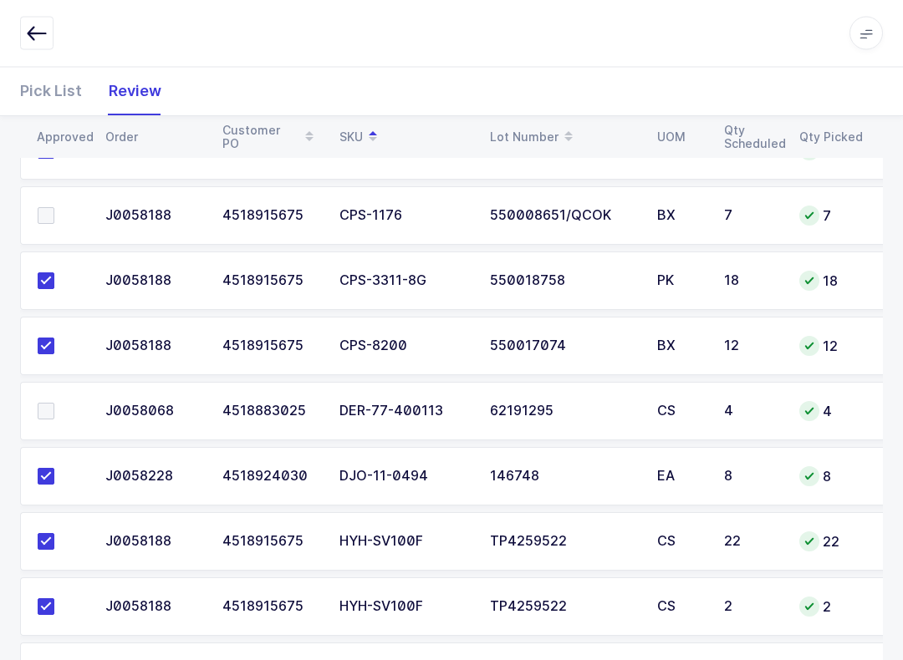
scroll to position [520, 0]
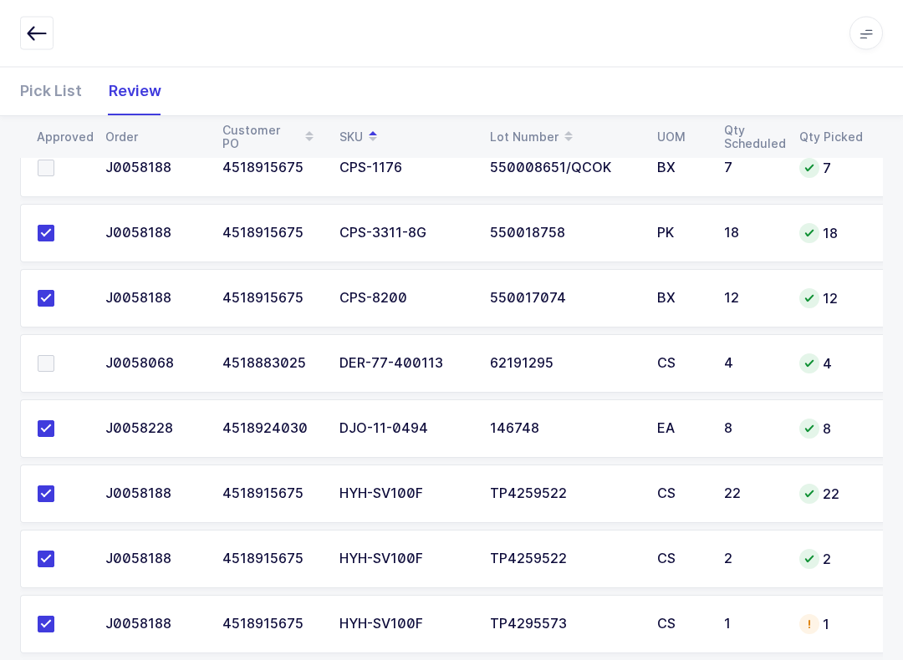
click at [54, 356] on label at bounding box center [62, 364] width 48 height 17
click at [54, 356] on input "checkbox" at bounding box center [54, 356] width 0 height 0
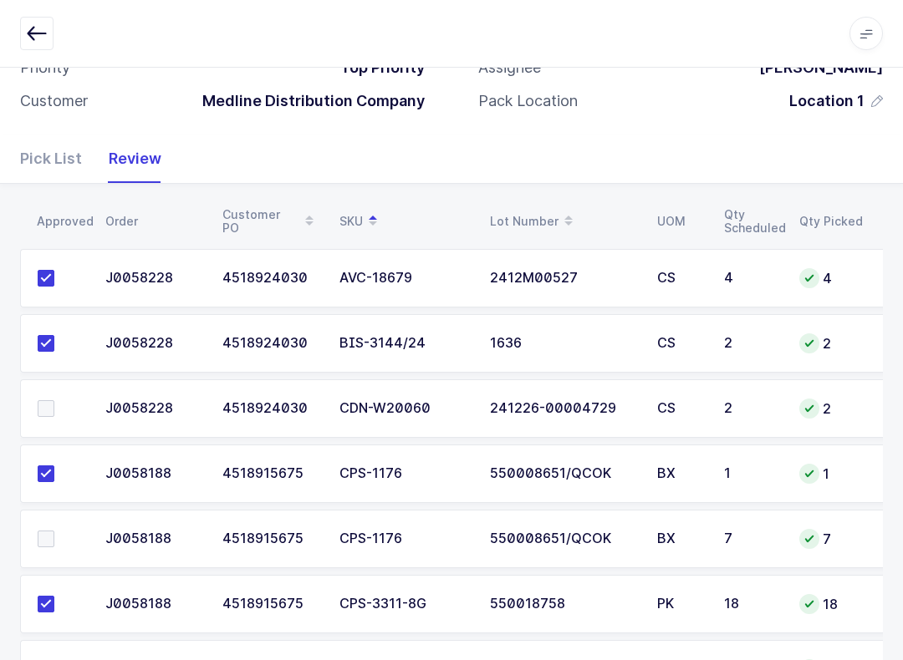
scroll to position [293, 0]
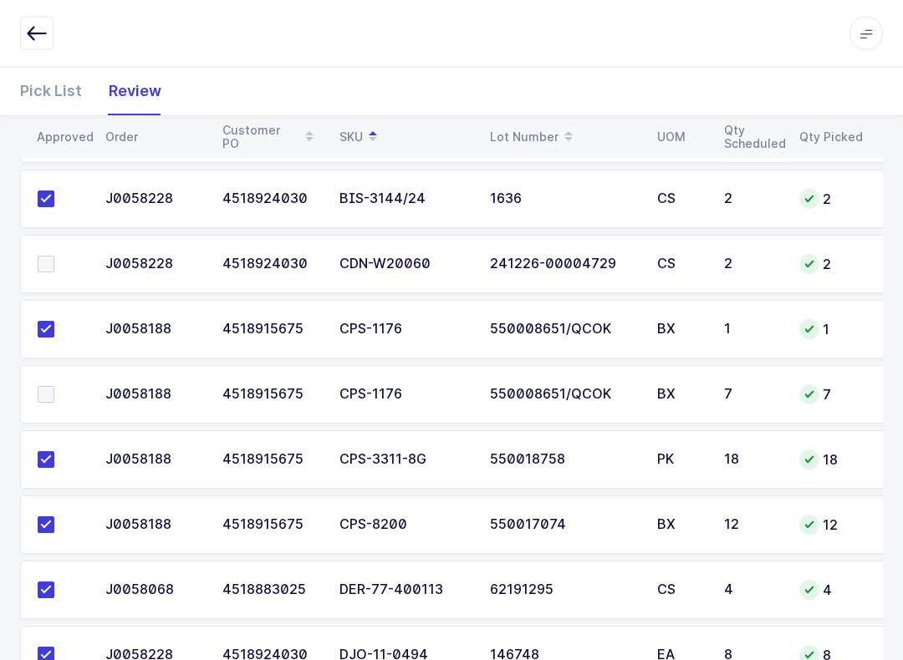
click at [53, 257] on span at bounding box center [46, 265] width 17 height 17
click at [54, 257] on input "checkbox" at bounding box center [54, 257] width 0 height 0
click at [48, 389] on span at bounding box center [46, 394] width 17 height 17
click at [54, 386] on input "checkbox" at bounding box center [54, 386] width 0 height 0
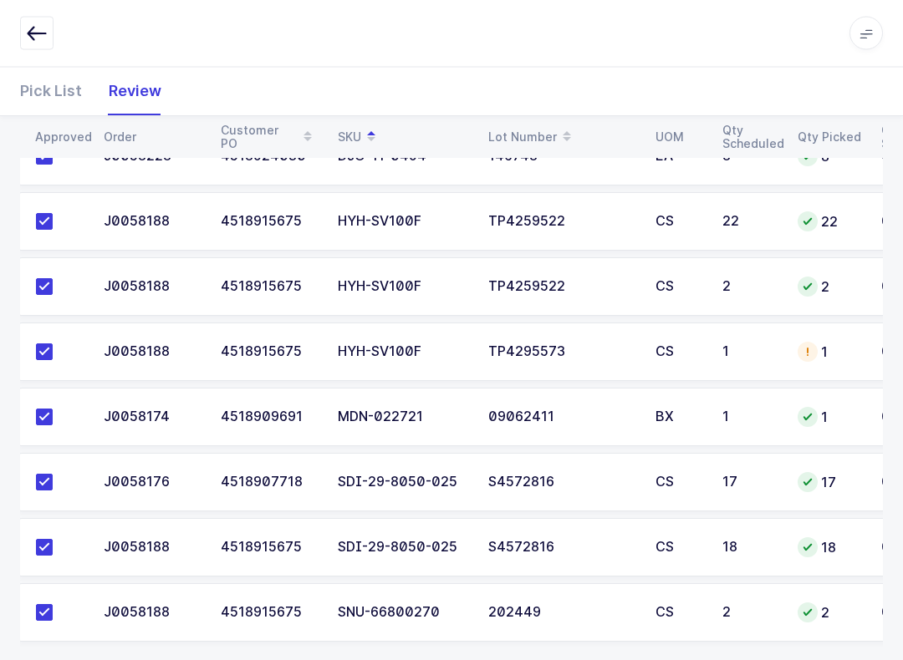
scroll to position [812, 0]
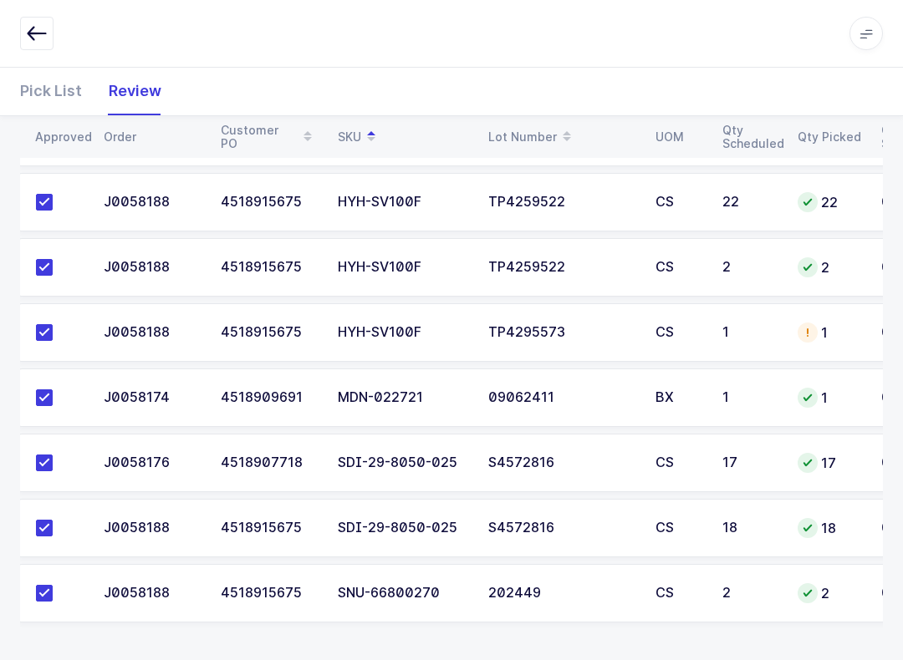
click at [57, 96] on div "Pick List" at bounding box center [57, 91] width 75 height 48
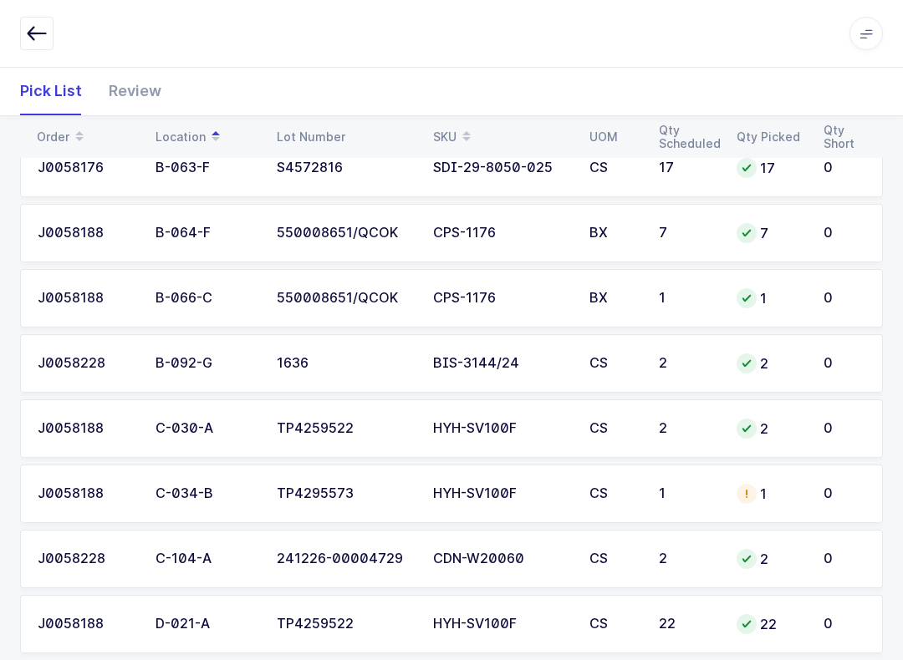
click at [681, 499] on td "1" at bounding box center [688, 494] width 78 height 59
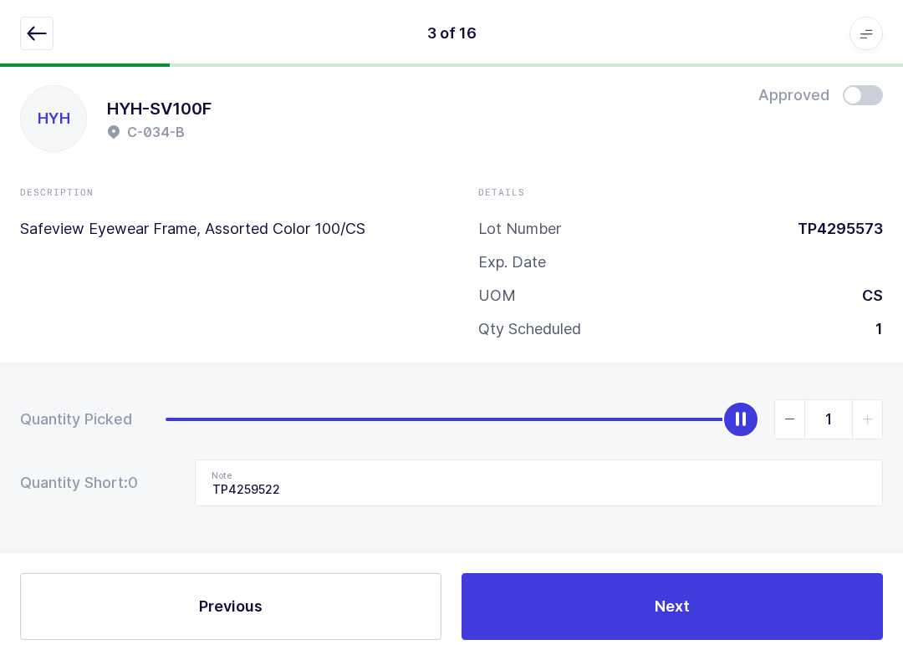
scroll to position [17, 0]
click at [791, 414] on icon "slider between 0 and 1" at bounding box center [790, 420] width 12 height 12
type input "0"
click at [440, 484] on input "TP4259522" at bounding box center [539, 483] width 688 height 47
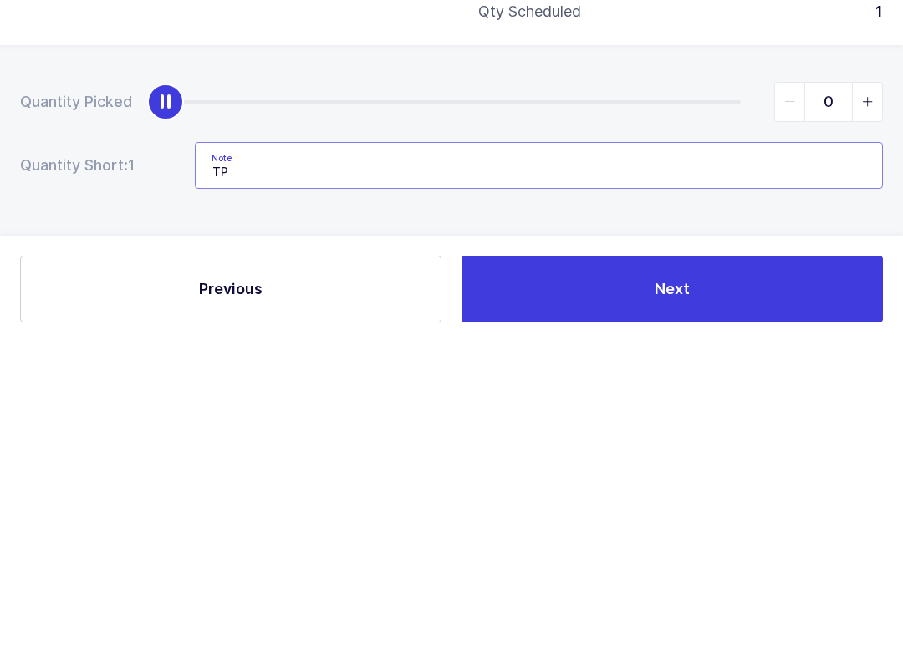
type input "T"
click at [688, 573] on button "Next" at bounding box center [671, 606] width 421 height 67
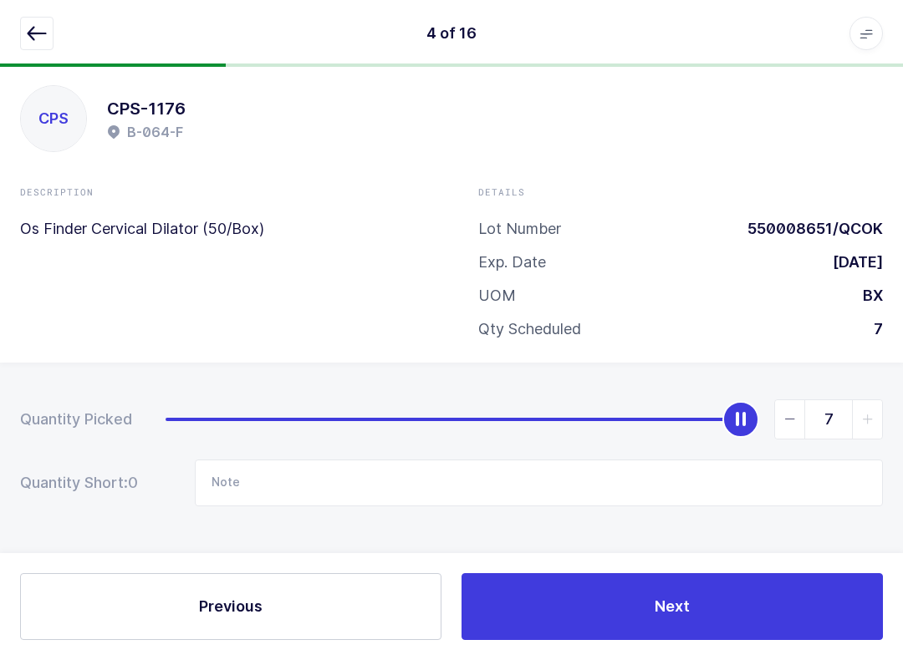
click at [38, 39] on icon "button" at bounding box center [37, 33] width 20 height 20
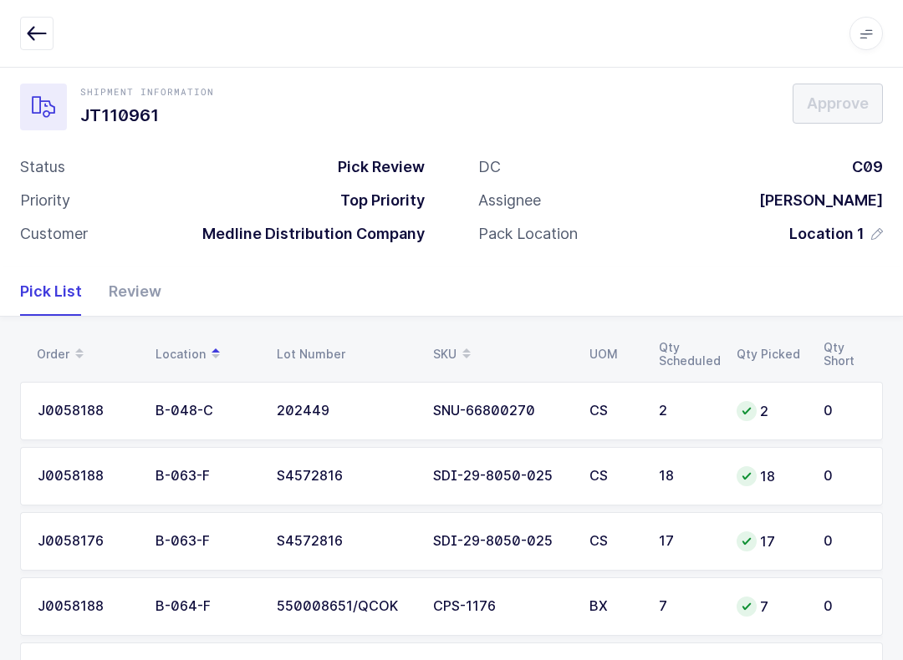
click at [43, 48] on button "button" at bounding box center [36, 33] width 33 height 33
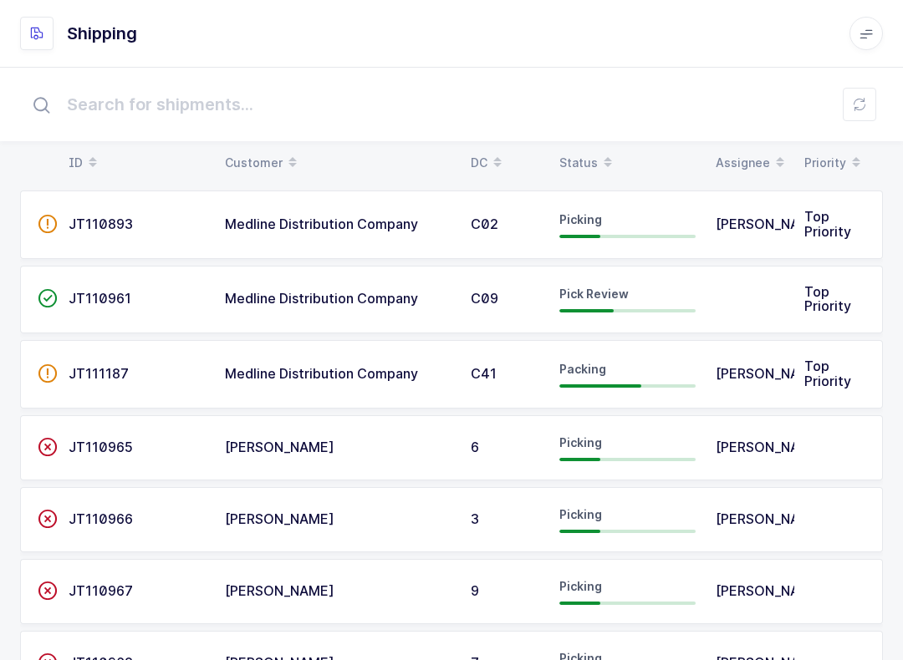
click at [591, 150] on div "Status" at bounding box center [627, 163] width 136 height 28
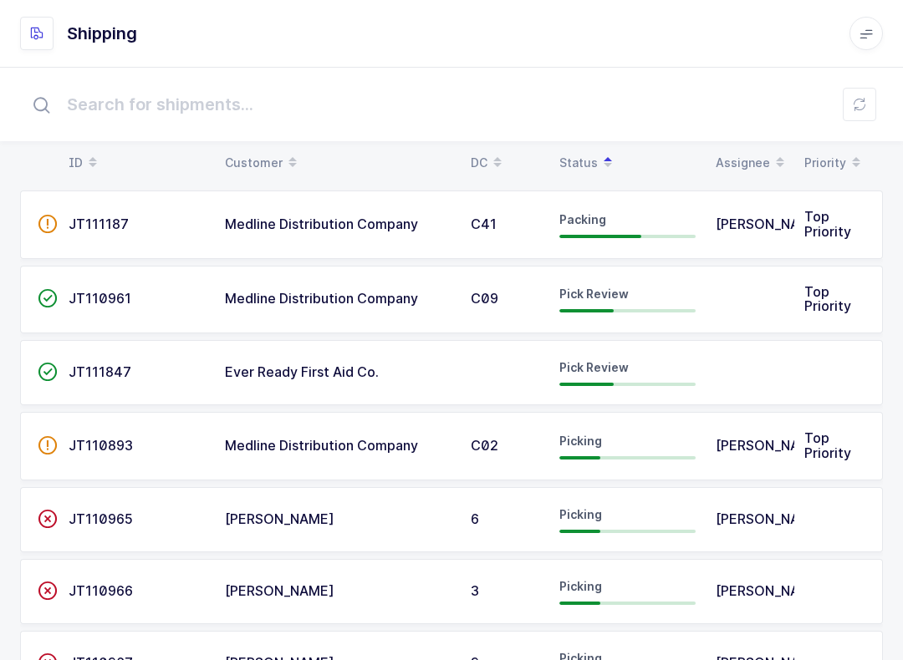
click at [856, 94] on button at bounding box center [858, 104] width 33 height 33
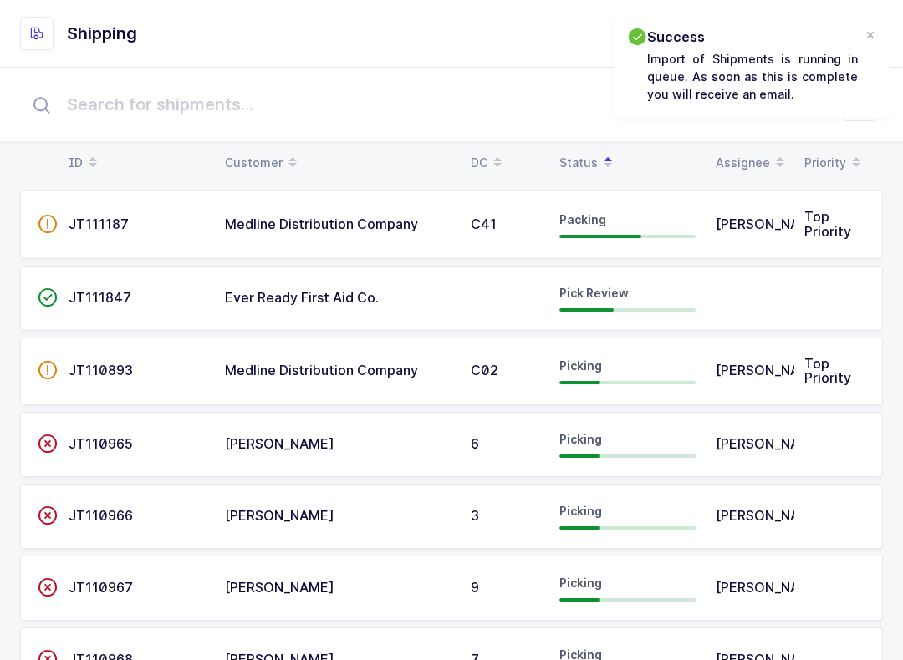
click at [586, 155] on div "Status" at bounding box center [627, 163] width 136 height 28
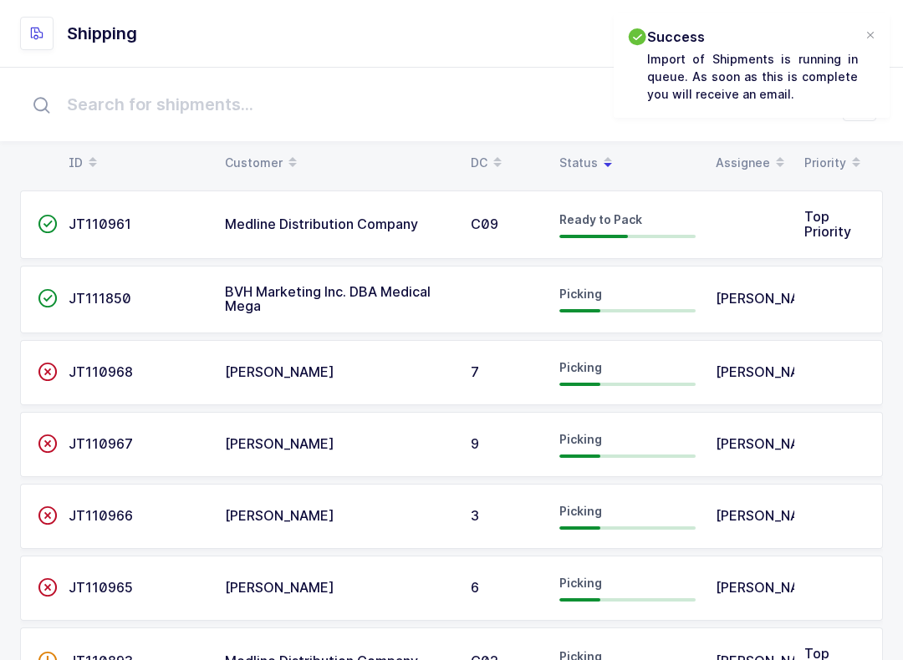
click at [580, 155] on div "Status" at bounding box center [627, 163] width 136 height 28
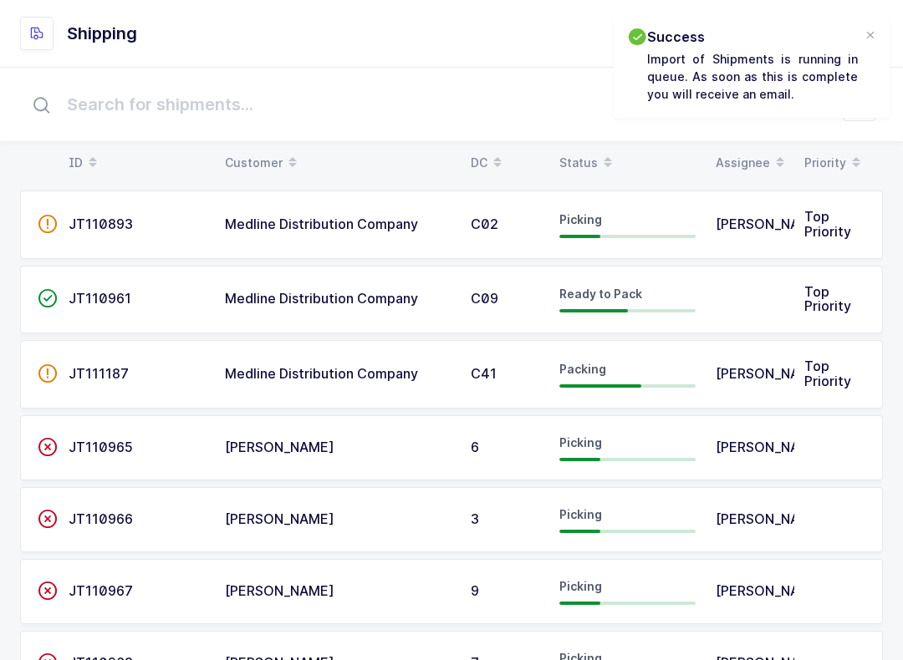
click at [579, 130] on input "text" at bounding box center [451, 104] width 862 height 53
click at [598, 152] on span at bounding box center [608, 163] width 20 height 28
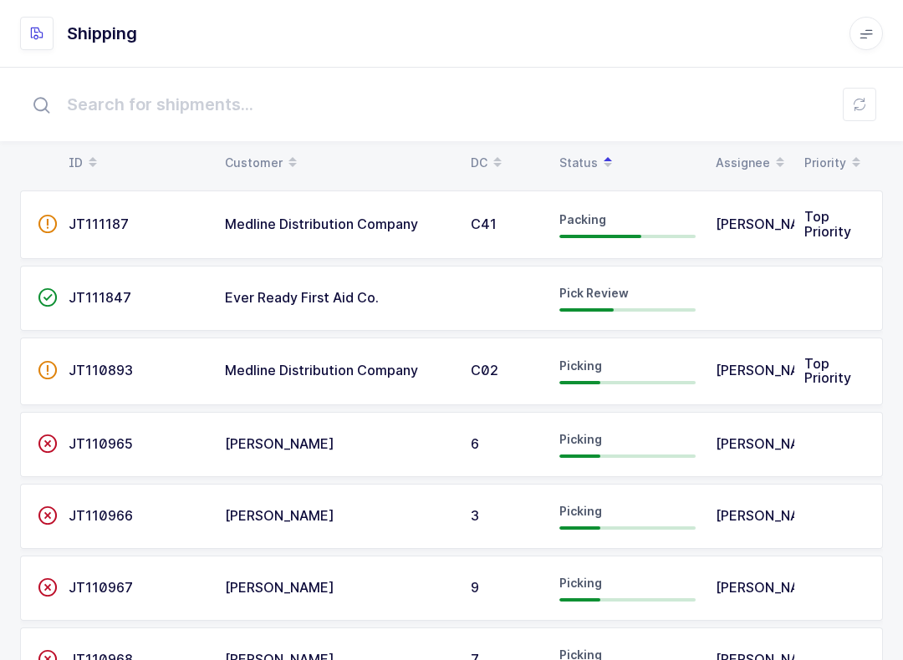
click at [425, 294] on div "Ever Ready First Aid Co." at bounding box center [338, 298] width 226 height 15
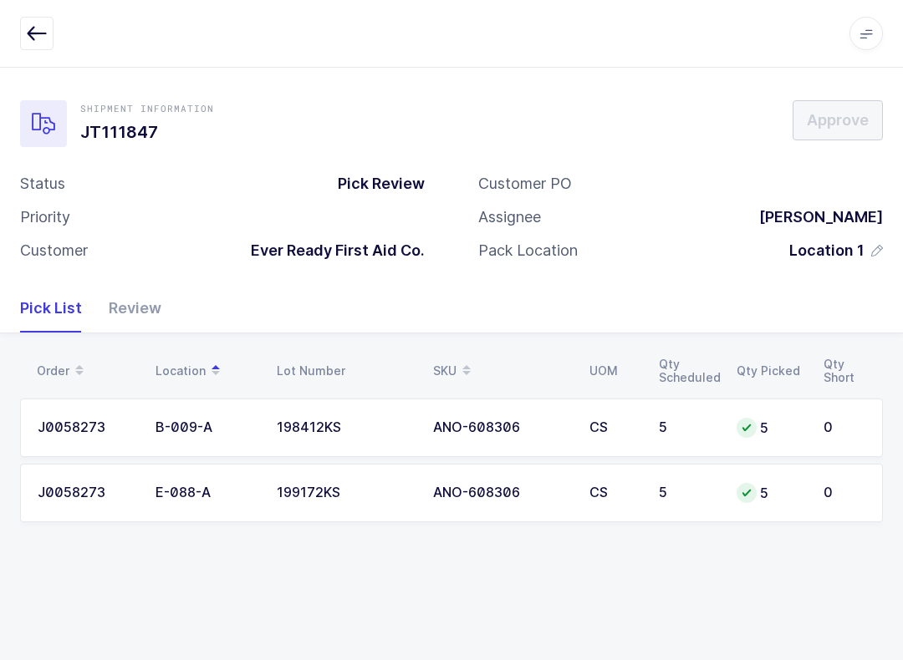
click at [130, 303] on div "Review" at bounding box center [128, 308] width 66 height 48
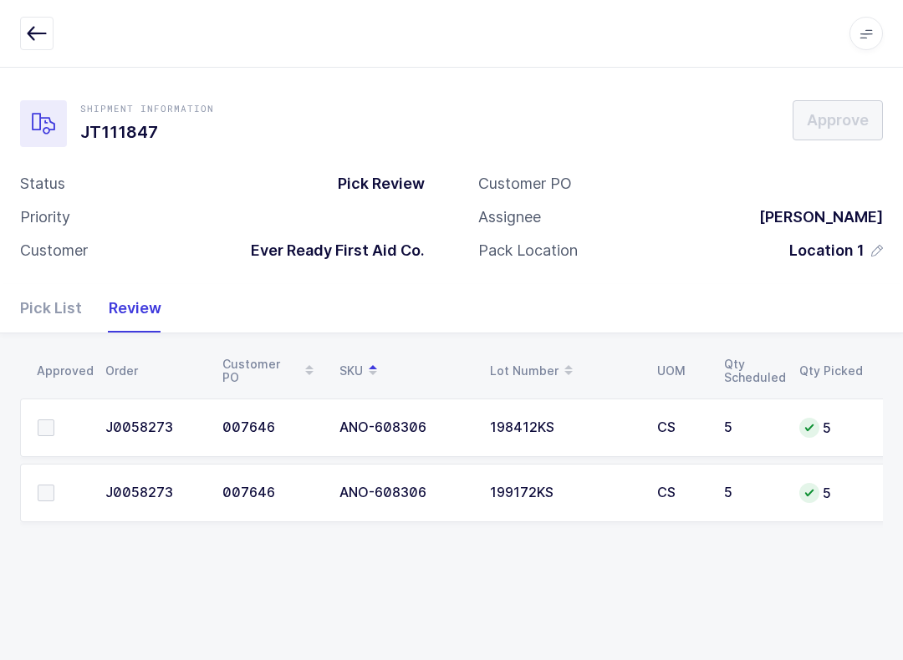
click at [62, 424] on label at bounding box center [62, 428] width 48 height 17
click at [54, 420] on input "checkbox" at bounding box center [54, 420] width 0 height 0
click at [50, 475] on td at bounding box center [57, 493] width 75 height 59
click at [80, 485] on label at bounding box center [62, 493] width 48 height 17
click at [54, 485] on input "checkbox" at bounding box center [54, 485] width 0 height 0
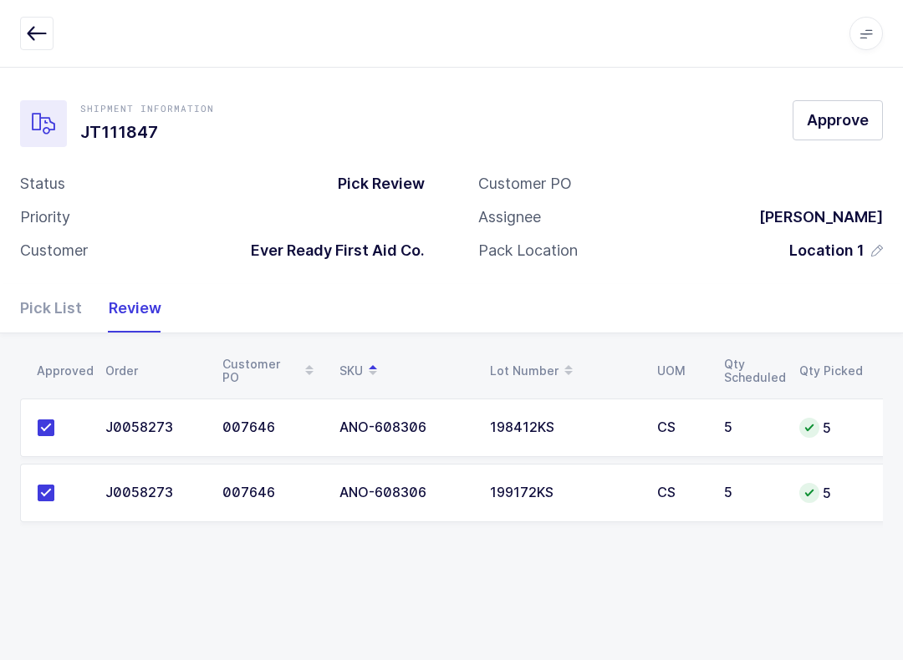
click at [862, 108] on button "Approve" at bounding box center [837, 120] width 90 height 40
click at [42, 24] on icon "button" at bounding box center [37, 33] width 20 height 20
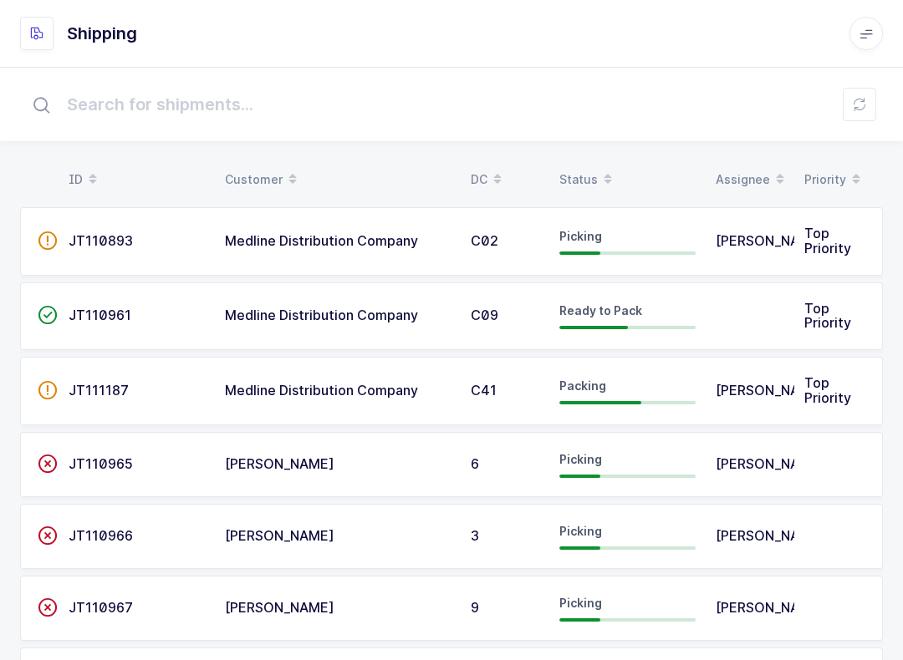
click at [869, 101] on button at bounding box center [858, 104] width 33 height 33
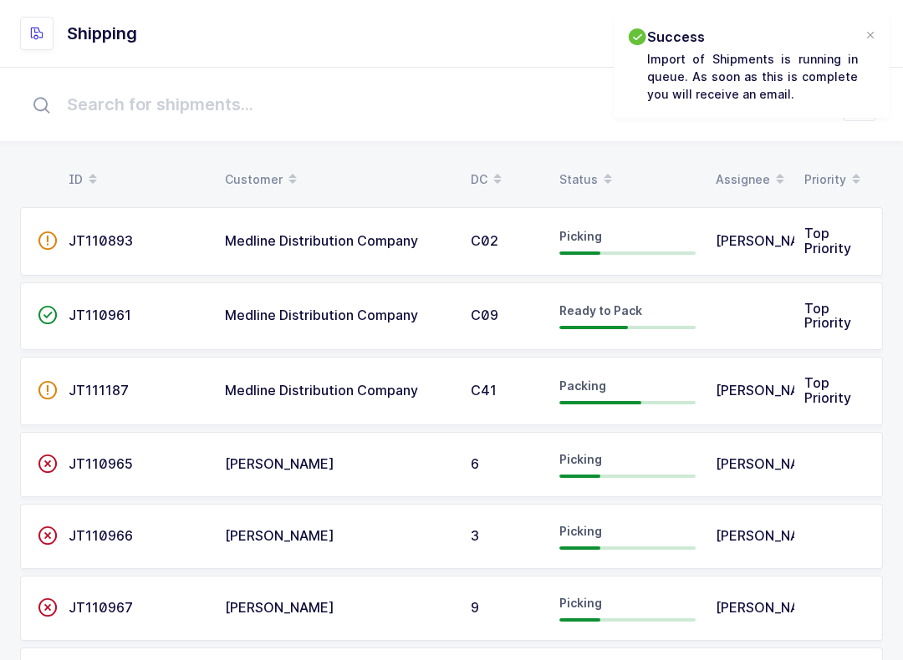
click at [598, 168] on span at bounding box center [608, 179] width 20 height 28
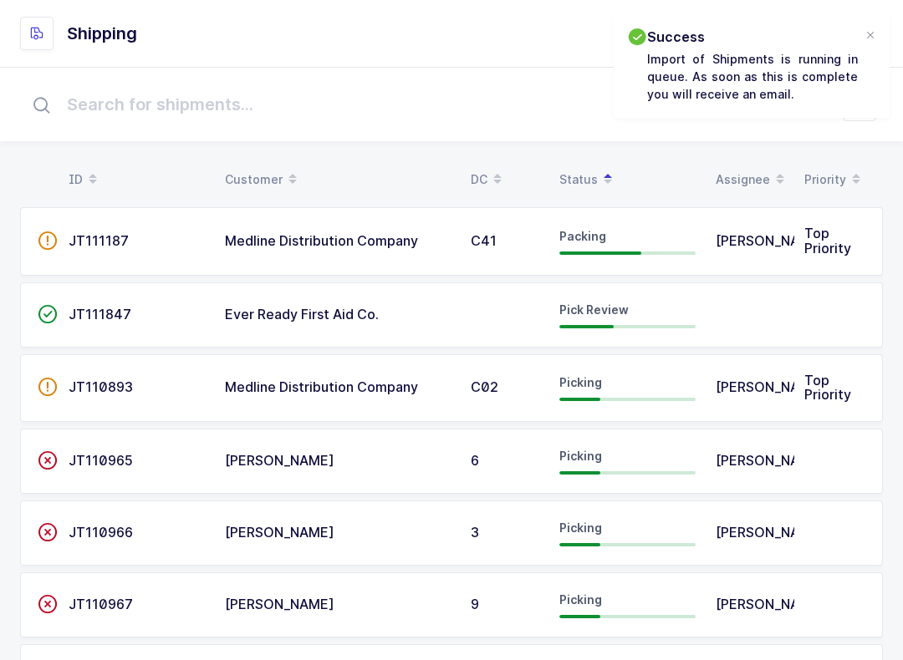
click at [873, 34] on div at bounding box center [869, 35] width 13 height 15
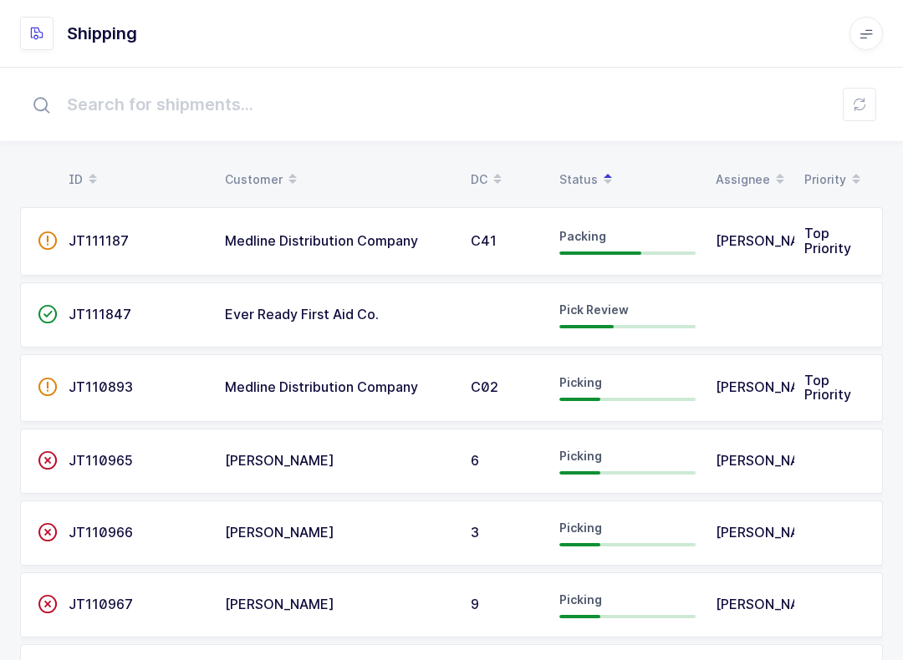
click at [648, 313] on div "Pick Review" at bounding box center [627, 315] width 136 height 27
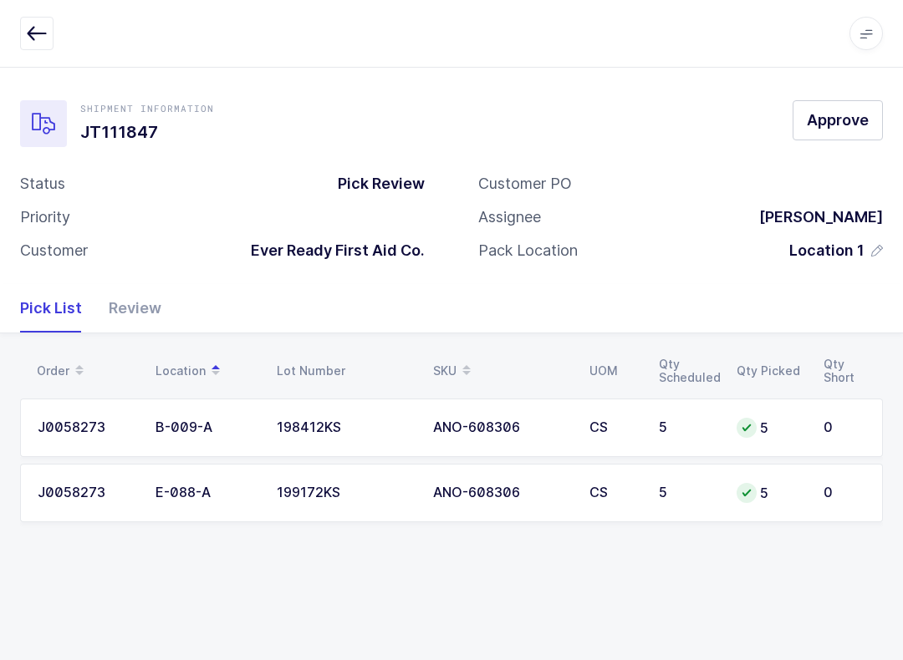
click at [817, 120] on span "Approve" at bounding box center [837, 119] width 62 height 21
click at [139, 302] on div "Review" at bounding box center [128, 308] width 66 height 48
